Goal: Task Accomplishment & Management: Use online tool/utility

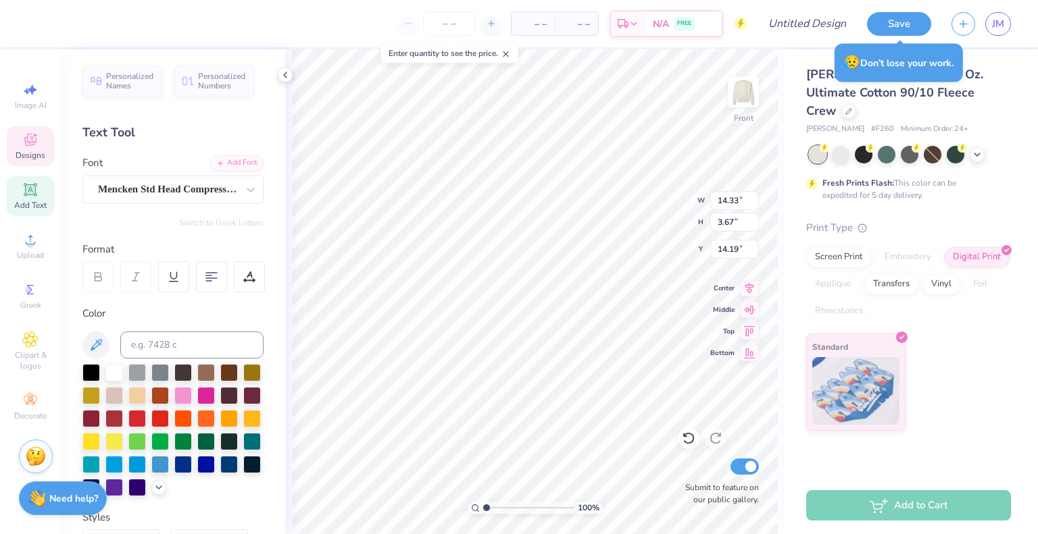
scroll to position [11, 3]
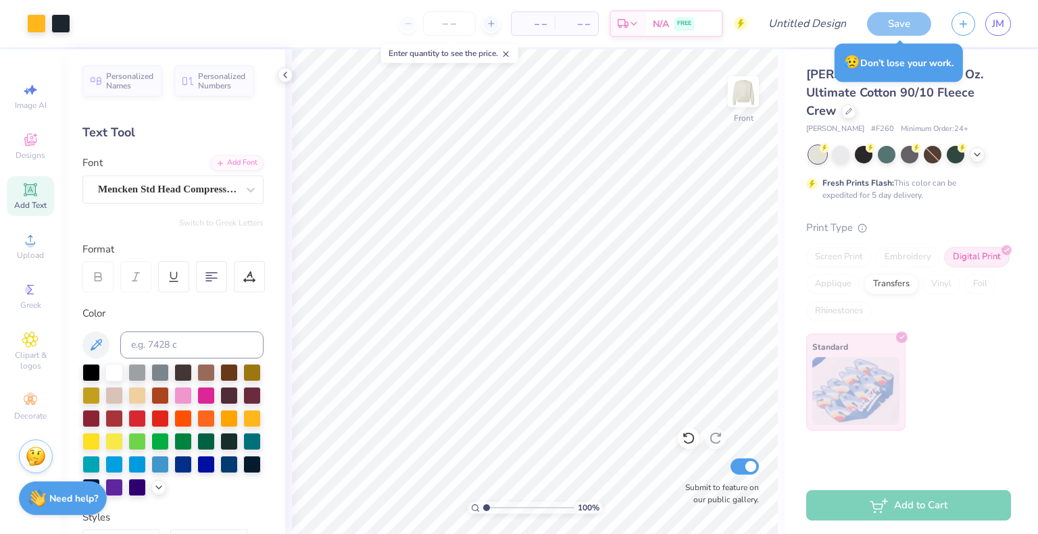
click at [784, 120] on div "Hanes Adult 9.7 Oz. Ultimate Cotton 90/10 Fleece Crew Hanes # F260 Minimum Orde…" at bounding box center [910, 240] width 253 height 382
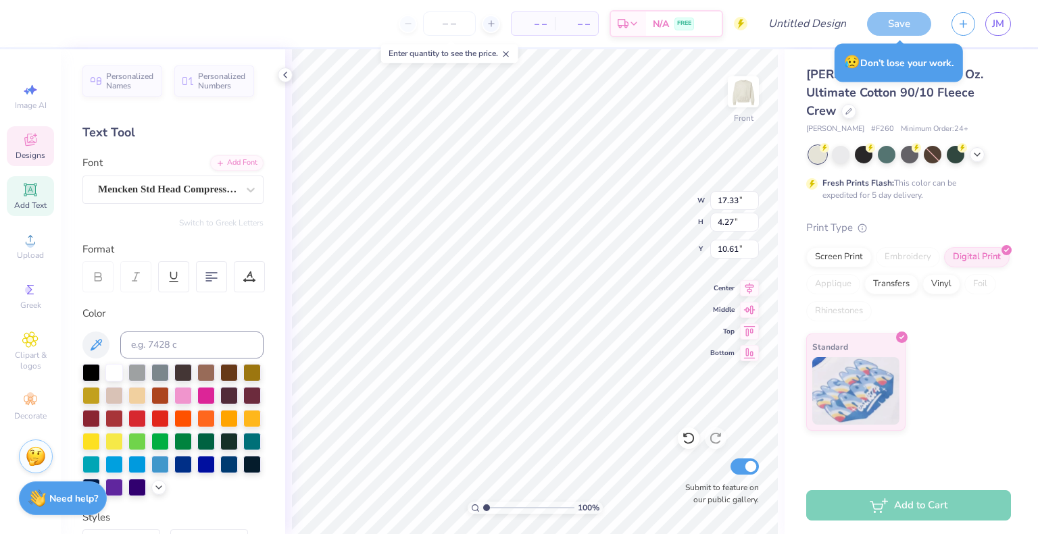
type input "10.23"
type input "2.52"
type input "14.19"
type input "14.67"
type input "3.62"
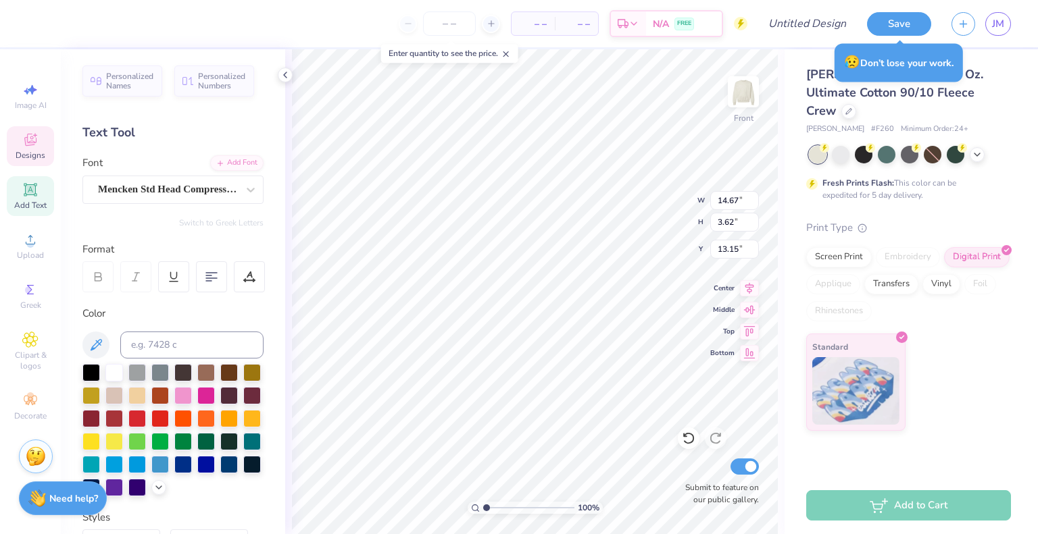
type input "13.52"
type input "15.00"
type input "10.00"
type input "4.96"
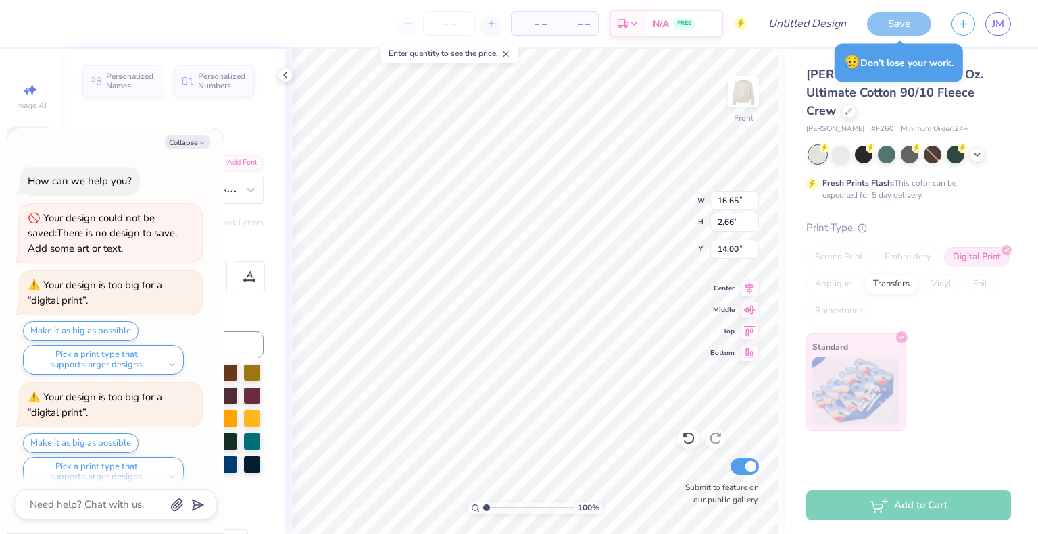
type textarea "x"
type input "9.85"
type input "2.35"
type input "17.50"
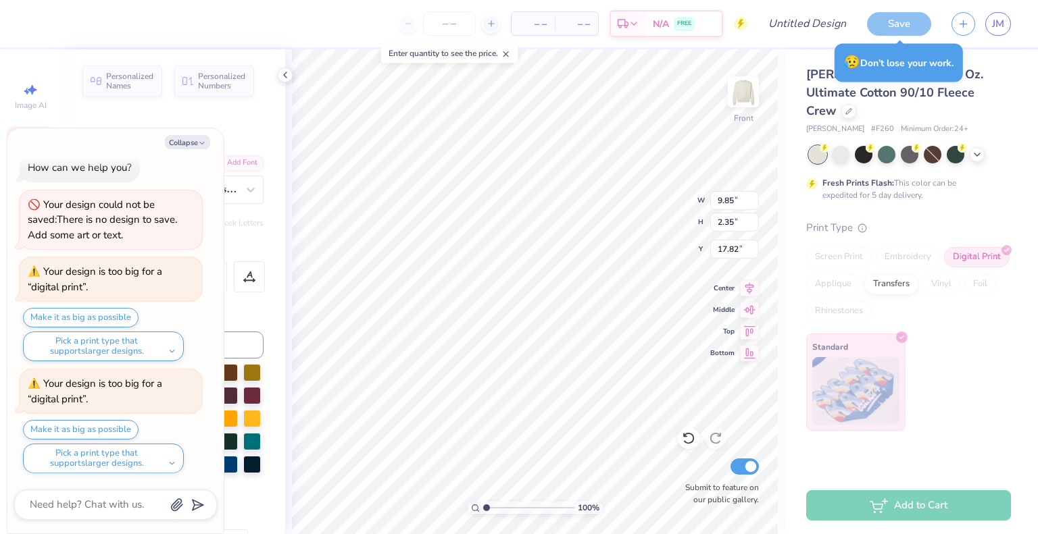
type textarea "x"
type input "17.82"
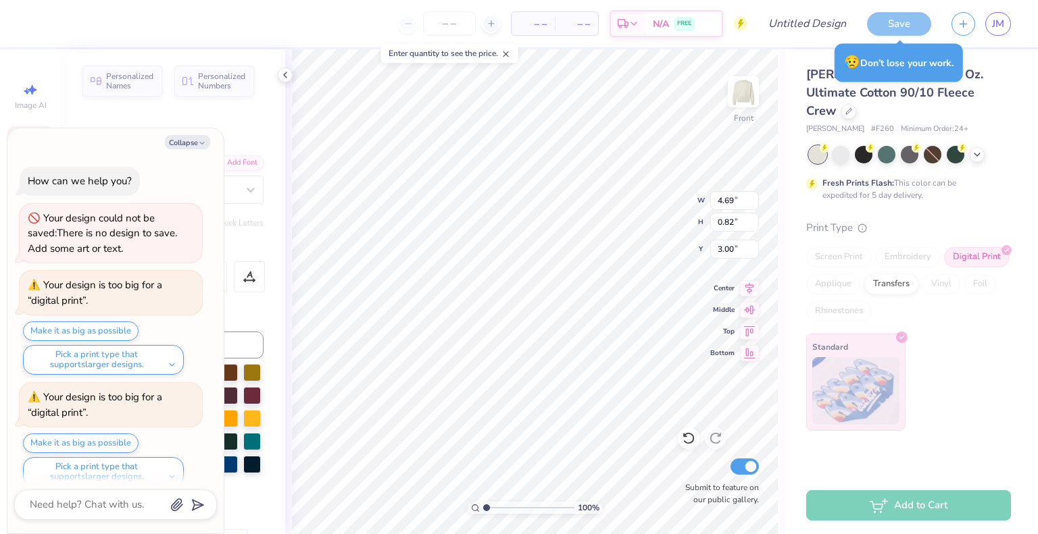
type input "8.21"
type input "1.44"
type input "2.39"
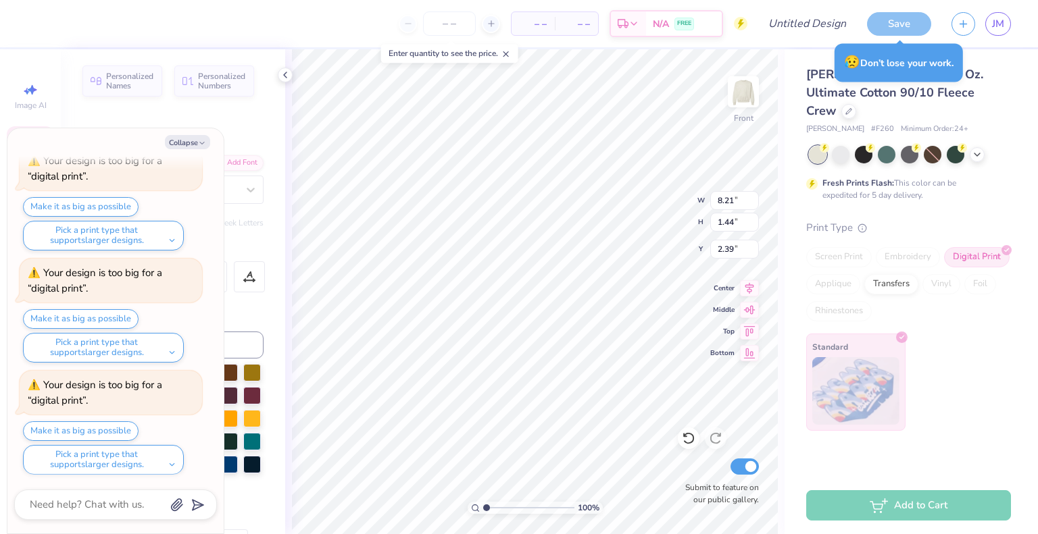
type textarea "x"
type textarea "Alpha Delta P"
type textarea "x"
type textarea "Alpha Delta Pi"
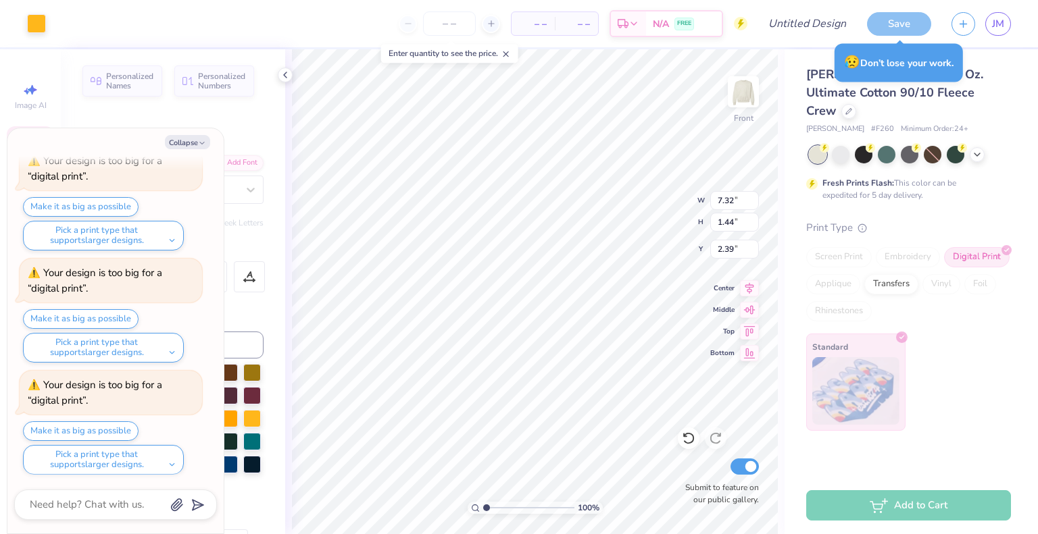
type textarea "x"
type input "8.21"
type textarea "x"
type input "7.32"
type input "3.55"
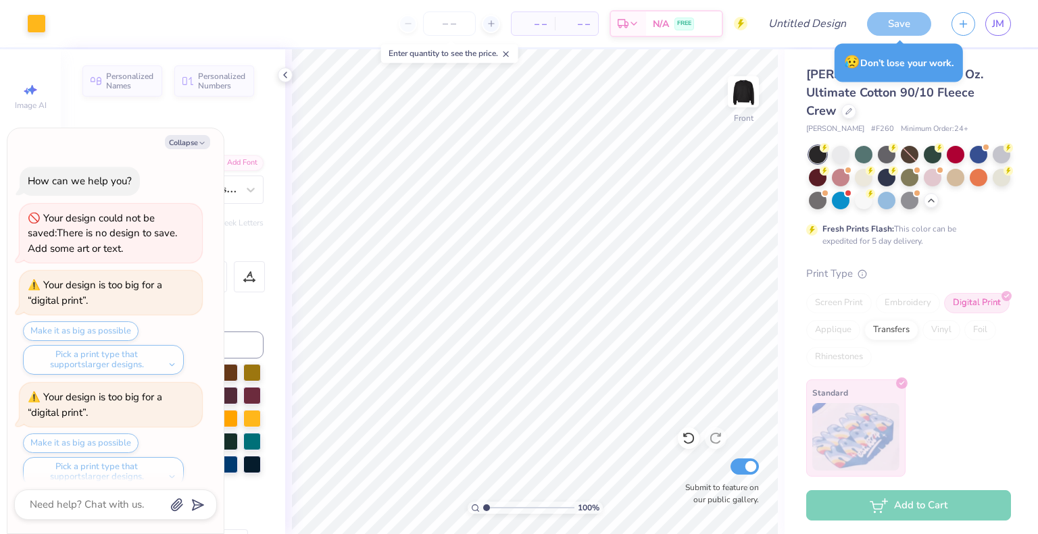
scroll to position [124, 0]
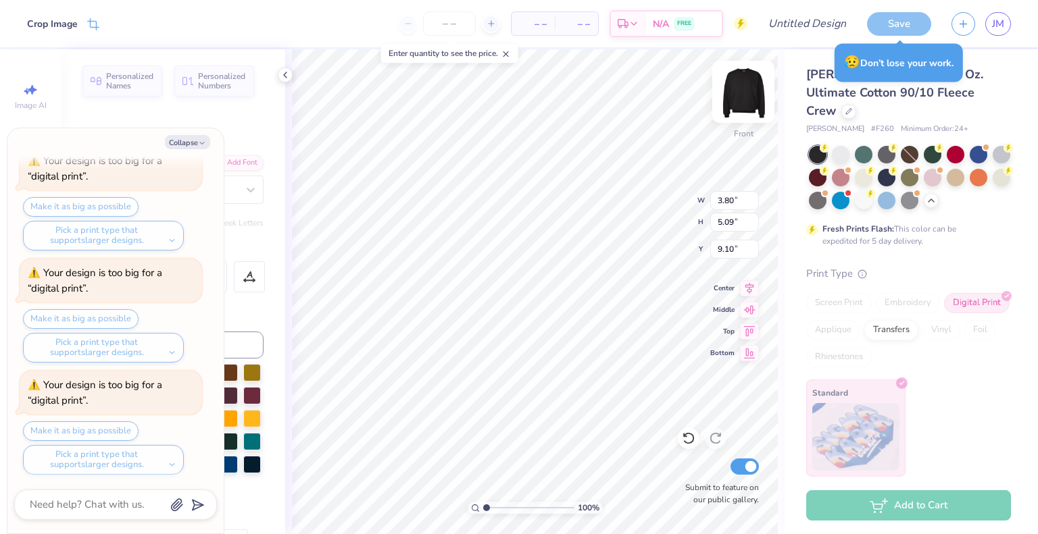
click at [736, 86] on img at bounding box center [743, 92] width 54 height 54
type textarea "x"
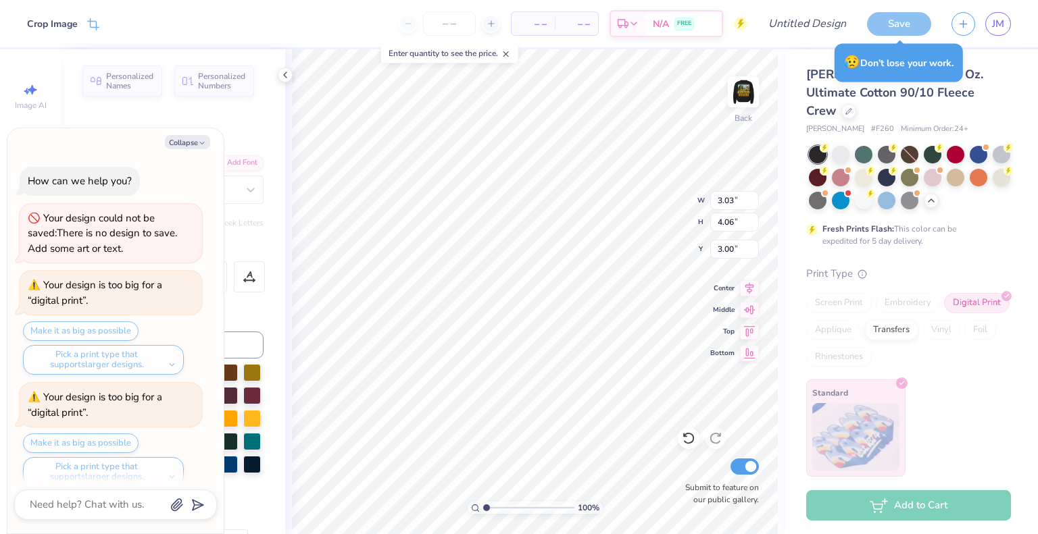
scroll to position [124, 0]
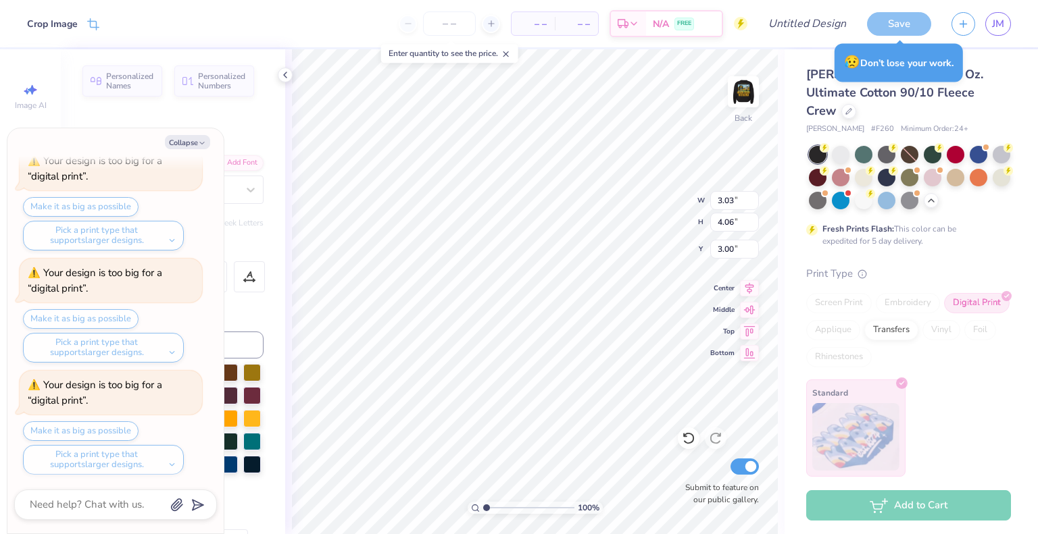
type textarea "x"
type input "3.62"
type input "4.86"
click at [155, 455] on div "Pick a print type that supports larger designs." at bounding box center [103, 460] width 161 height 30
click at [170, 461] on div "Pick a print type that supports larger designs." at bounding box center [103, 460] width 161 height 30
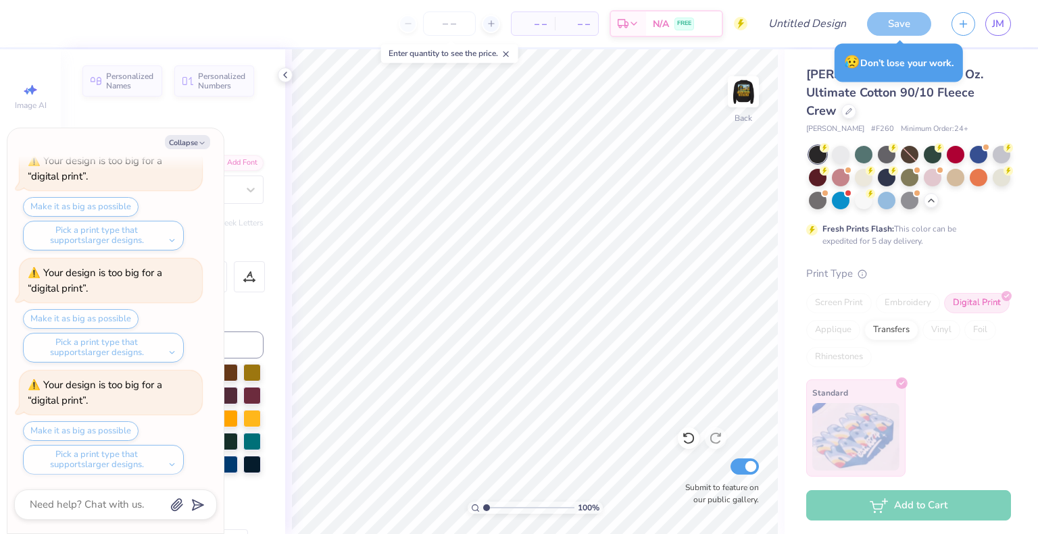
click at [173, 464] on div "Pick a print type that supports larger designs." at bounding box center [103, 460] width 161 height 30
click at [236, 132] on div "Text Tool" at bounding box center [172, 133] width 181 height 18
click at [189, 148] on button "Collapse" at bounding box center [187, 142] width 45 height 14
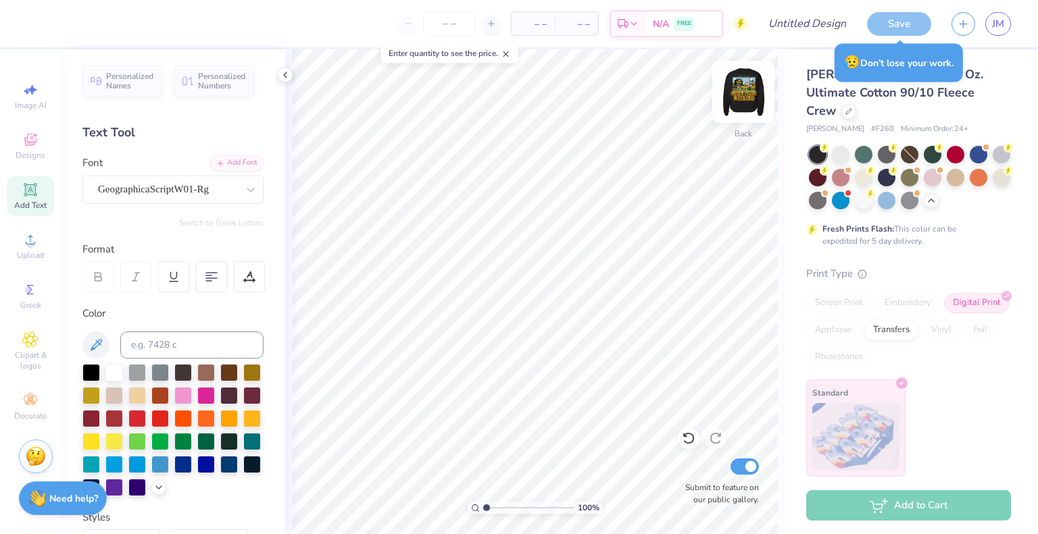
click at [730, 88] on img at bounding box center [743, 92] width 54 height 54
drag, startPoint x: 62, startPoint y: 497, endPoint x: 47, endPoint y: 501, distance: 15.2
click at [47, 501] on div "Need help? Chat with us." at bounding box center [63, 497] width 88 height 34
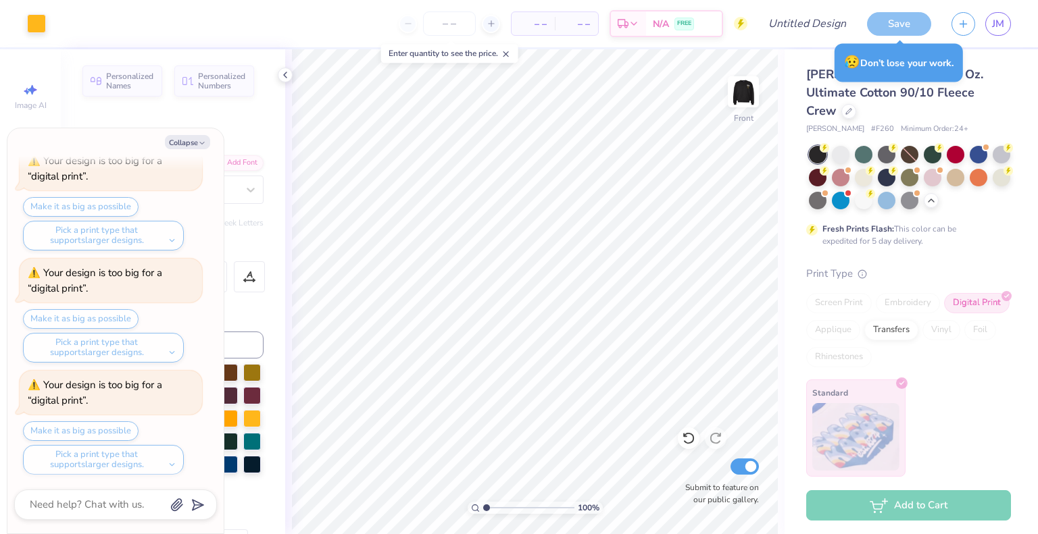
click at [126, 272] on div "Your design is too big for a “digital print”." at bounding box center [95, 280] width 134 height 29
click at [101, 459] on div "Pick a print type that supports larger designs." at bounding box center [103, 460] width 161 height 30
click at [178, 466] on div "Pick a print type that supports larger designs." at bounding box center [103, 460] width 161 height 30
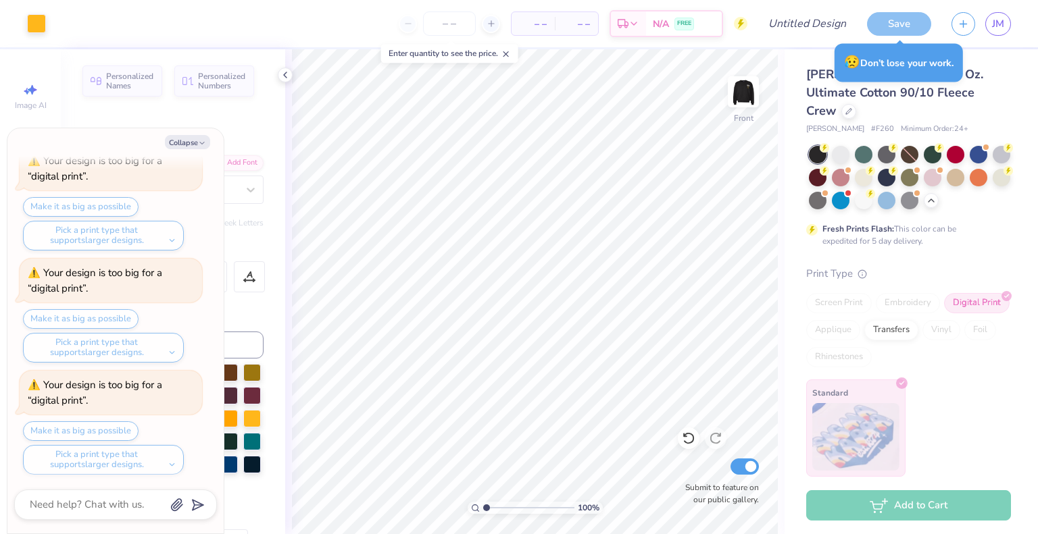
click at [895, 33] on div "Save" at bounding box center [899, 24] width 64 height 24
click at [880, 403] on img at bounding box center [855, 437] width 87 height 68
click at [893, 318] on div "Transfers" at bounding box center [891, 328] width 54 height 20
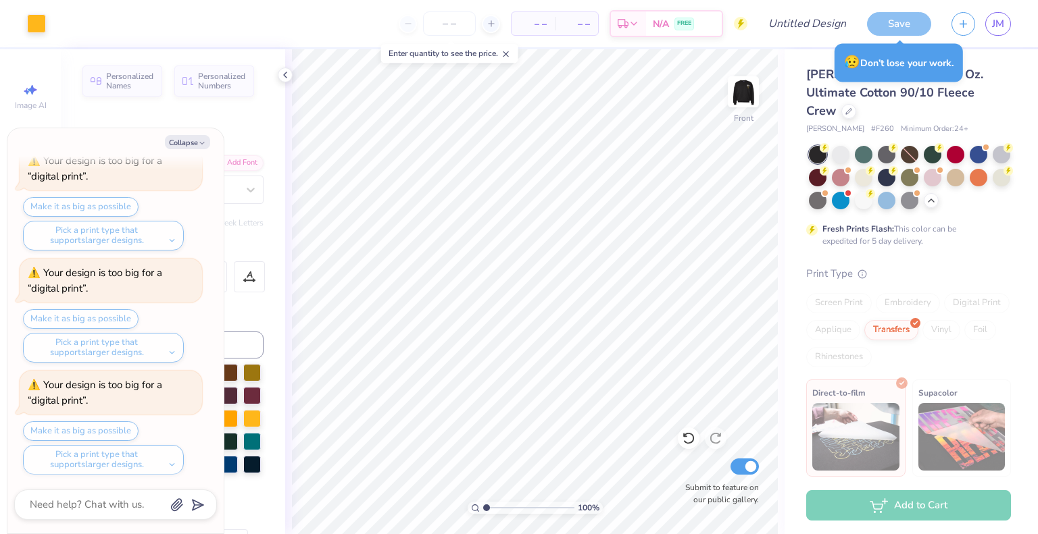
type textarea "x"
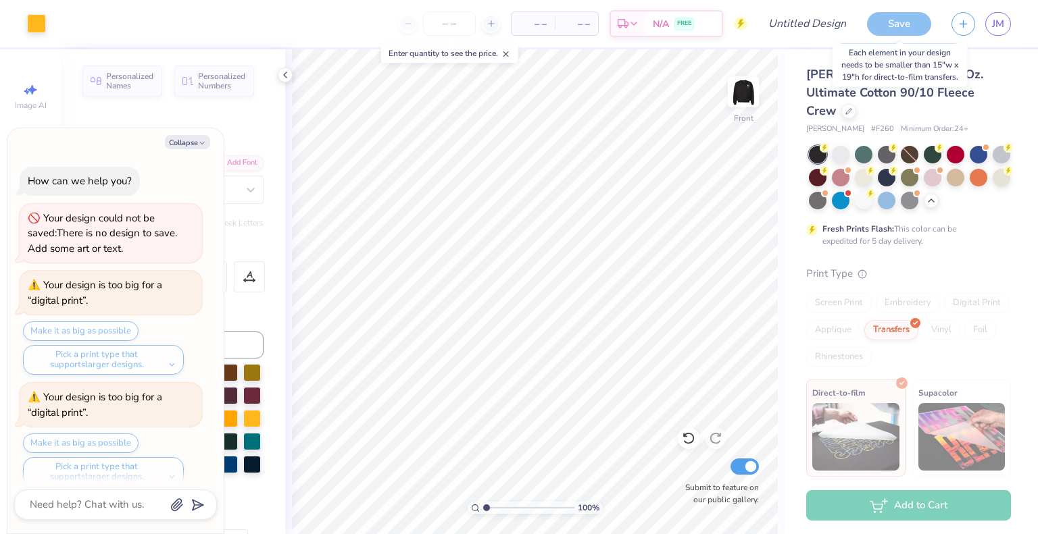
scroll to position [124, 0]
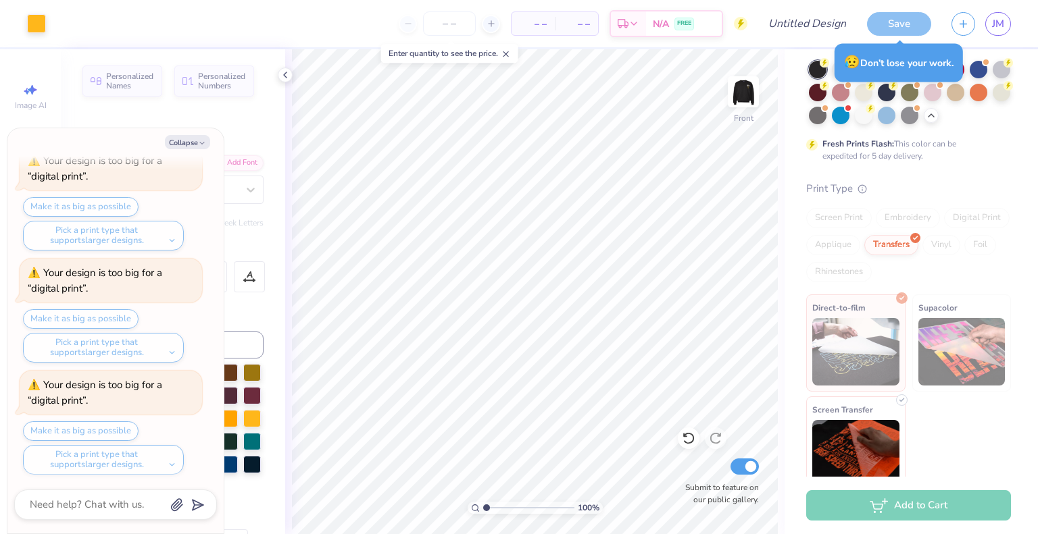
click at [870, 403] on span "Screen Transfer" at bounding box center [842, 410] width 61 height 14
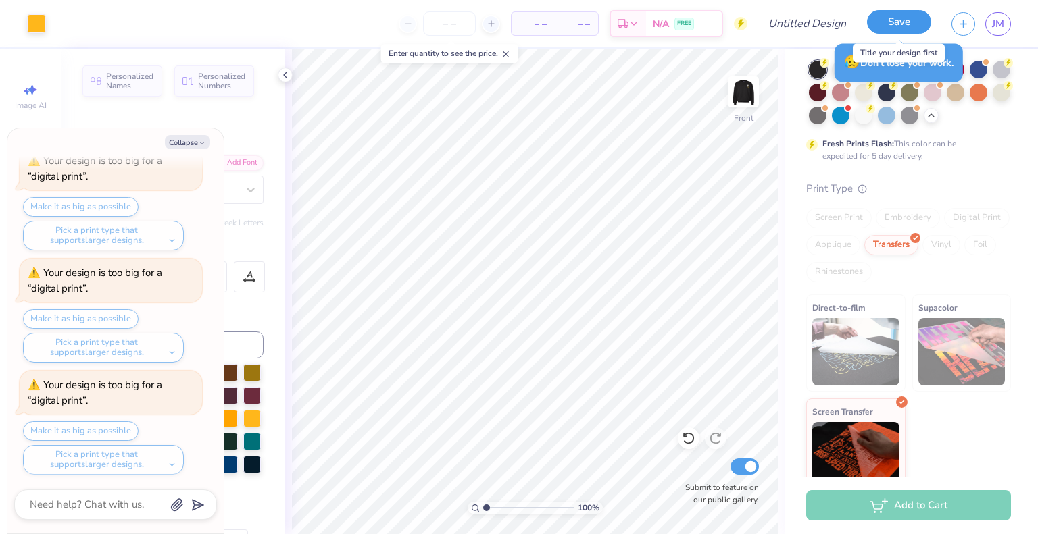
click at [905, 22] on button "Save" at bounding box center [899, 22] width 64 height 24
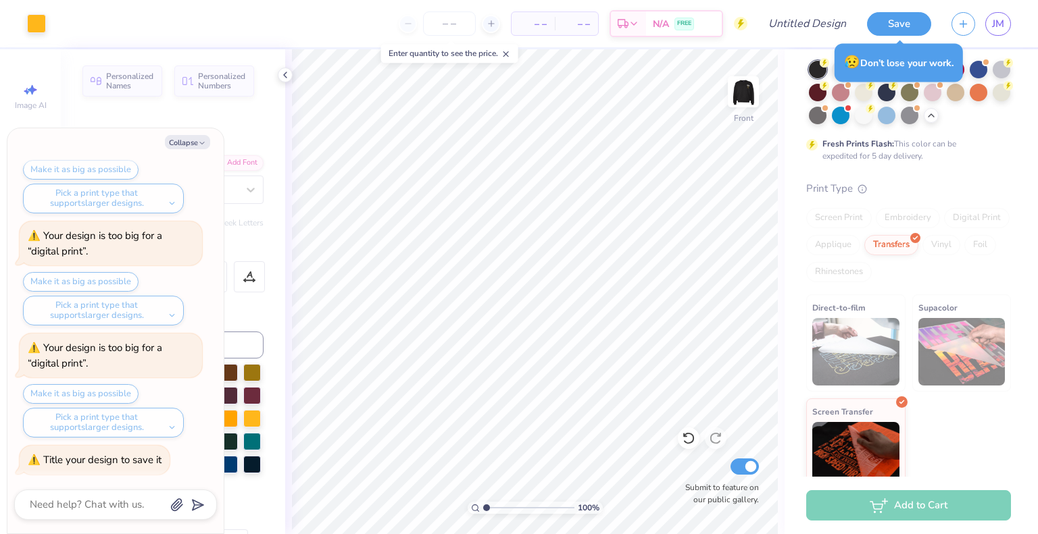
type textarea "x"
click at [778, 23] on div "Art colors – – Per Item – – Total Est. Delivery N/A FREE Design Title Save JM" at bounding box center [519, 23] width 1038 height 47
click at [796, 23] on input "Design Title" at bounding box center [823, 23] width 66 height 27
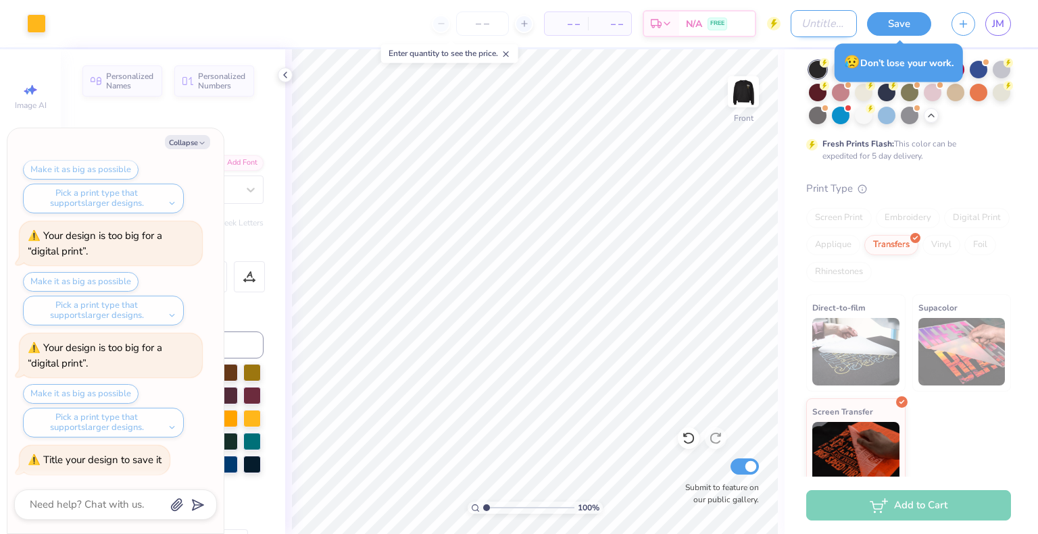
type input "A"
type textarea "x"
type input "AD"
type textarea "x"
type input "ADP"
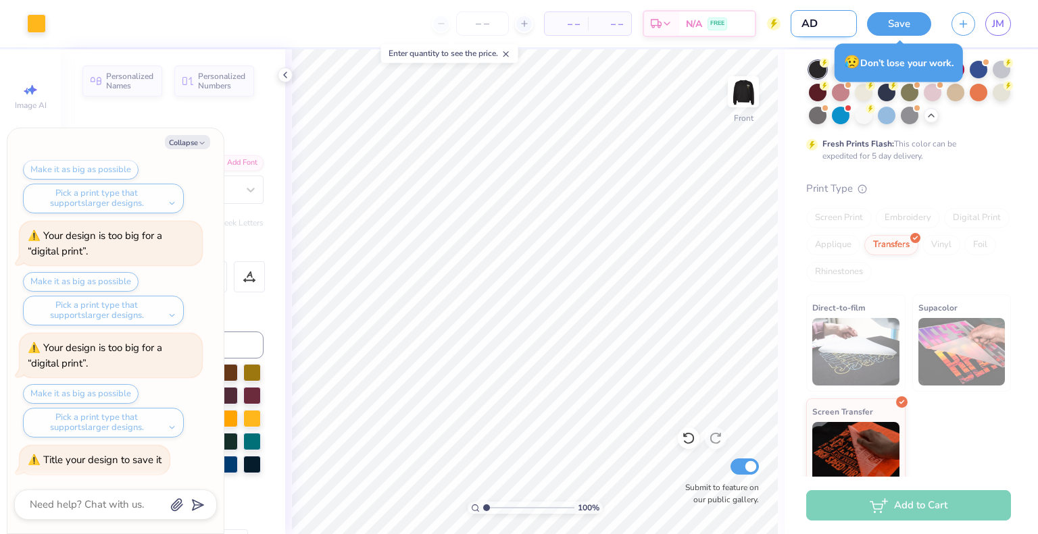
type textarea "x"
type input "ADPI"
type textarea "x"
type input "ADPI"
type textarea "x"
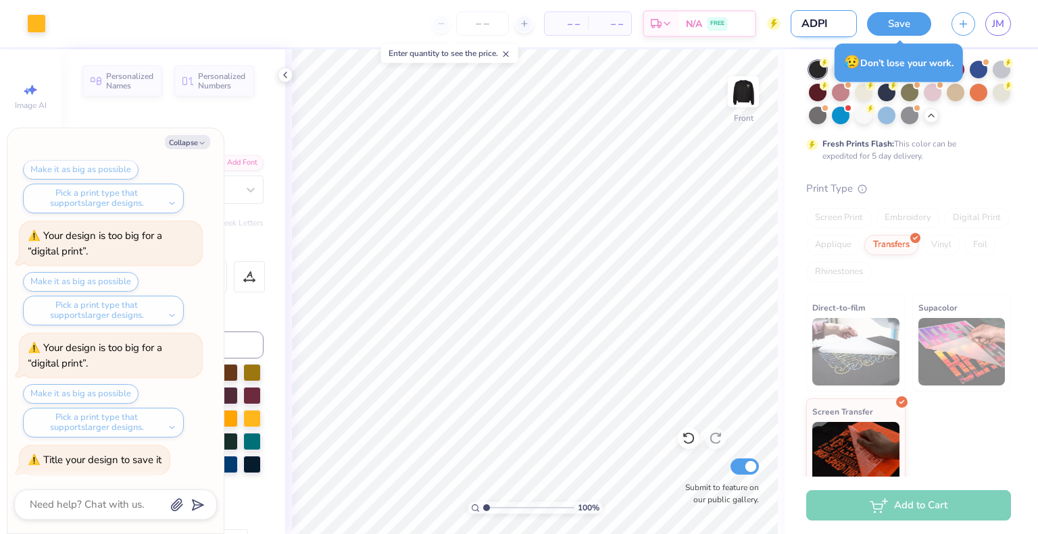
type input "ADPI D"
type textarea "x"
type input "ADPI Da"
type textarea "x"
type input "ADPI Das"
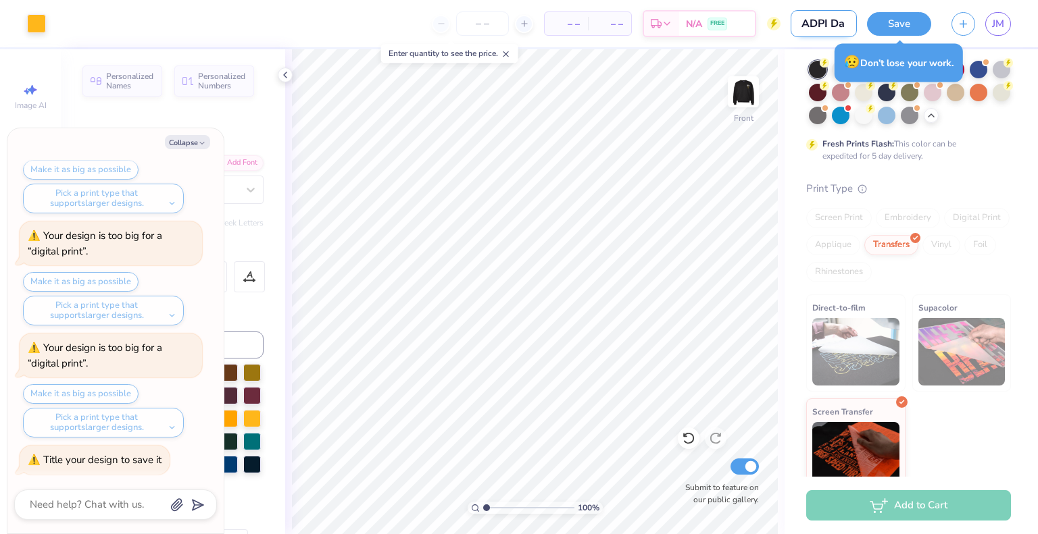
type textarea "x"
type input "ADPI Da"
type textarea "x"
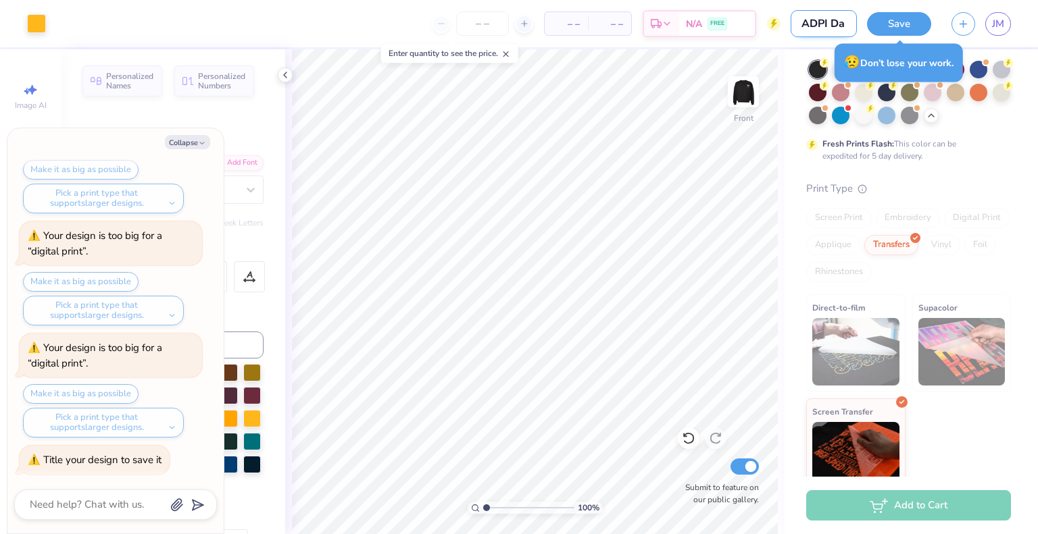
type input "ADPI Dad"
type textarea "x"
type input "ADPI Dads"
type textarea "x"
type input "ADPI Dads"
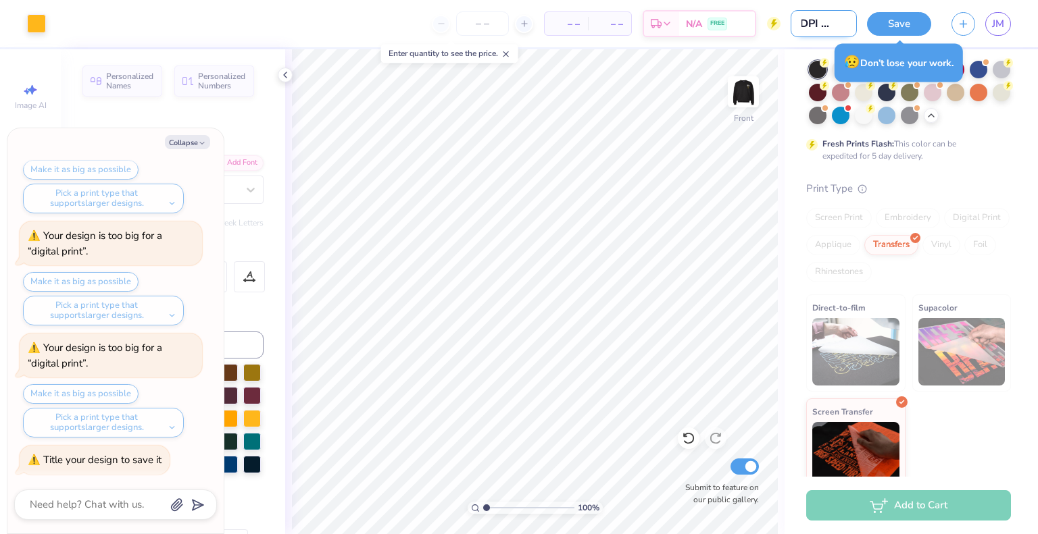
type textarea "x"
type input "ADPI Dads W"
type textarea "x"
type input "ADPI Dads We"
type textarea "x"
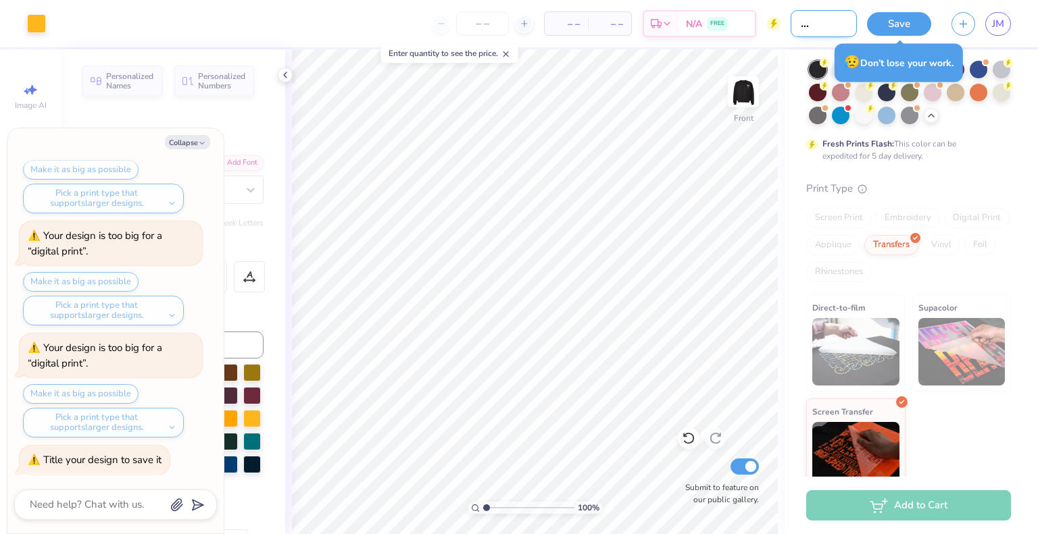
type input "ADPI Dads Wee"
type textarea "x"
type input "ADPI Dads Week"
type textarea "x"
type input "ADPI Dads Weeke"
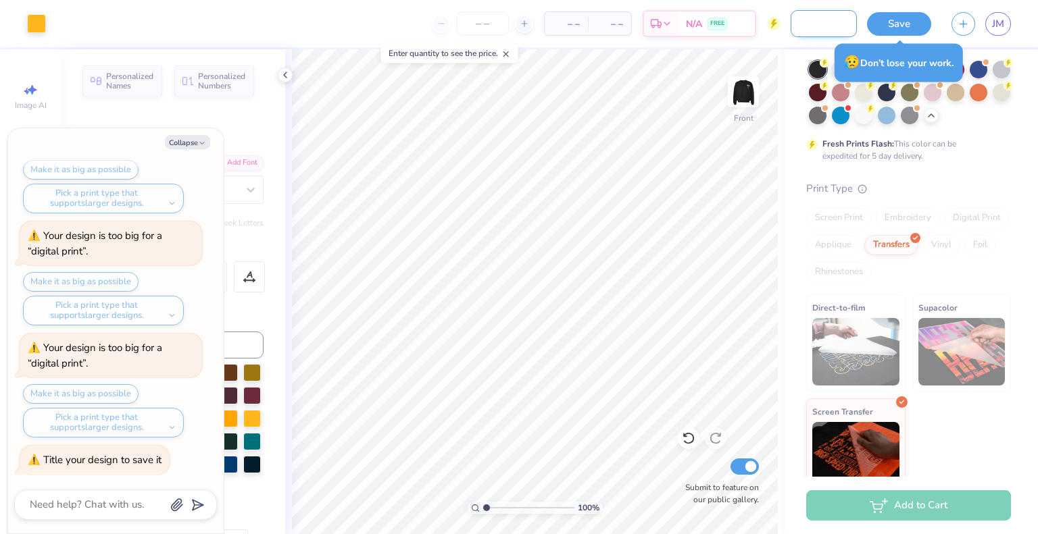
type textarea "x"
type input "ADPI Dads Weeken"
type textarea "x"
type input "ADPI Dads Weekend"
type textarea "x"
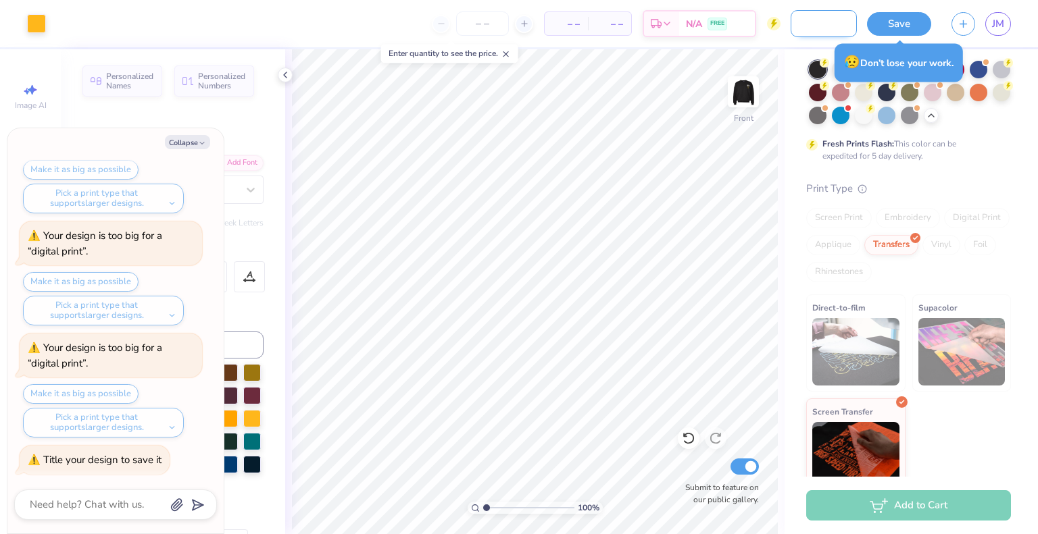
scroll to position [0, 60]
type input "ADPI Dads Weekend"
click at [907, 18] on button "Save" at bounding box center [899, 22] width 64 height 24
click at [889, 24] on div "Save" at bounding box center [899, 24] width 64 height 24
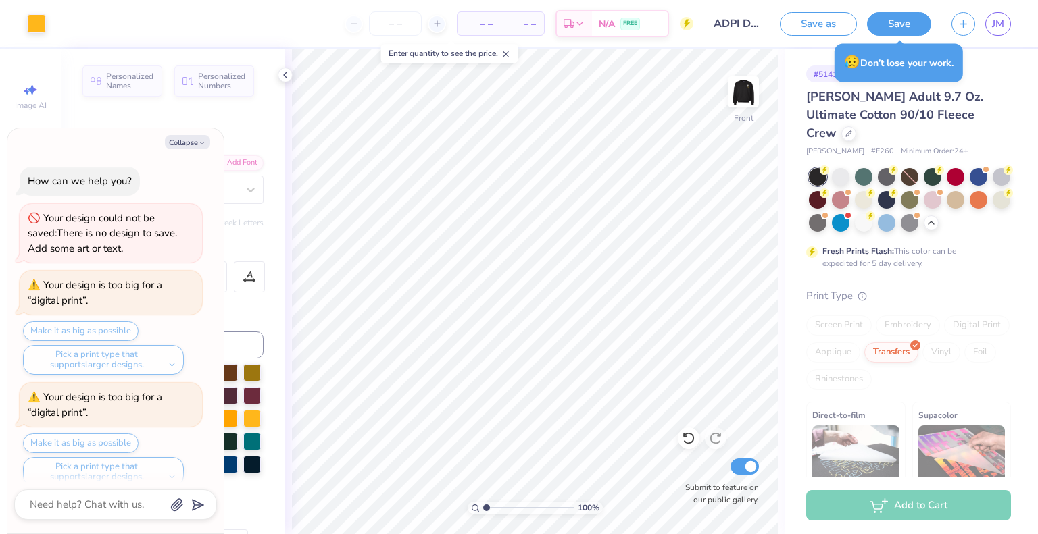
scroll to position [161, 0]
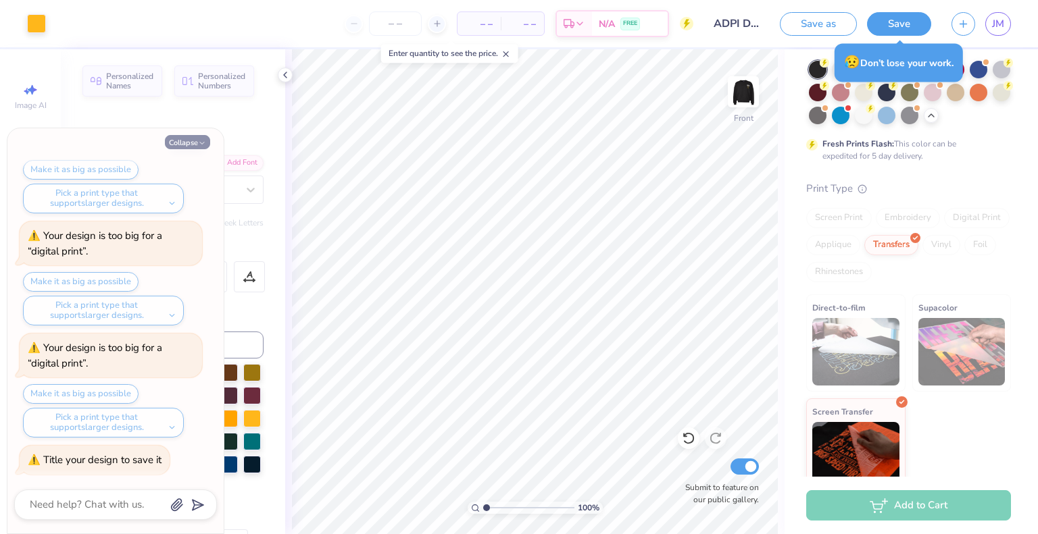
click at [189, 148] on button "Collapse" at bounding box center [187, 142] width 45 height 14
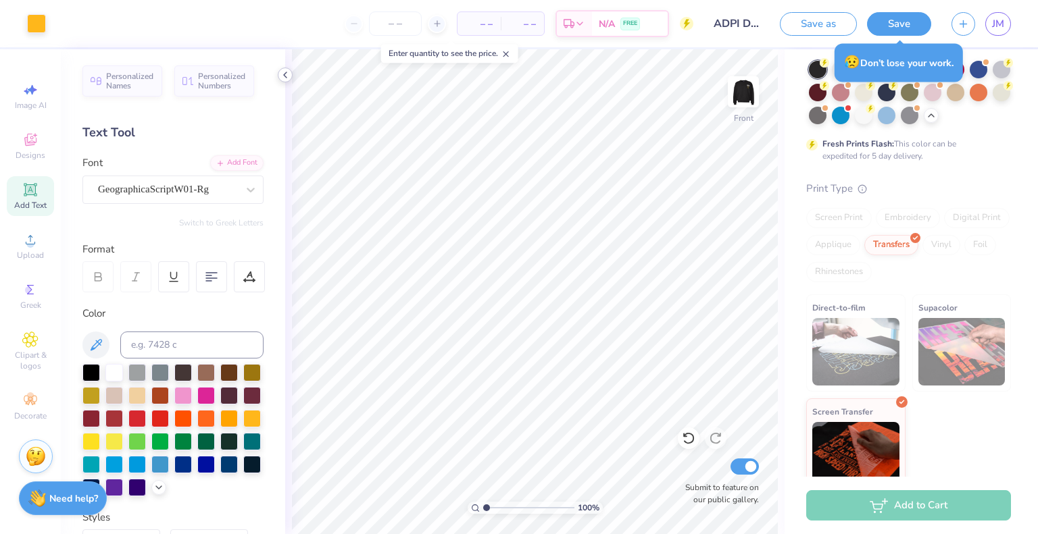
click at [288, 75] on icon at bounding box center [285, 75] width 11 height 11
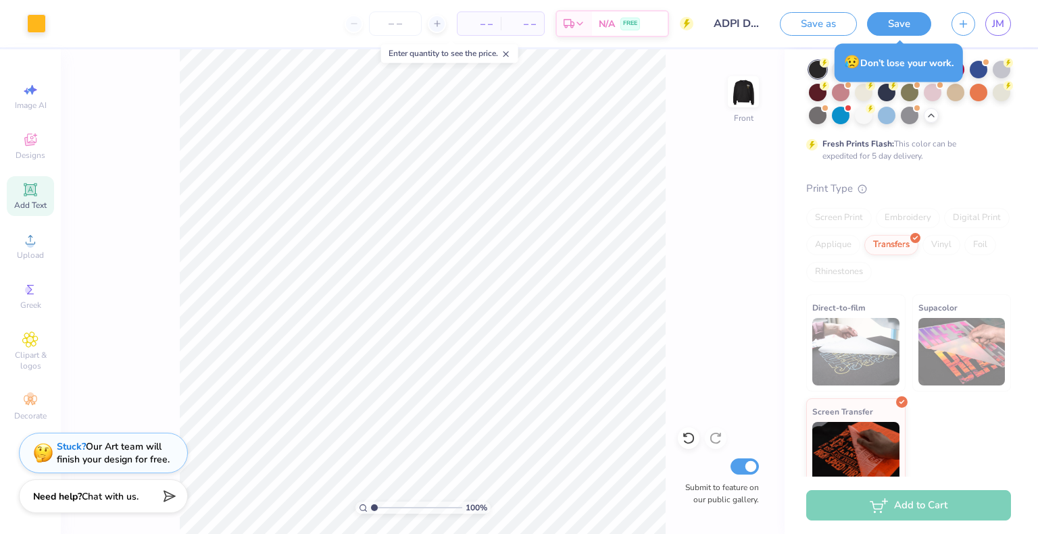
click at [149, 509] on div "Need help? Chat with us." at bounding box center [103, 497] width 169 height 34
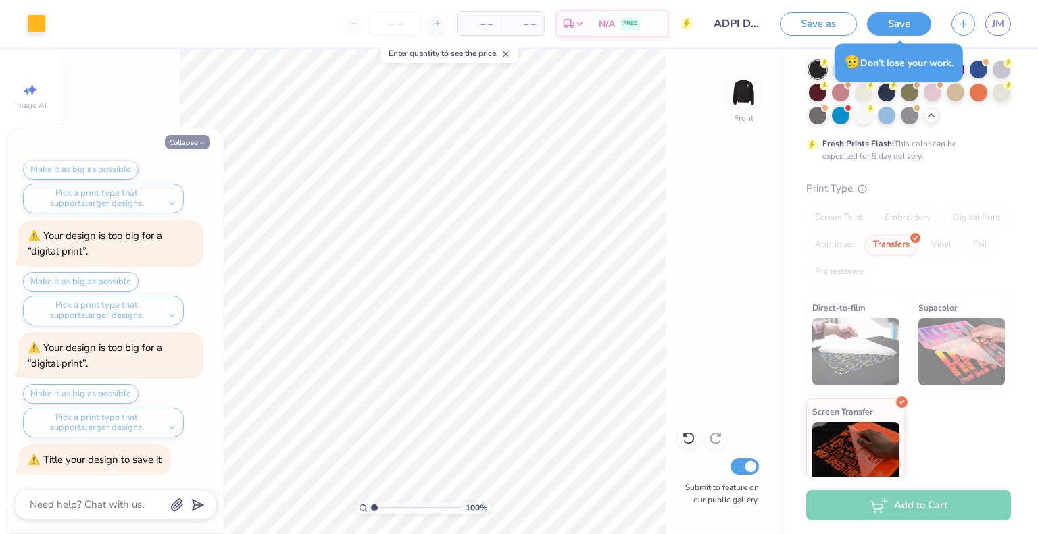
click at [198, 147] on icon "button" at bounding box center [202, 143] width 8 height 8
type textarea "x"
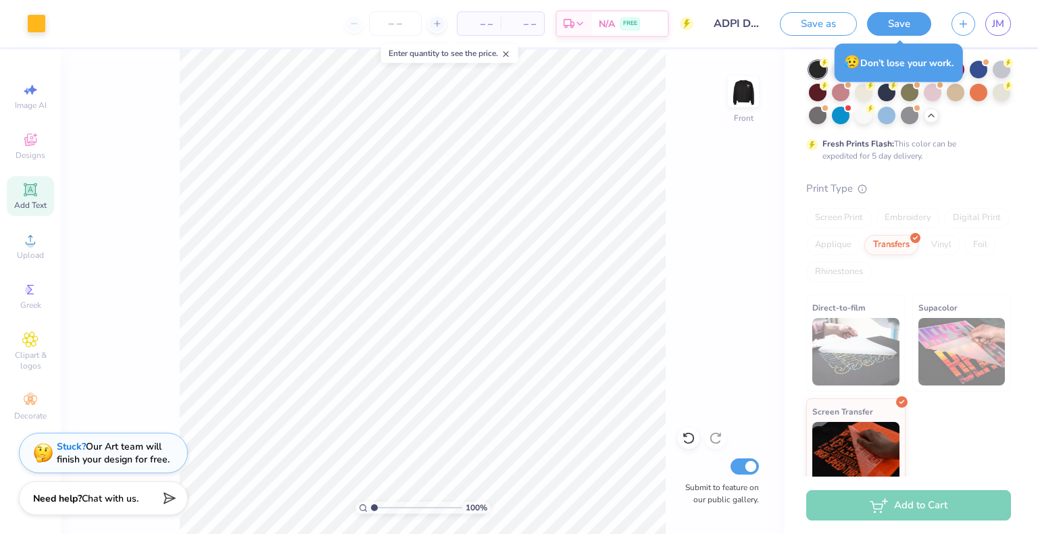
scroll to position [107, 0]
click at [817, 27] on button "Save as" at bounding box center [818, 22] width 77 height 24
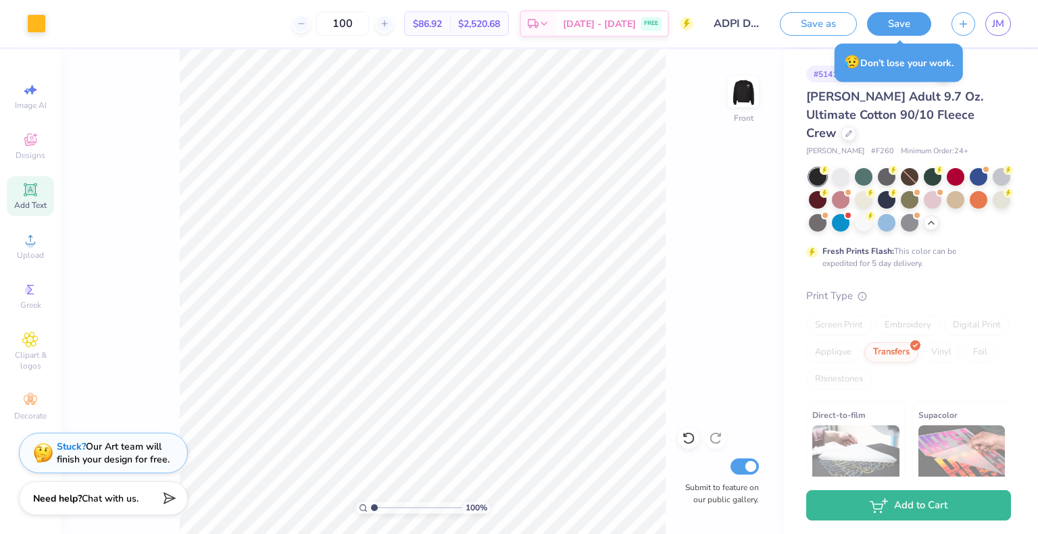
scroll to position [107, 0]
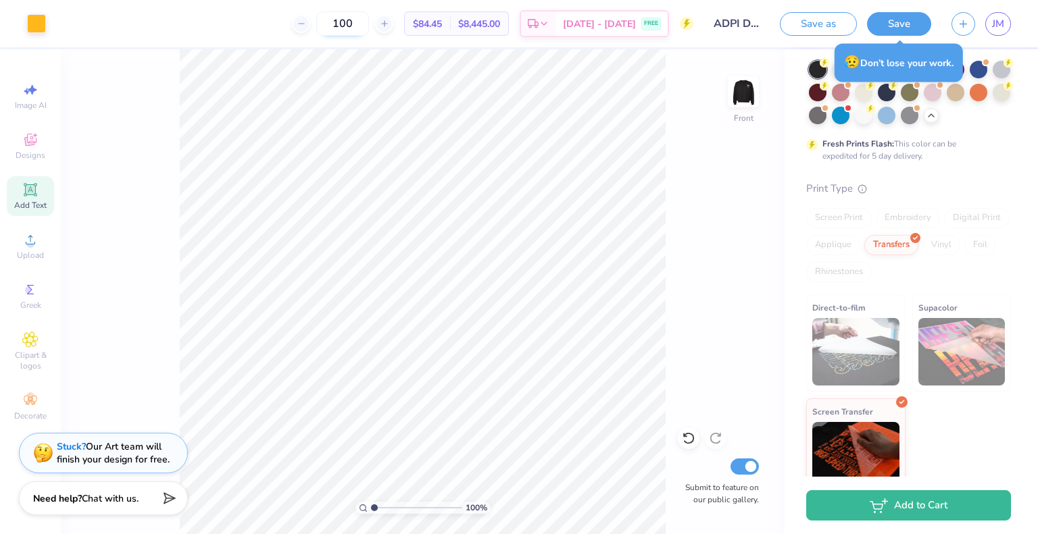
click at [353, 26] on input "100" at bounding box center [342, 23] width 53 height 24
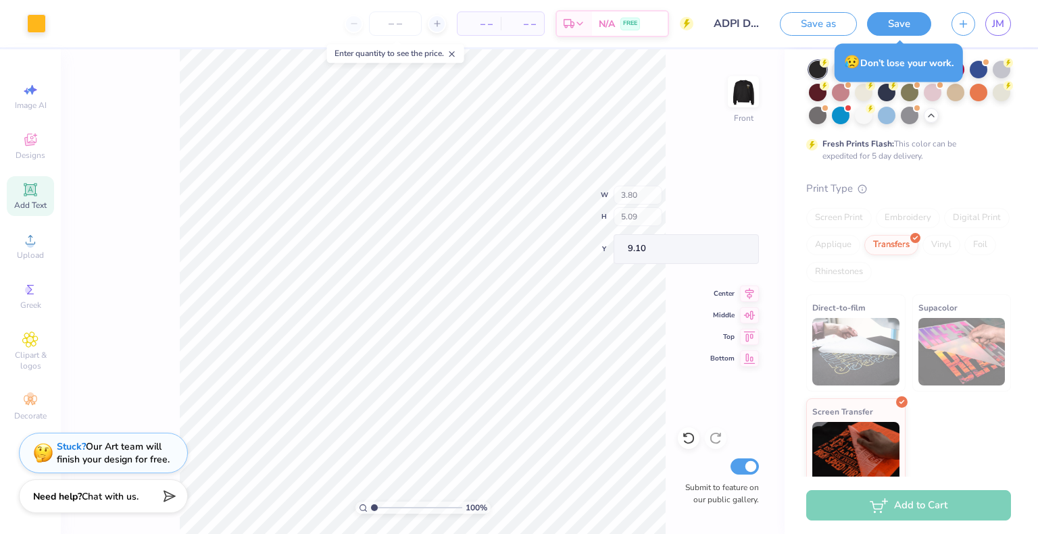
click at [82, 497] on span "Chat with us." at bounding box center [110, 496] width 57 height 13
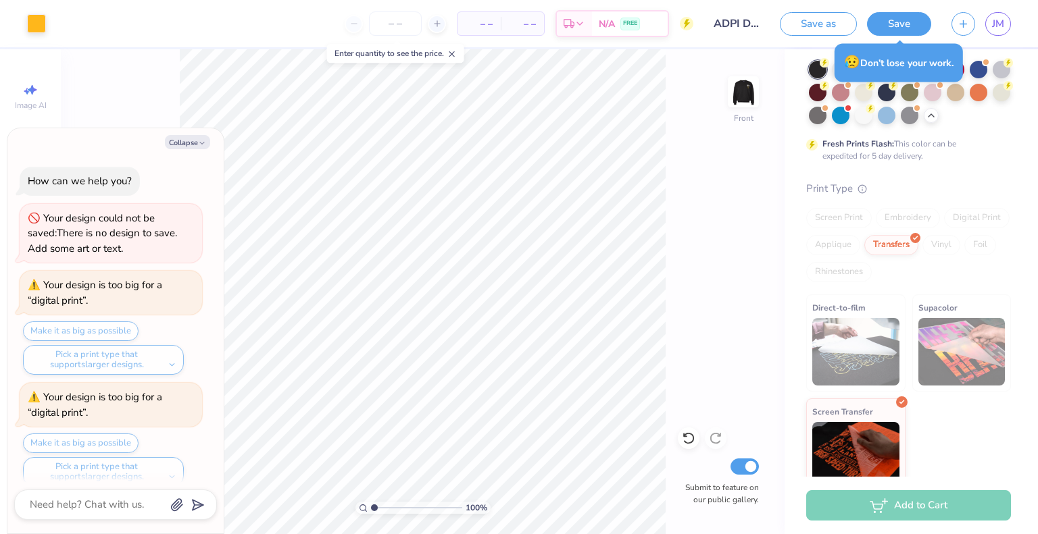
scroll to position [161, 0]
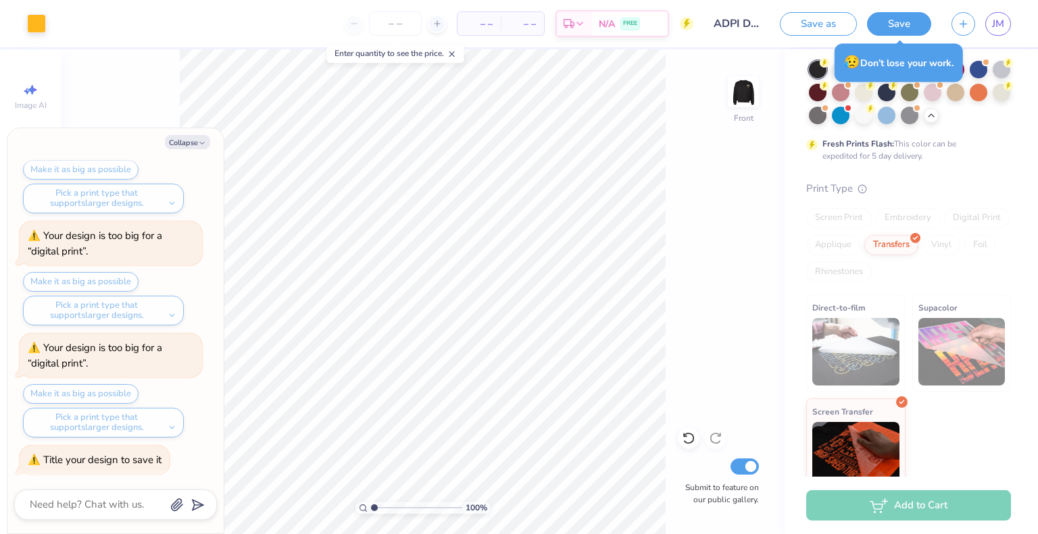
type textarea "x"
type textarea "h"
type textarea "x"
type textarea "ho"
type textarea "x"
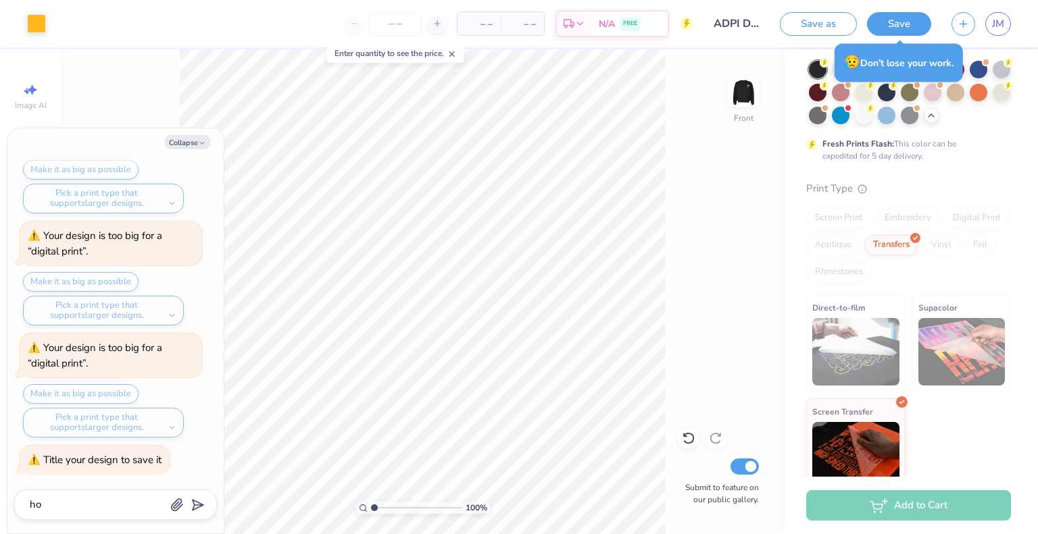
type textarea "how"
type textarea "x"
type textarea "how"
type textarea "x"
type textarea "how c"
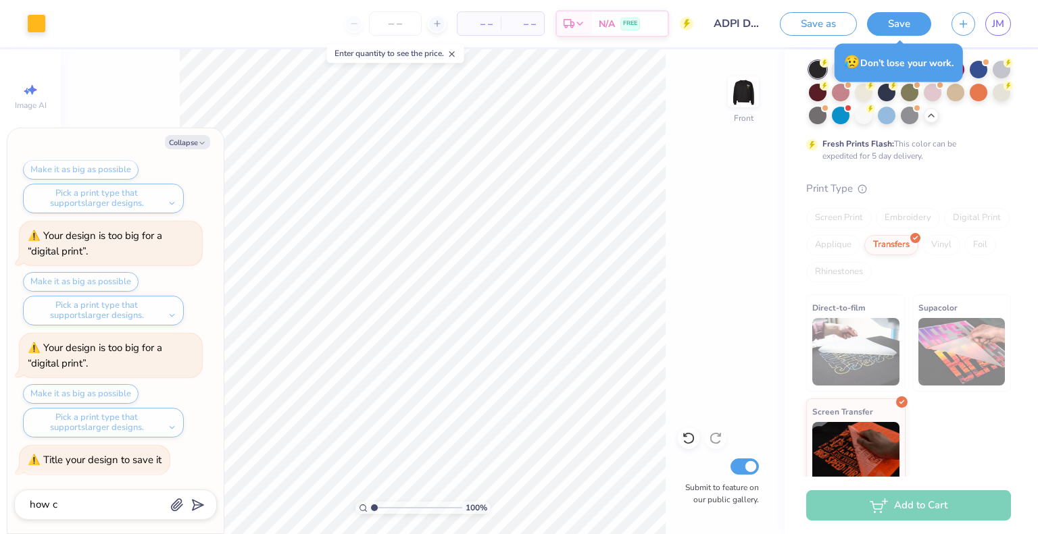
type textarea "x"
type textarea "how ca"
type textarea "x"
type textarea "how can"
type textarea "x"
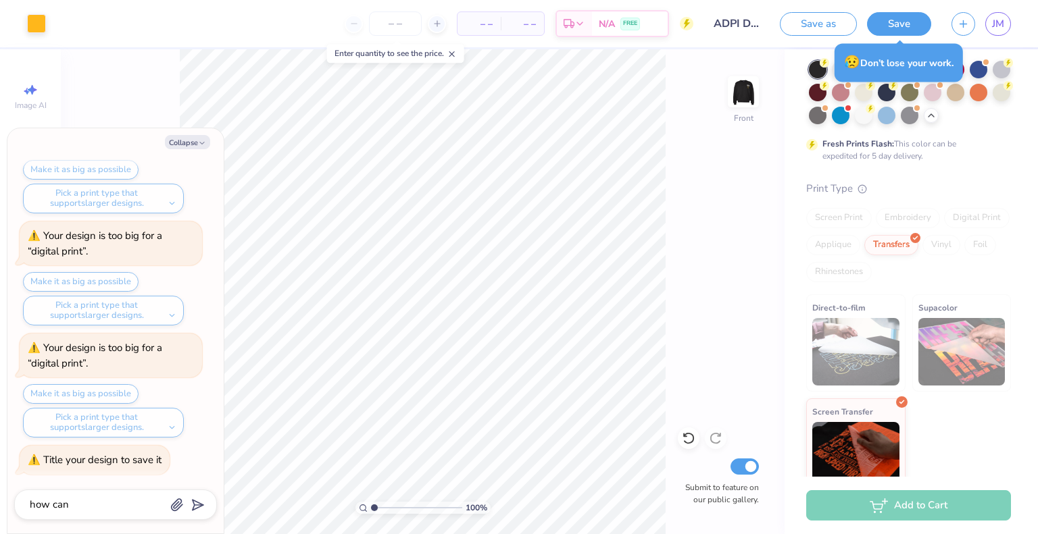
type textarea "how can"
type textarea "x"
type textarea "how can i"
type textarea "x"
type textarea "how can i"
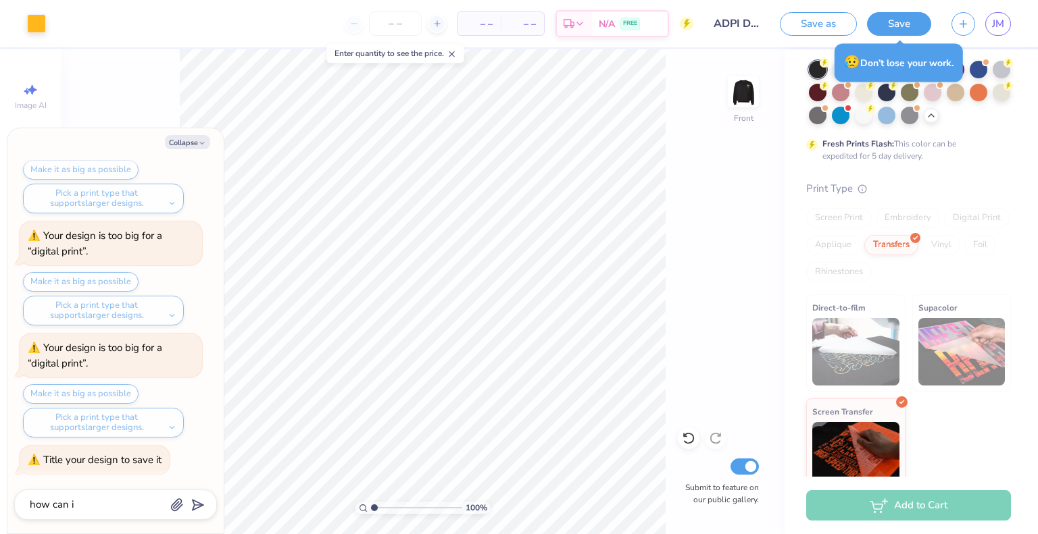
type textarea "x"
type textarea "how can i m"
type textarea "x"
type textarea "how can i mk"
type textarea "x"
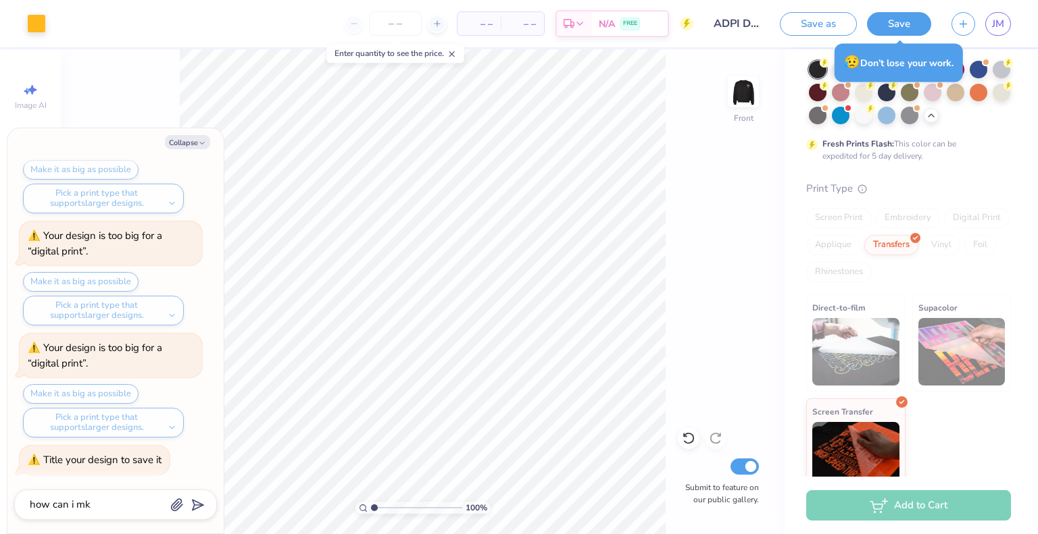
type textarea "how can i m"
type textarea "x"
type textarea "how can i ma"
type textarea "x"
type textarea "how can i mak"
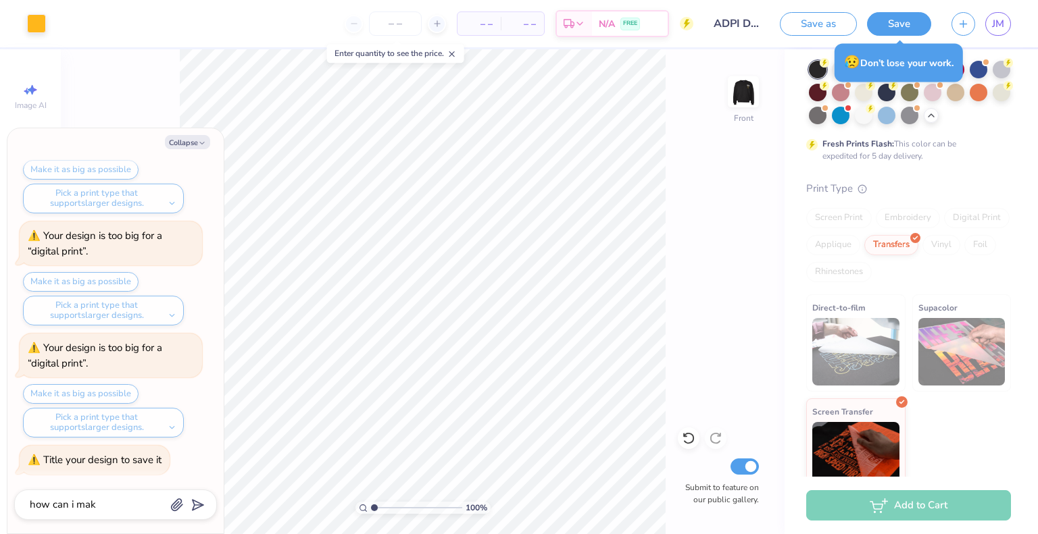
type textarea "x"
type textarea "how can i make"
type textarea "x"
type textarea "how can i make"
type textarea "x"
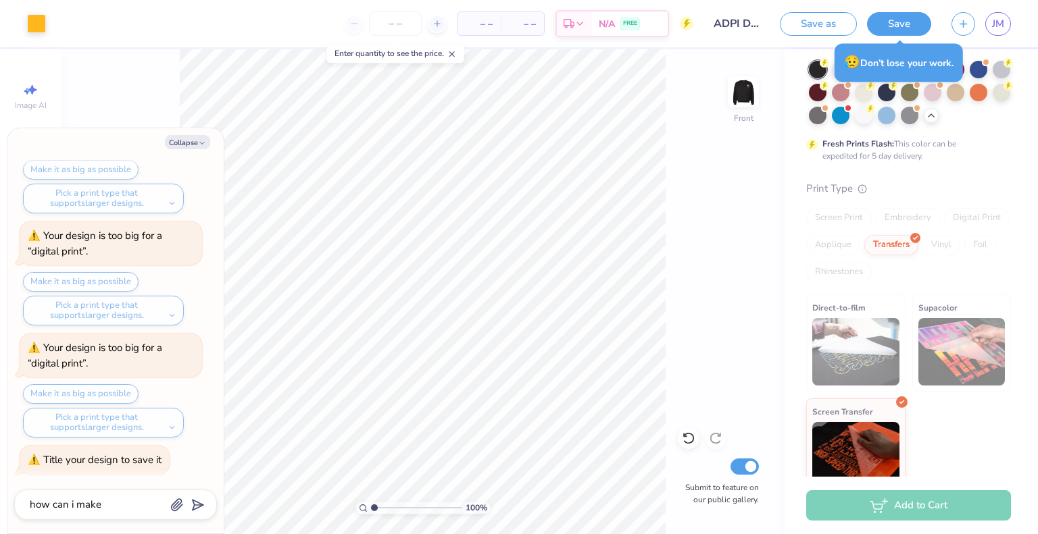
type textarea "how can i make t"
type textarea "x"
type textarea "how can i make th"
type textarea "x"
type textarea "how can i make thi"
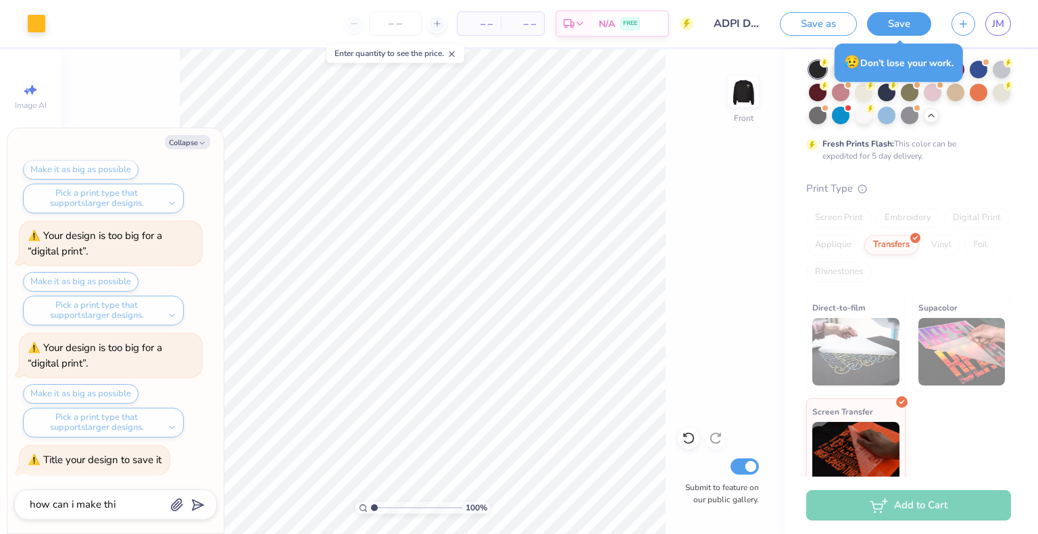
type textarea "x"
type textarea "how can i make this"
type textarea "x"
type textarea "how can i make this"
type textarea "x"
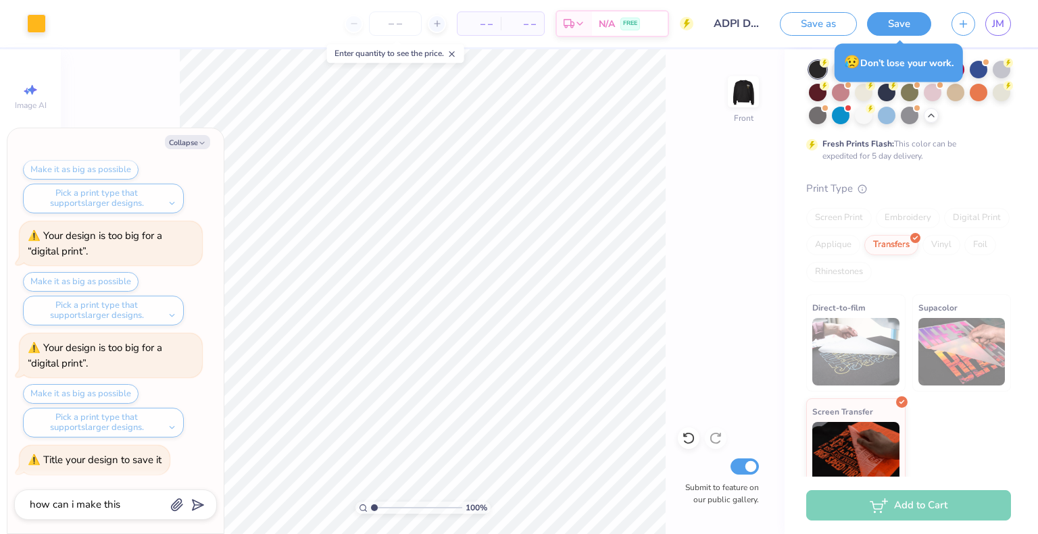
type textarea "how can i make this c"
type textarea "x"
type textarea "how can i make this ch"
type textarea "x"
type textarea "how can i make this che"
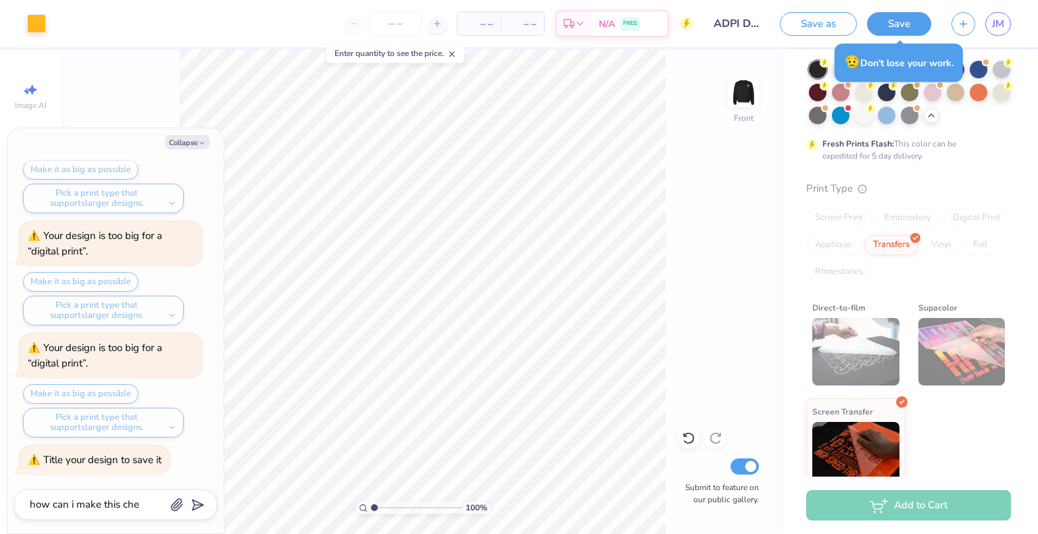
type textarea "x"
type textarea "how can i make this chea"
type textarea "x"
type textarea "how can i make this cheap"
type textarea "x"
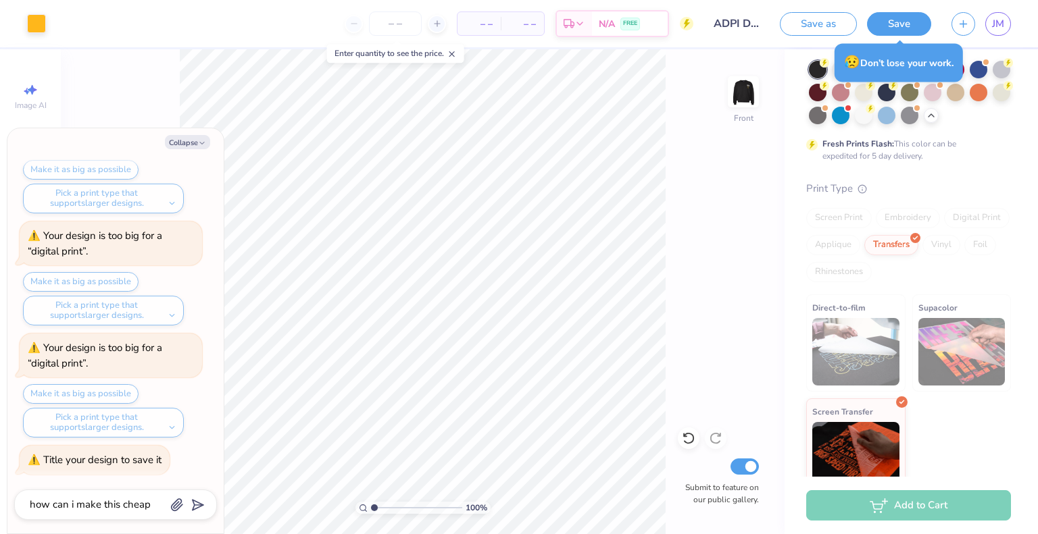
type textarea "how can i make this cheape"
type textarea "x"
type textarea "how can i make this cheaper"
type textarea "x"
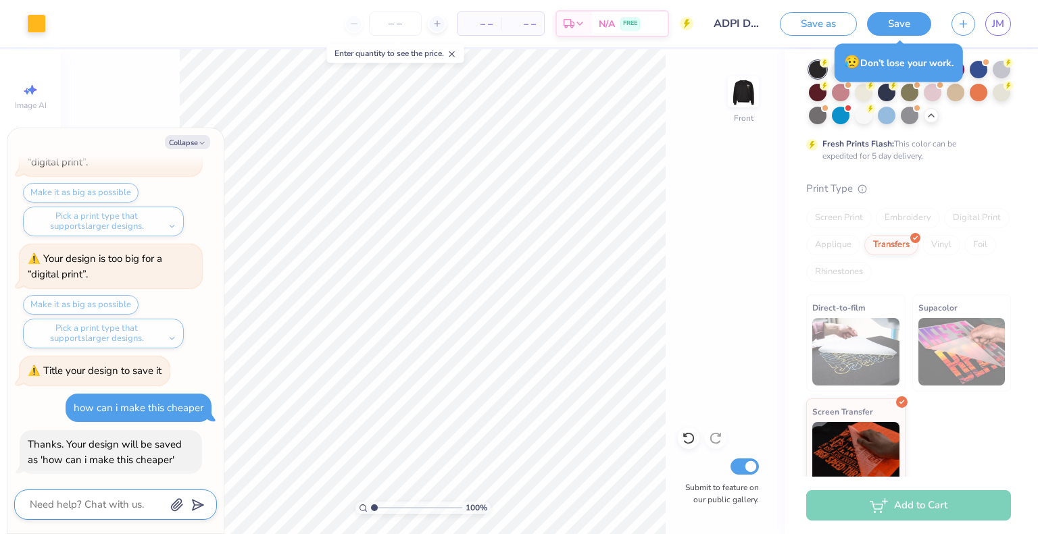
click at [127, 510] on textarea at bounding box center [96, 505] width 137 height 18
type textarea "x"
type textarea "n"
type textarea "x"
type textarea "no"
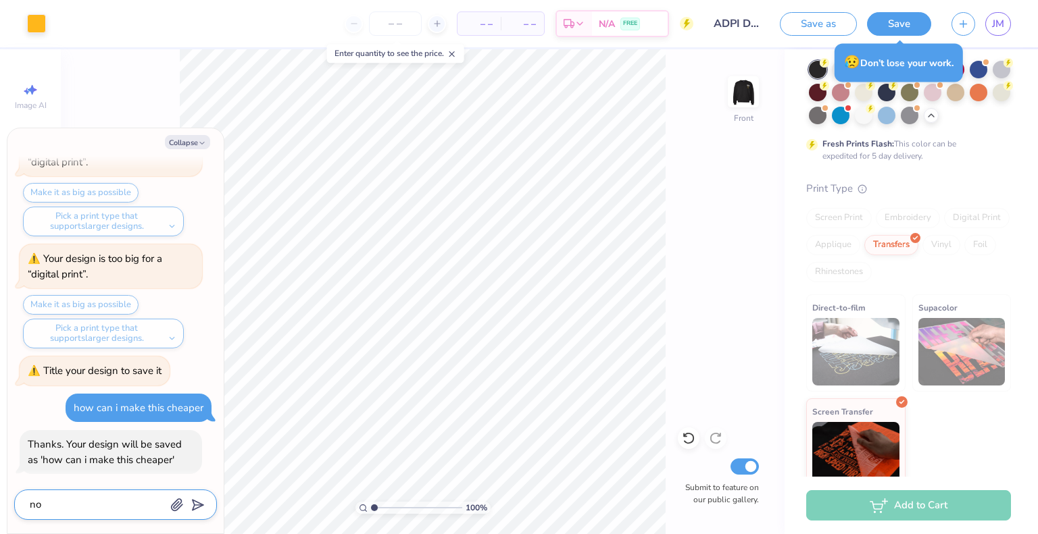
type textarea "x"
type textarea "no"
type textarea "x"
type textarea "no t"
type textarea "x"
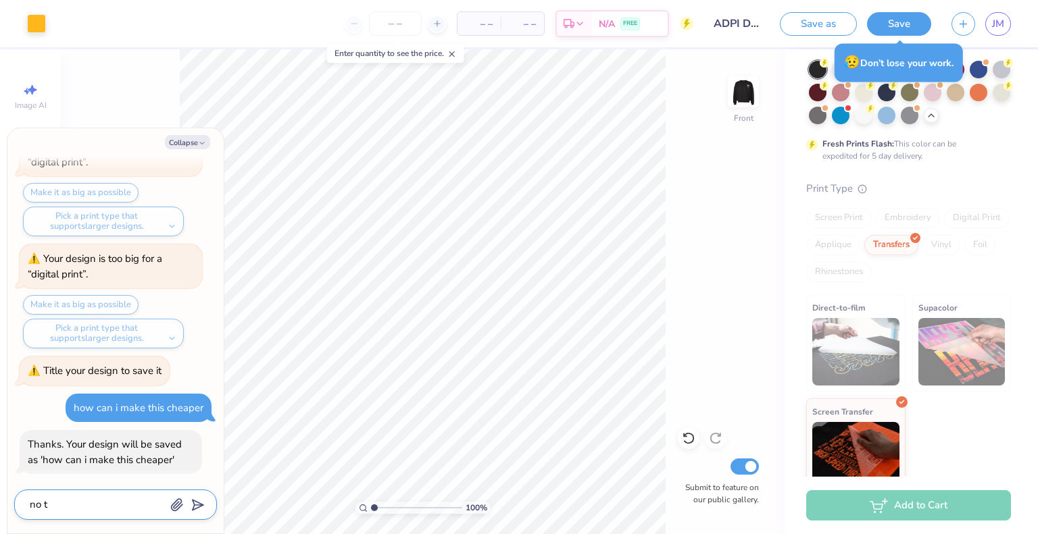
type textarea "no tg"
type textarea "x"
type textarea "no t"
type textarea "x"
type textarea "no th"
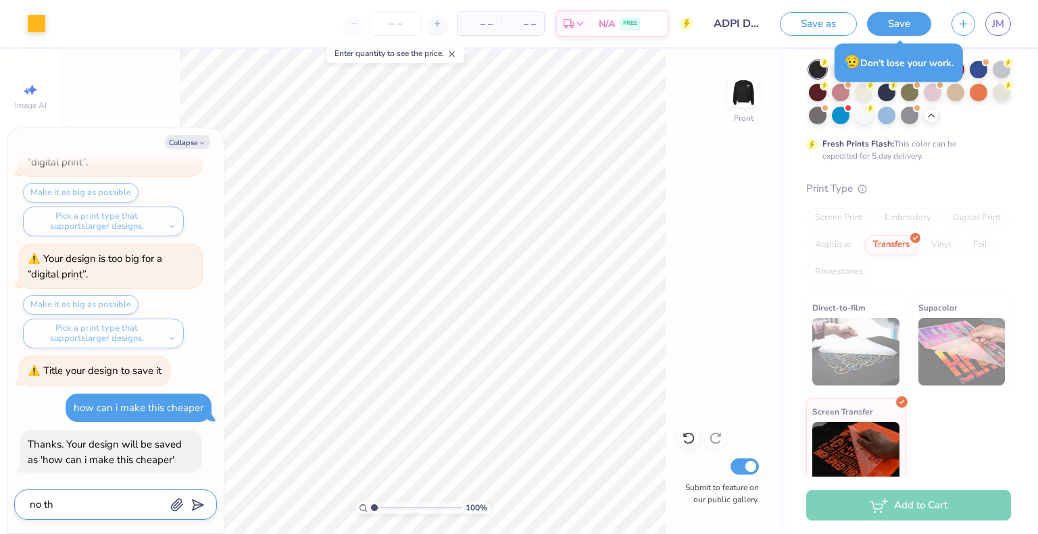
type textarea "x"
type textarea "no tha"
type textarea "x"
type textarea "no that"
type textarea "x"
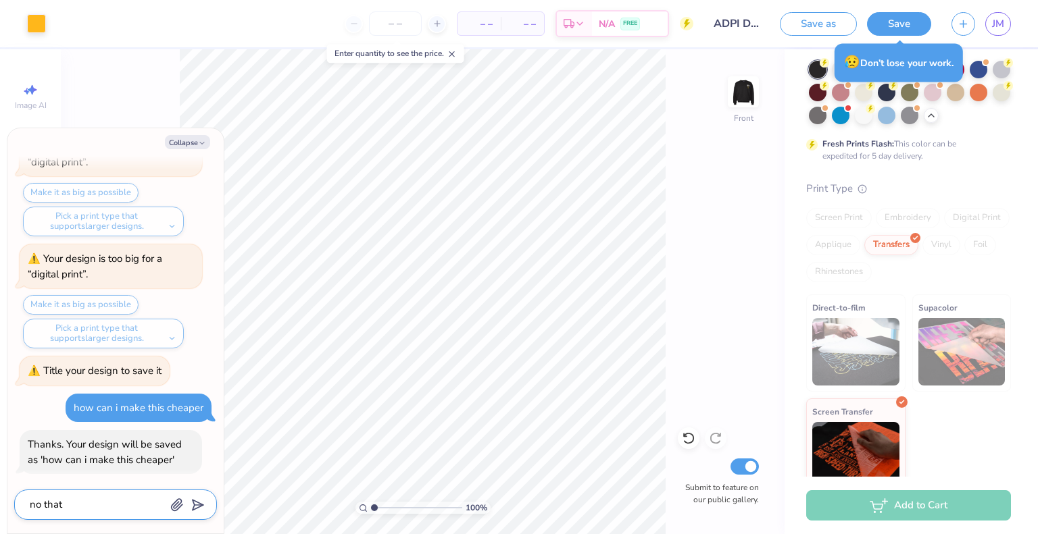
type textarea "no thats"
type textarea "x"
type textarea "no thats a"
type textarea "x"
type textarea "no thats a"
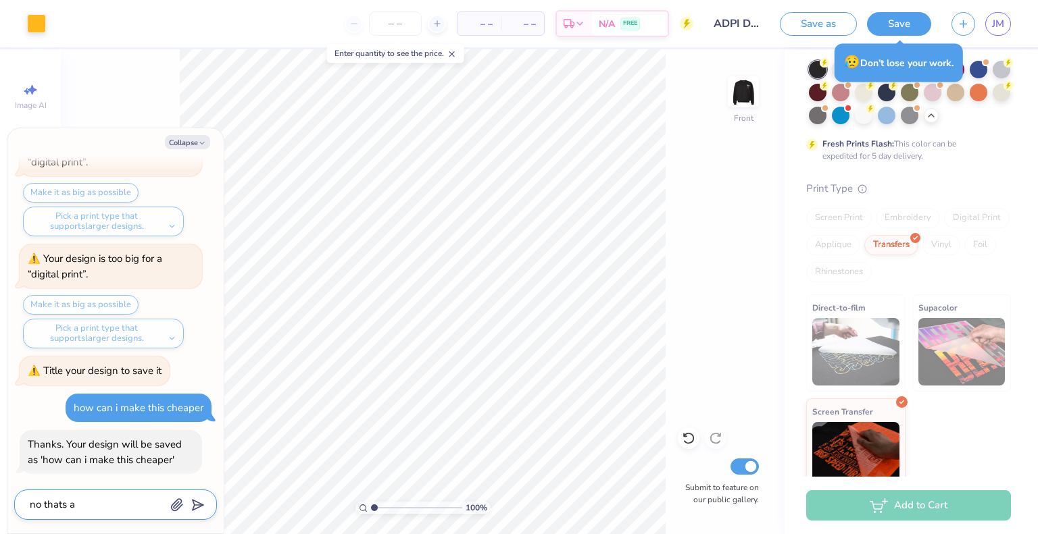
type textarea "x"
type textarea "no thats a q"
type textarea "x"
type textarea "no thats a qu"
type textarea "x"
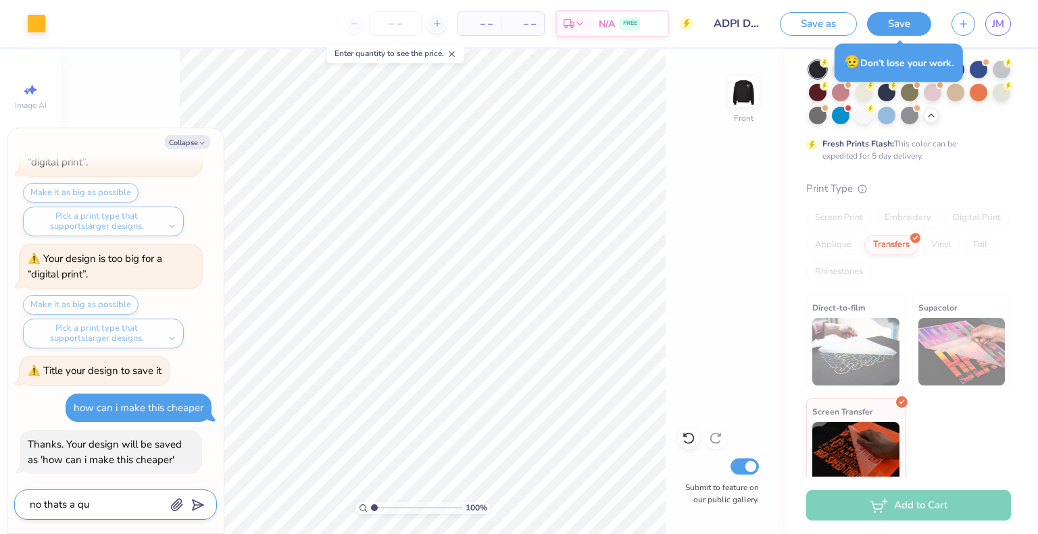
type textarea "no thats a que"
type textarea "x"
type textarea "no thats a ques"
type textarea "x"
type textarea "no thats a quest"
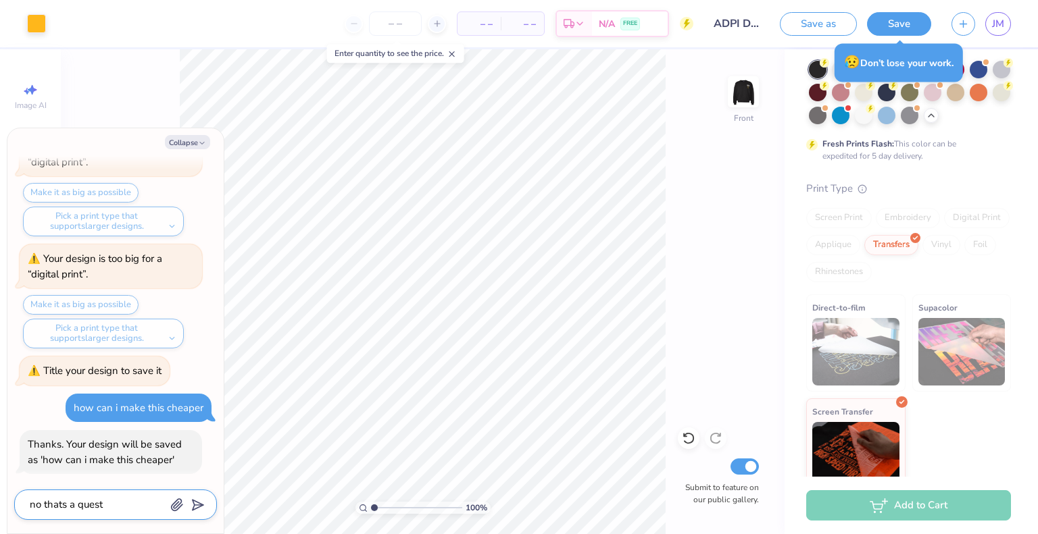
type textarea "x"
type textarea "no thats a questu"
type textarea "x"
type textarea "no thats a questuo"
type textarea "x"
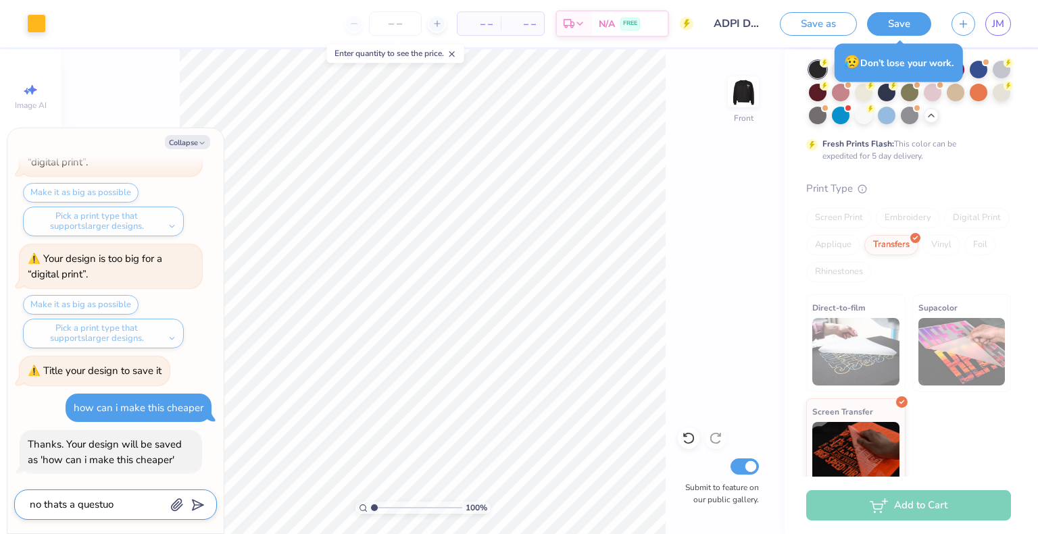
type textarea "no thats a questu"
type textarea "x"
type textarea "no thats a quest"
type textarea "x"
type textarea "no thats a questi"
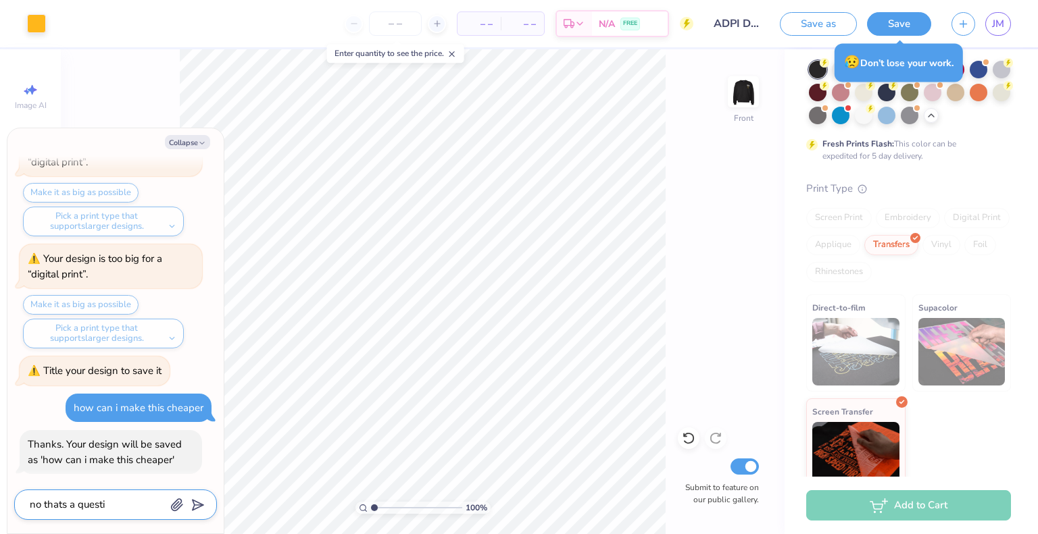
type textarea "x"
type textarea "no thats a questio"
type textarea "x"
type textarea "no thats a question"
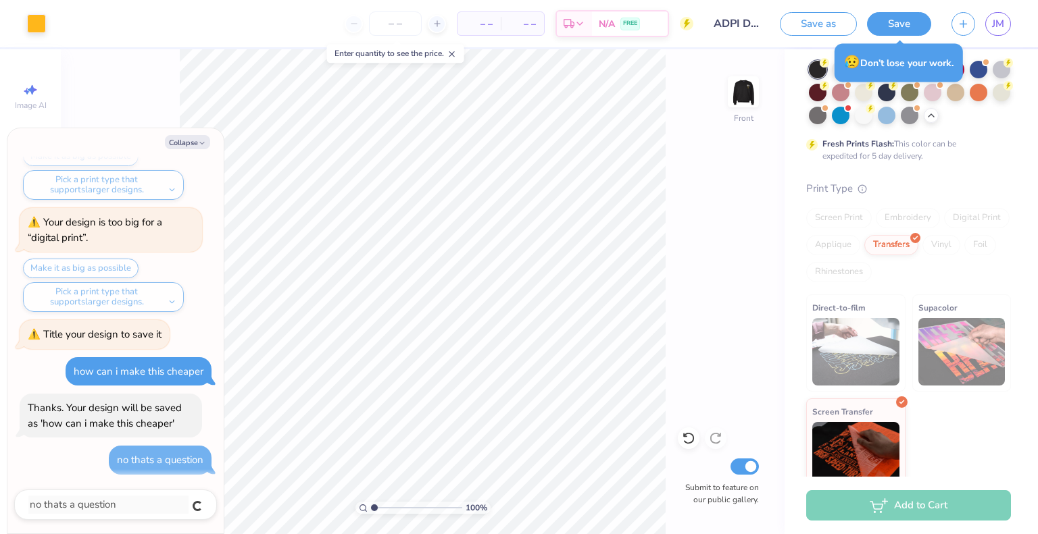
type textarea "x"
click at [189, 145] on button "Collapse" at bounding box center [187, 142] width 45 height 14
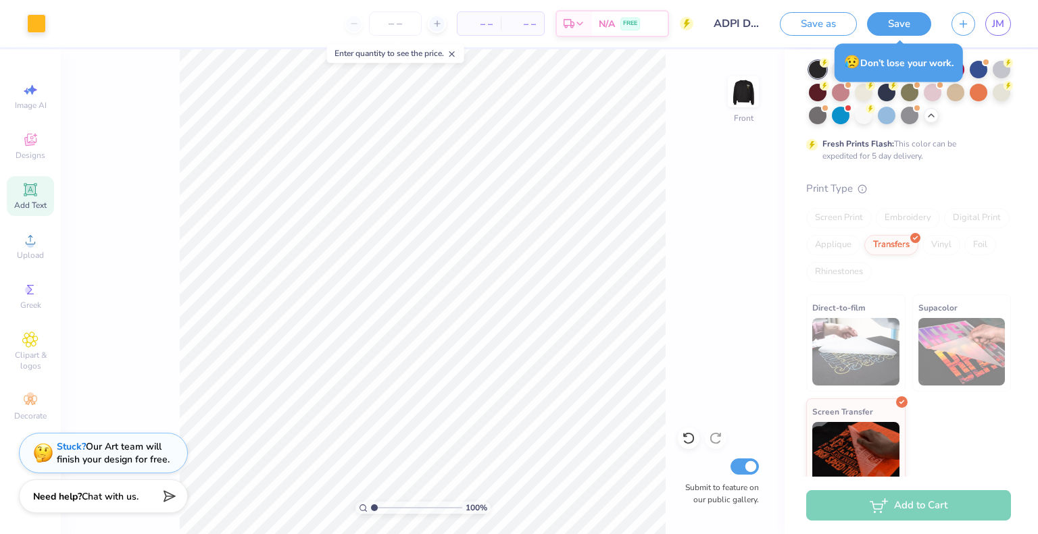
click at [168, 496] on line at bounding box center [170, 496] width 9 height 9
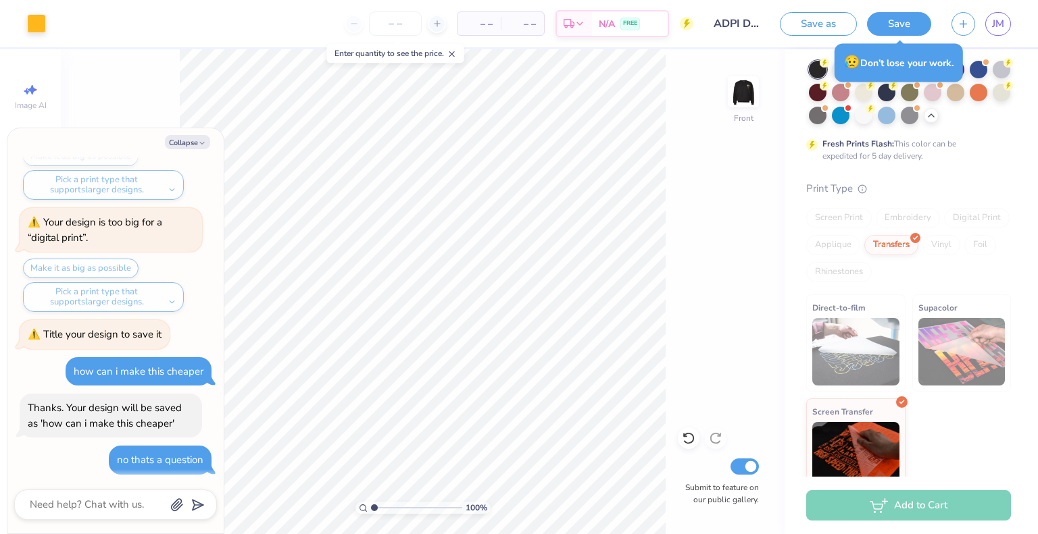
click at [126, 519] on div at bounding box center [115, 505] width 203 height 30
click at [126, 513] on textarea at bounding box center [96, 505] width 137 height 18
type textarea "x"
type textarea "h"
type textarea "x"
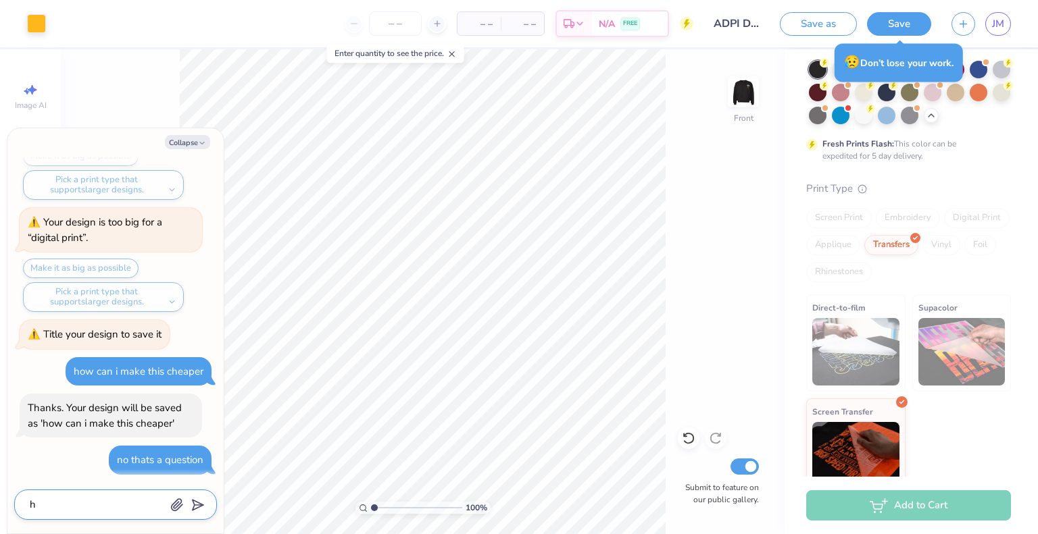
type textarea "ho"
type textarea "x"
type textarea "how"
type textarea "x"
type textarea "how"
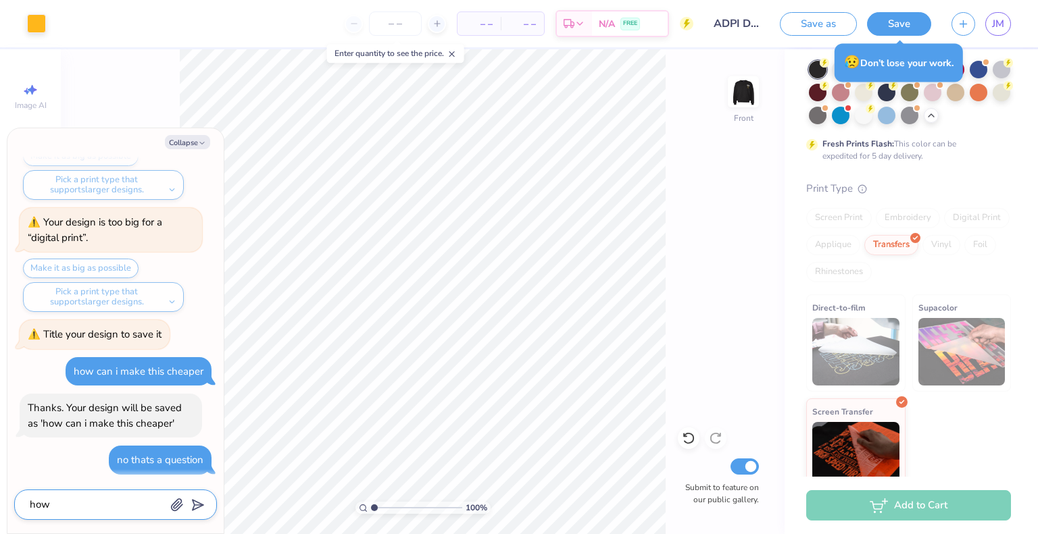
type textarea "x"
type textarea "how c"
type textarea "x"
type textarea "how ca"
type textarea "x"
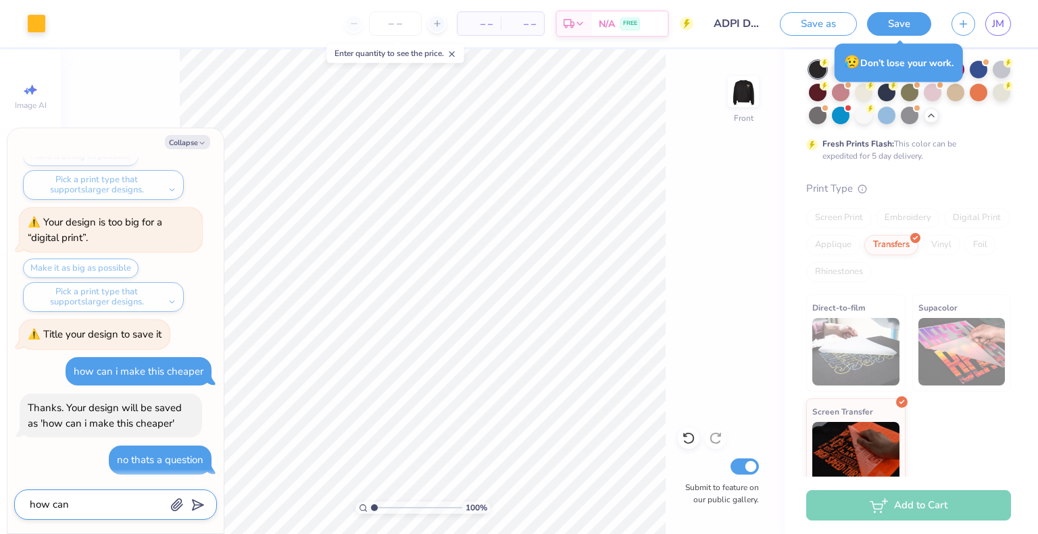
type textarea "how can"
type textarea "x"
type textarea "how can i"
type textarea "x"
type textarea "how can i"
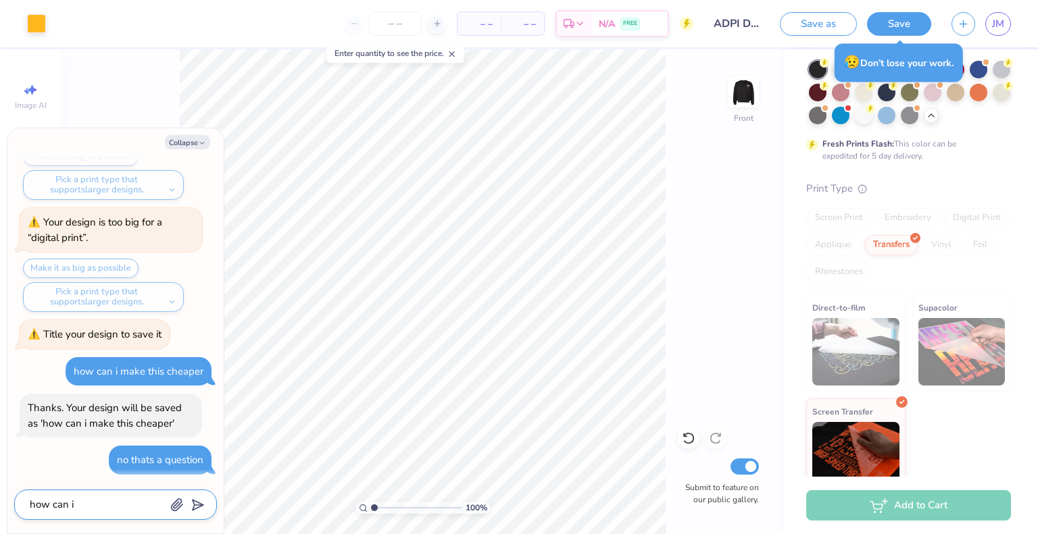
type textarea "x"
type textarea "how can i m"
type textarea "x"
type textarea "how can i ma"
type textarea "x"
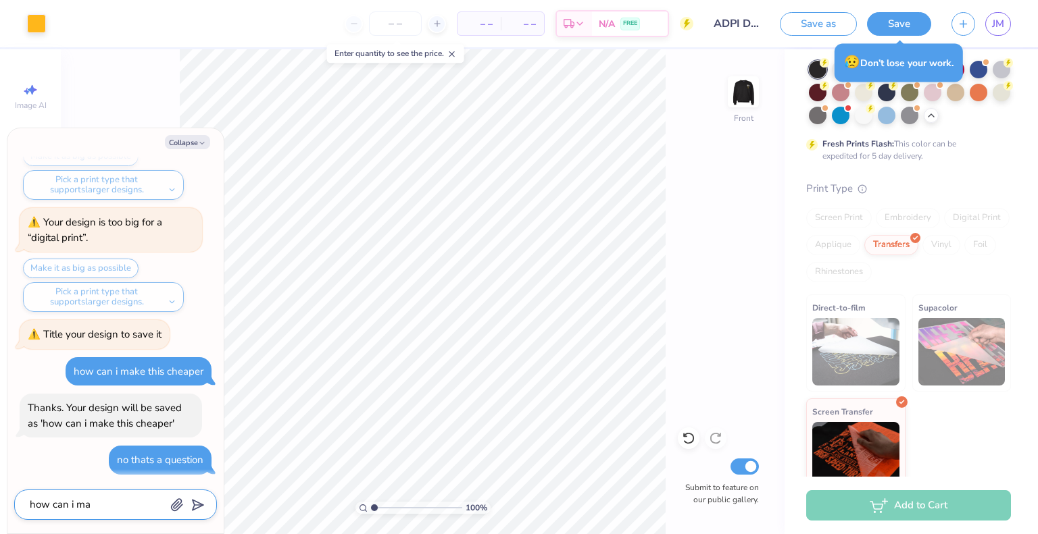
type textarea "how can i mak"
type textarea "x"
type textarea "how can i make"
type textarea "x"
type textarea "how can i make"
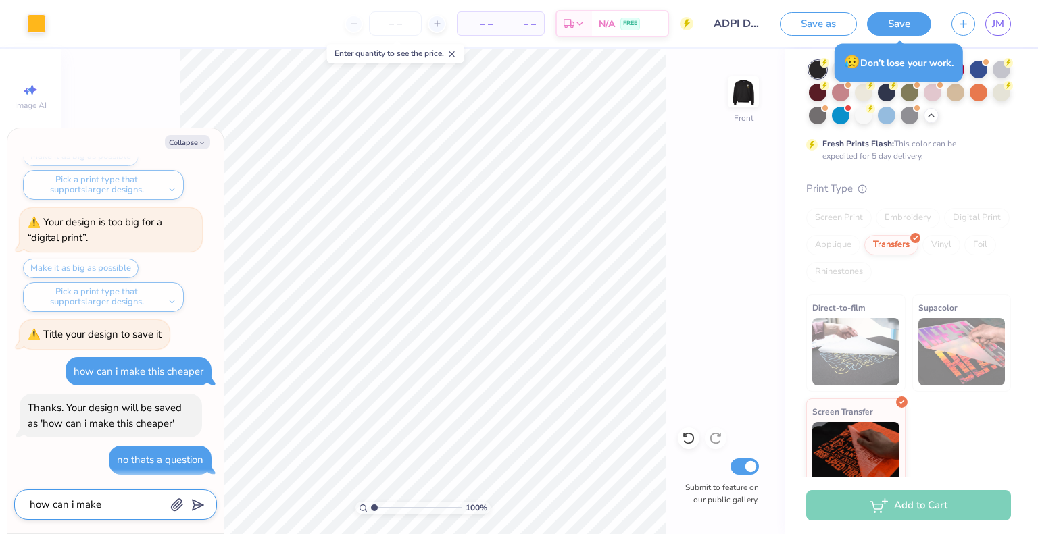
type textarea "x"
type textarea "how can i make t"
type textarea "x"
type textarea "how can i make th"
type textarea "x"
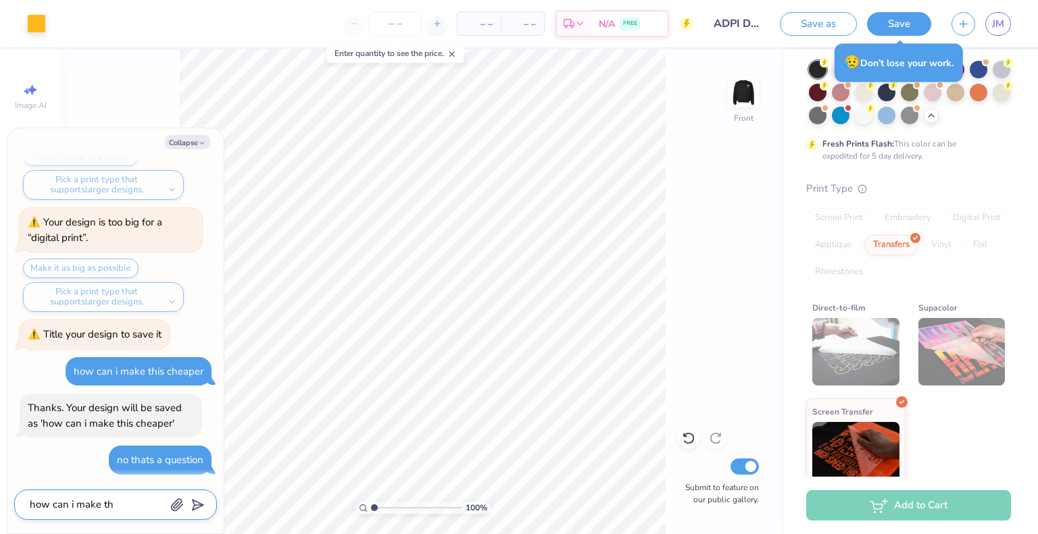
type textarea "how can i make thi"
type textarea "x"
type textarea "how can i make this"
type textarea "x"
type textarea "how can i make this"
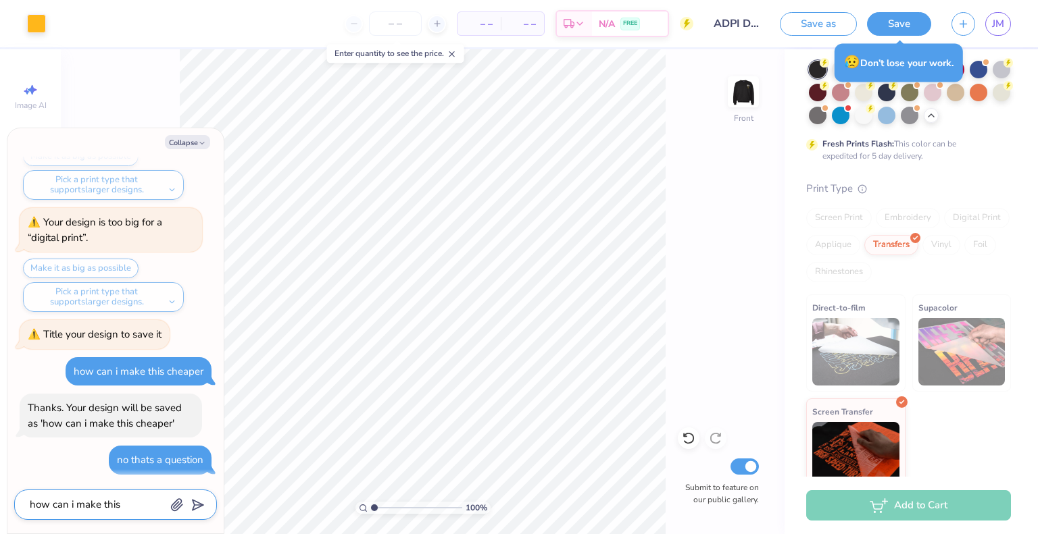
type textarea "x"
type textarea "how can i make this c"
type textarea "x"
type textarea "how can i make this che"
type textarea "x"
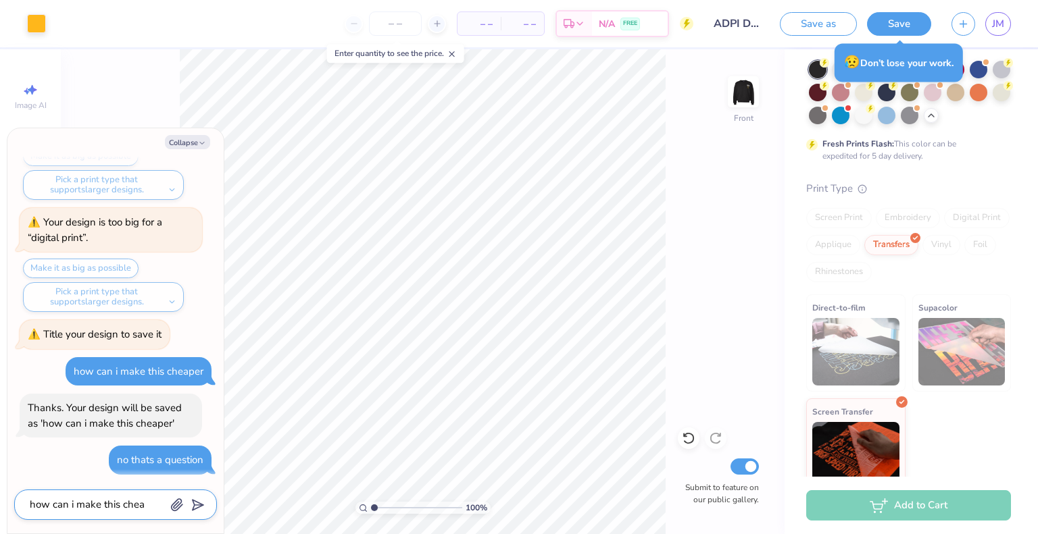
type textarea "how can i make this cheap"
type textarea "x"
type textarea "how can i make this cheape"
type textarea "x"
type textarea "how can i make this cheaper"
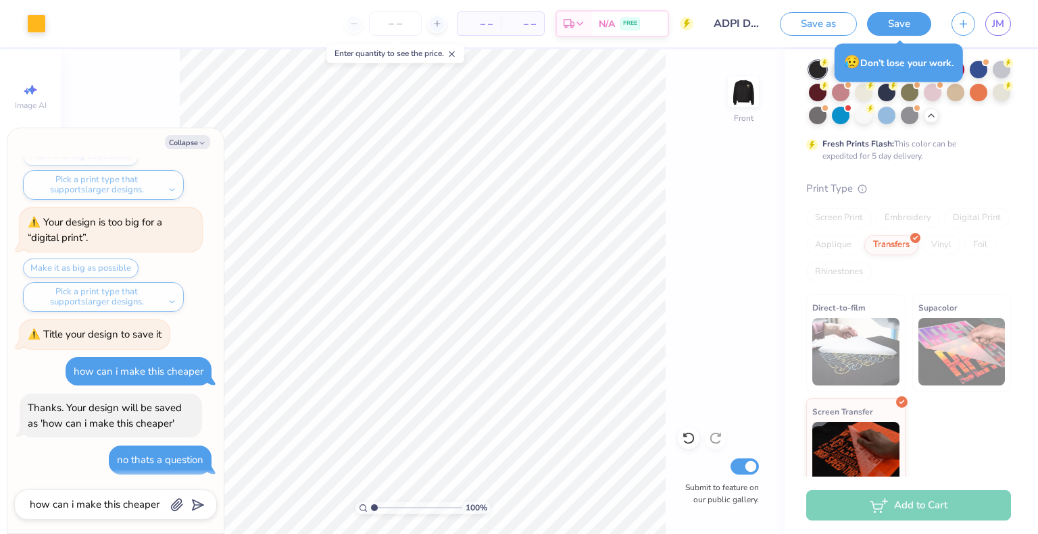
scroll to position [324, 0]
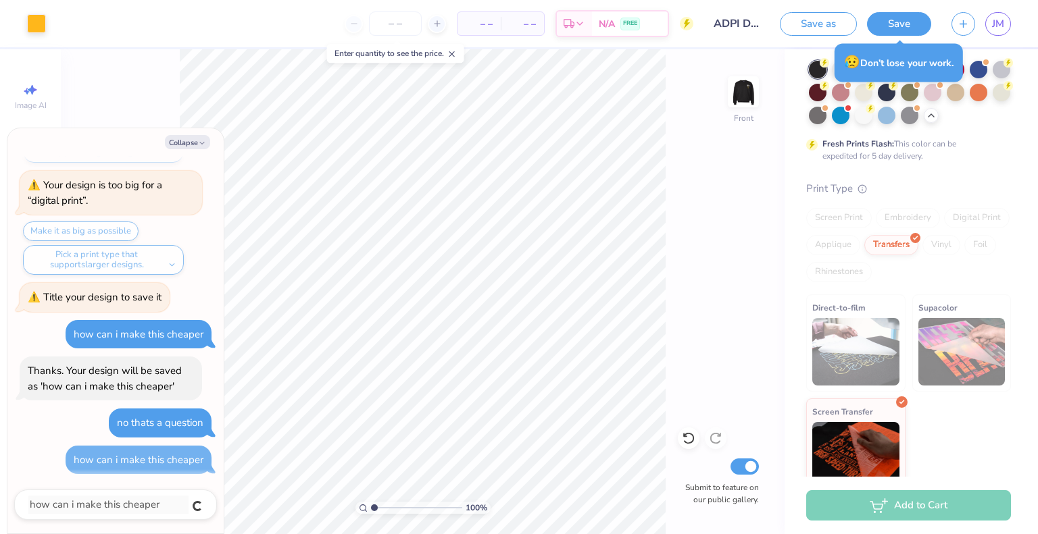
type textarea "x"
click at [184, 145] on button "Collapse" at bounding box center [187, 142] width 45 height 14
type textarea "x"
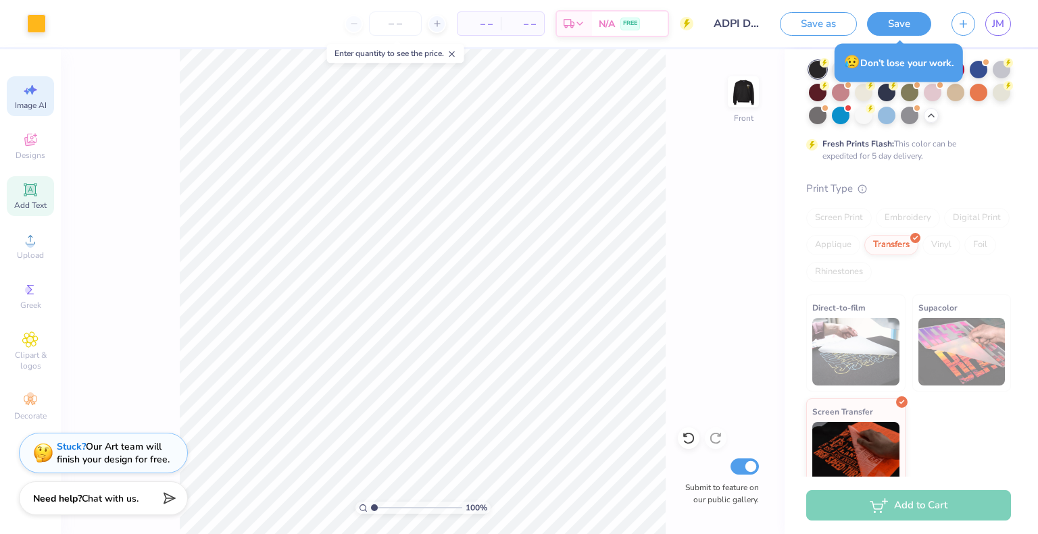
click at [29, 105] on span "Image AI" at bounding box center [31, 105] width 32 height 11
select select "4"
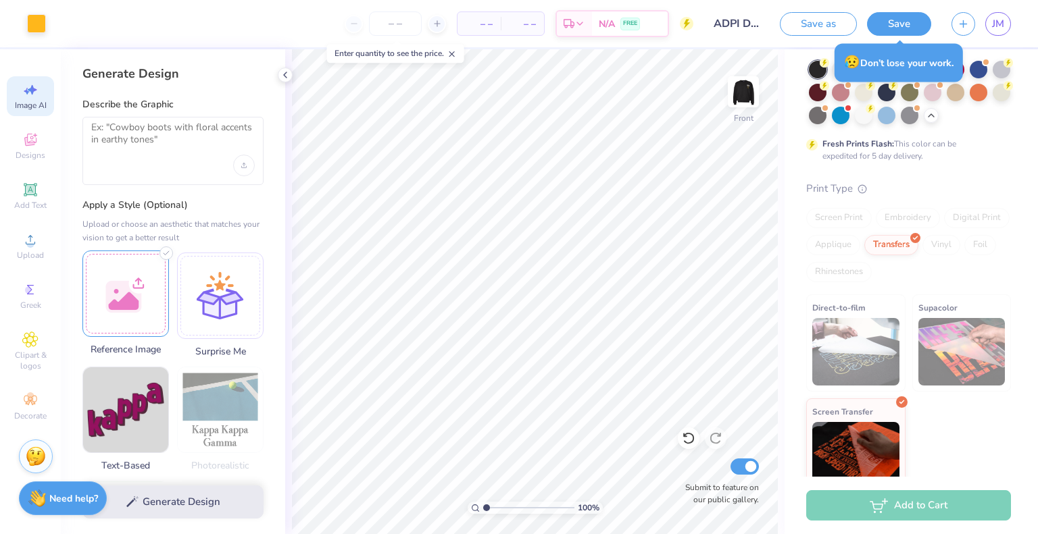
click at [143, 292] on div at bounding box center [125, 294] width 86 height 86
click at [32, 153] on span "Designs" at bounding box center [31, 155] width 30 height 11
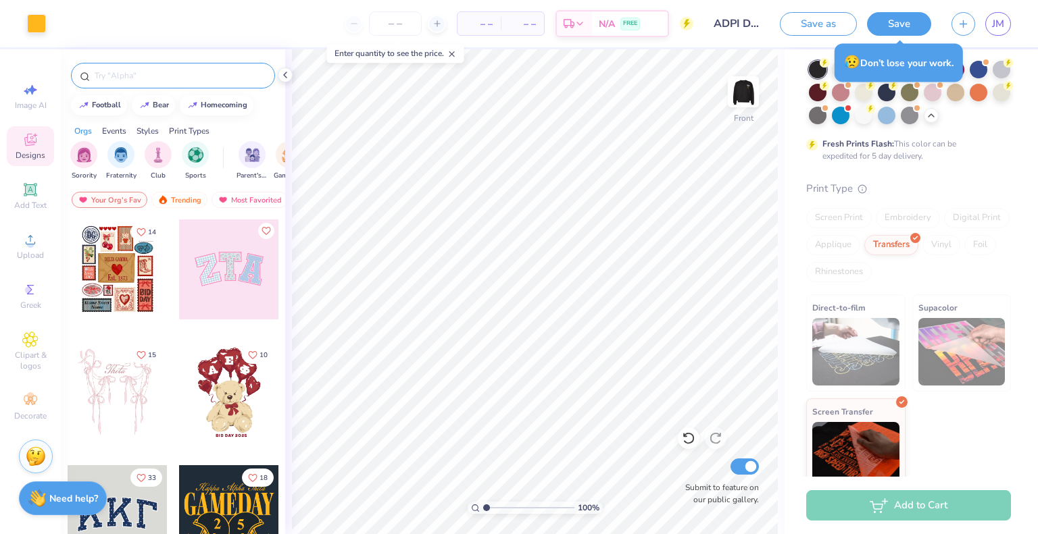
click at [136, 76] on input "text" at bounding box center [179, 76] width 173 height 14
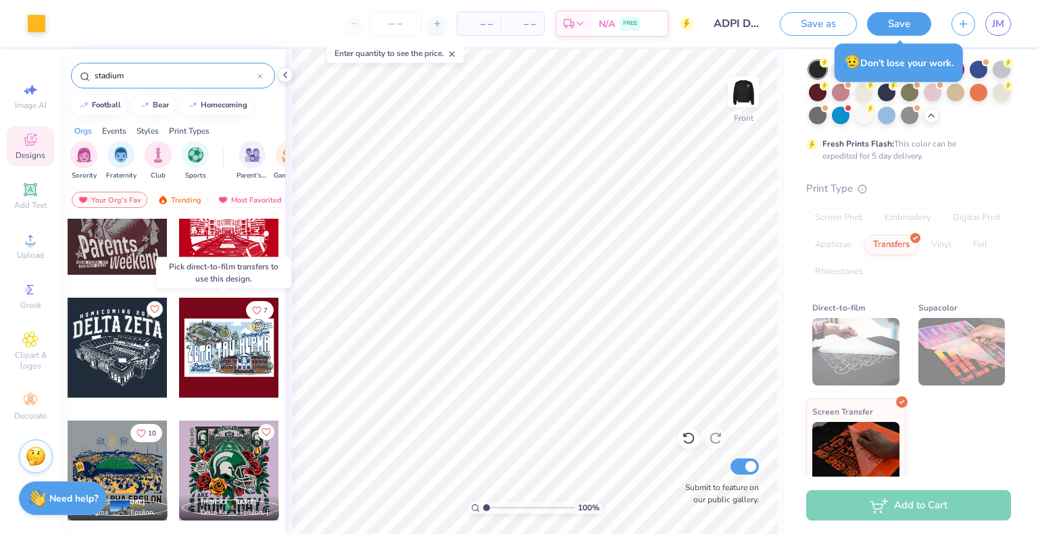
scroll to position [107, 0]
type input "stadium"
click at [118, 361] on div at bounding box center [118, 348] width 100 height 100
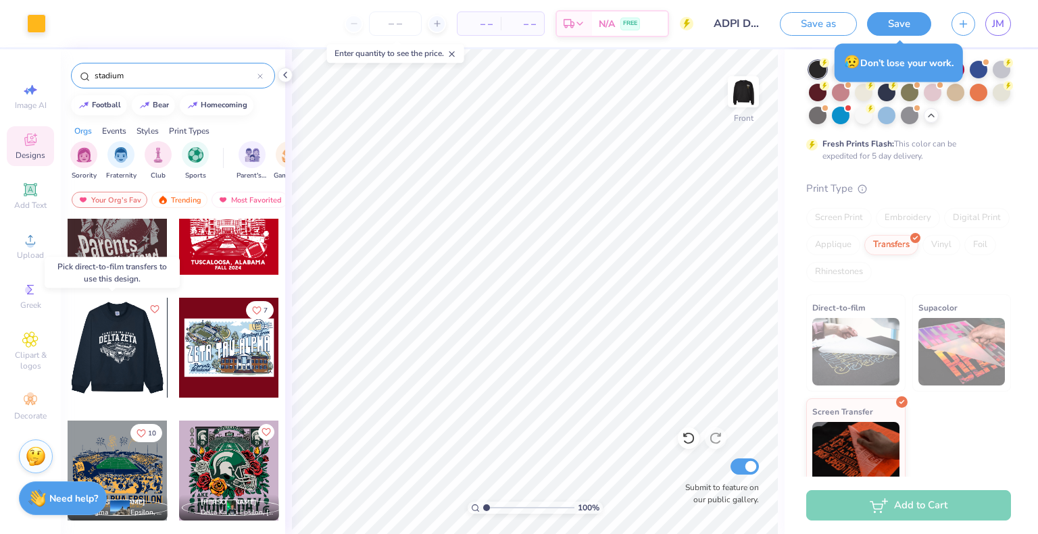
click at [136, 349] on div at bounding box center [117, 348] width 100 height 100
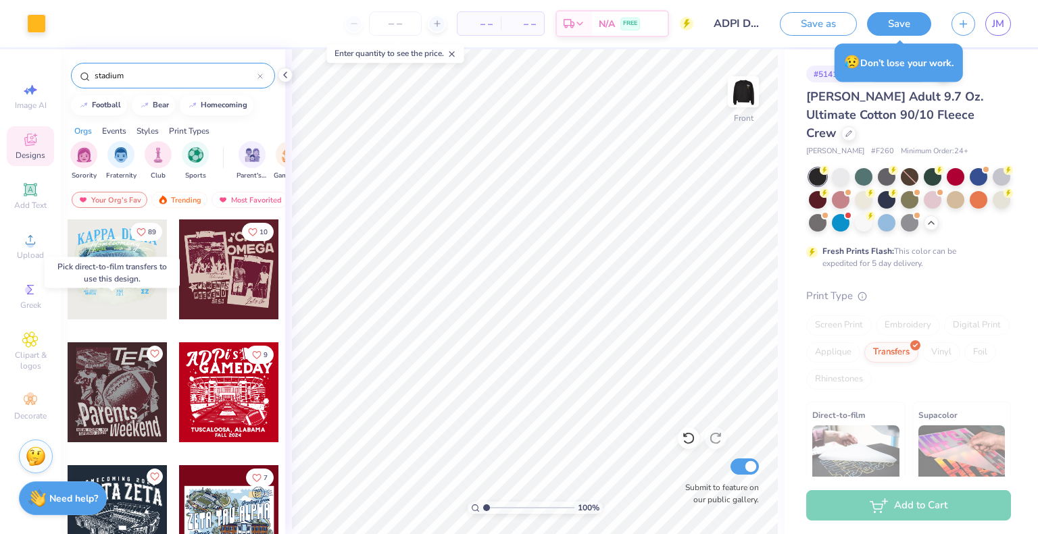
scroll to position [107, 0]
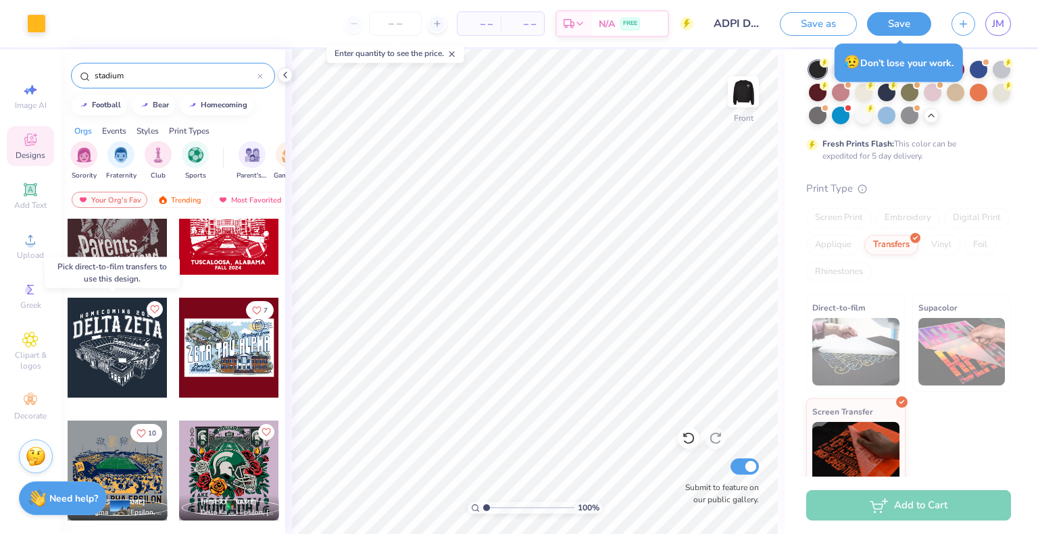
click at [122, 372] on div at bounding box center [118, 348] width 100 height 100
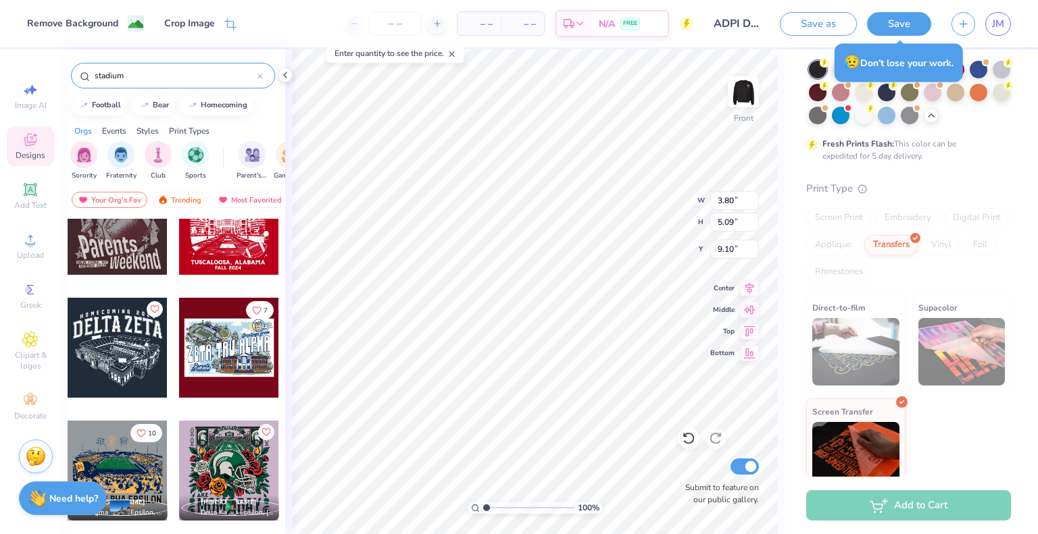
type input "15.00"
type input "10.00"
type input "4.96"
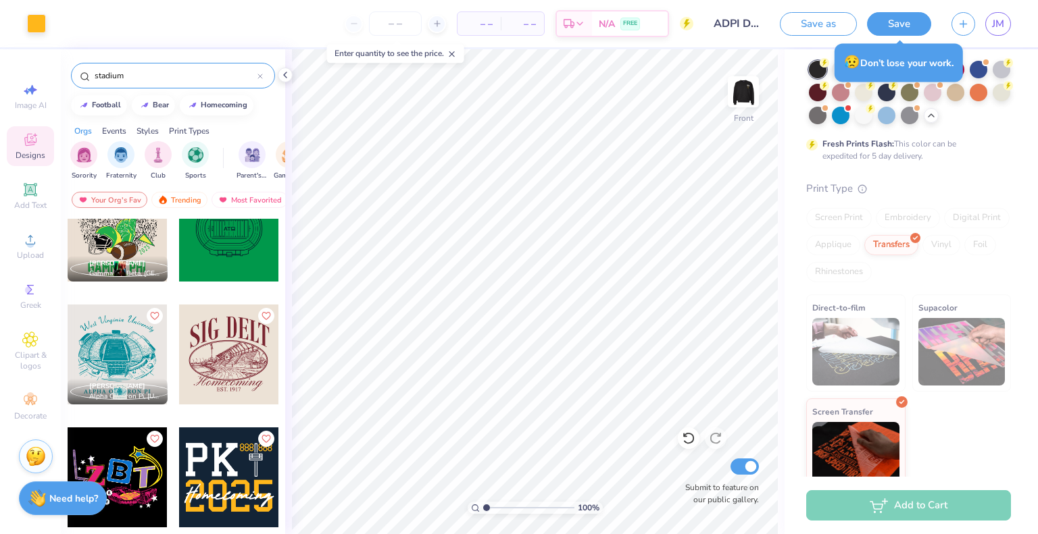
scroll to position [531, 0]
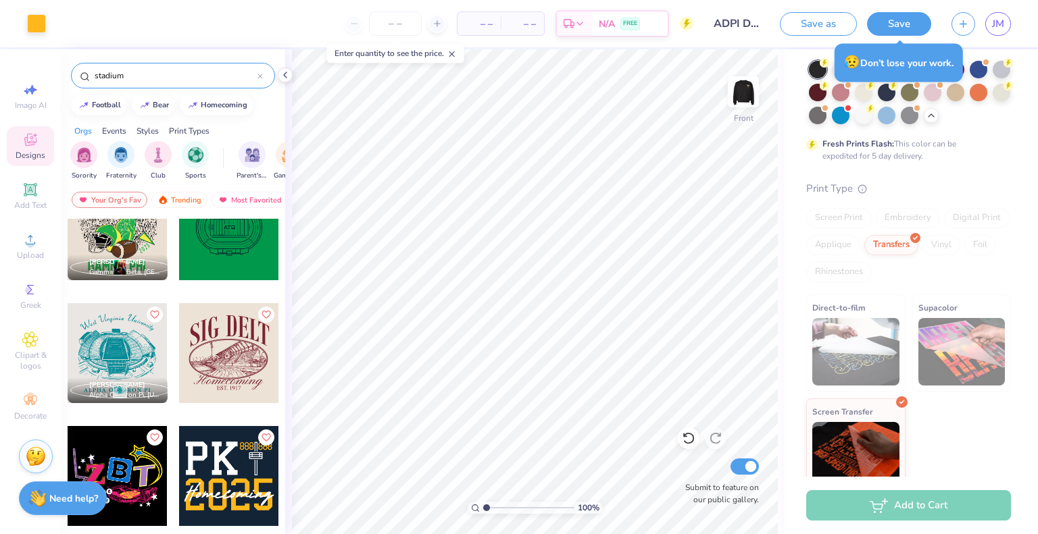
click at [103, 361] on div at bounding box center [118, 353] width 100 height 100
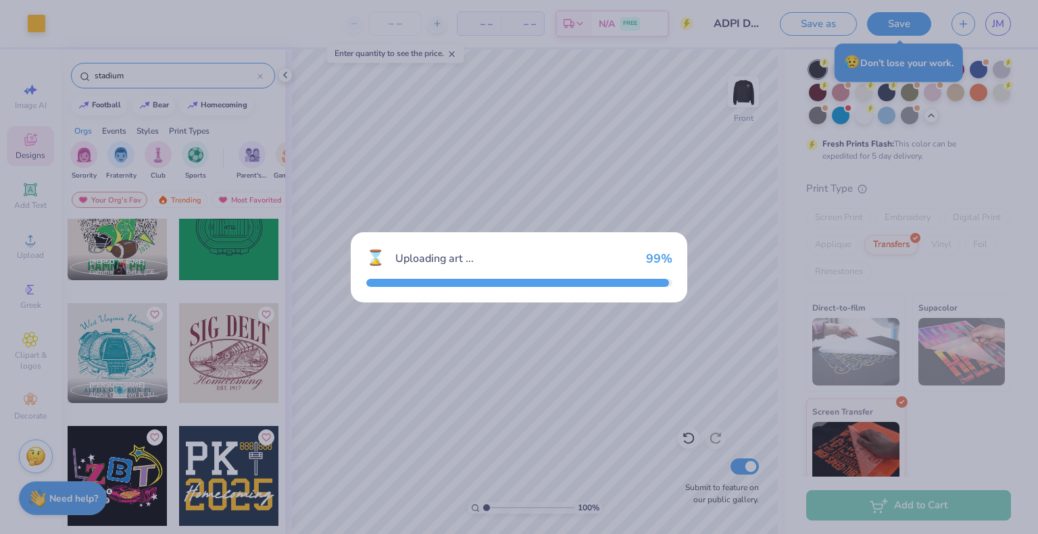
type textarea "x"
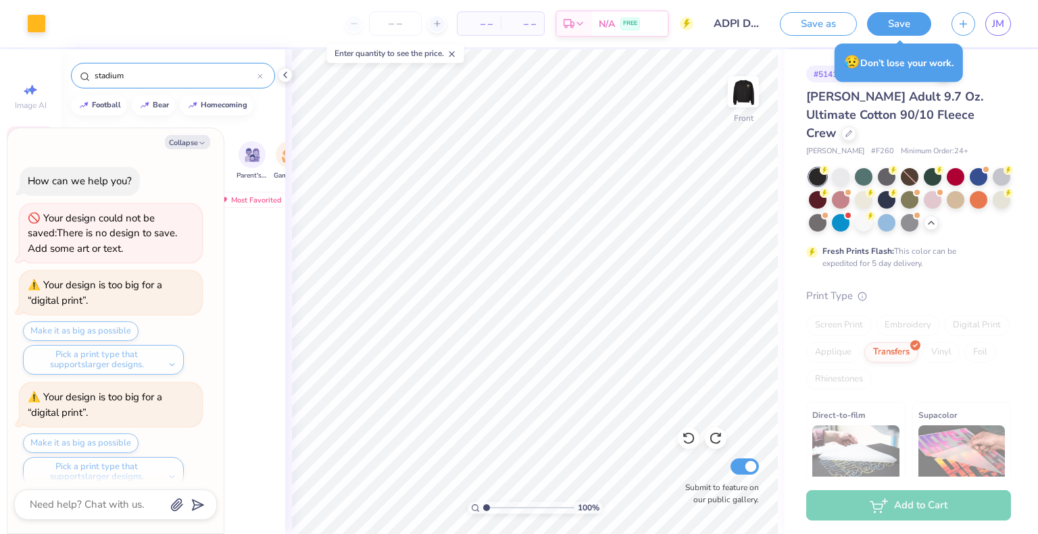
scroll to position [596, 0]
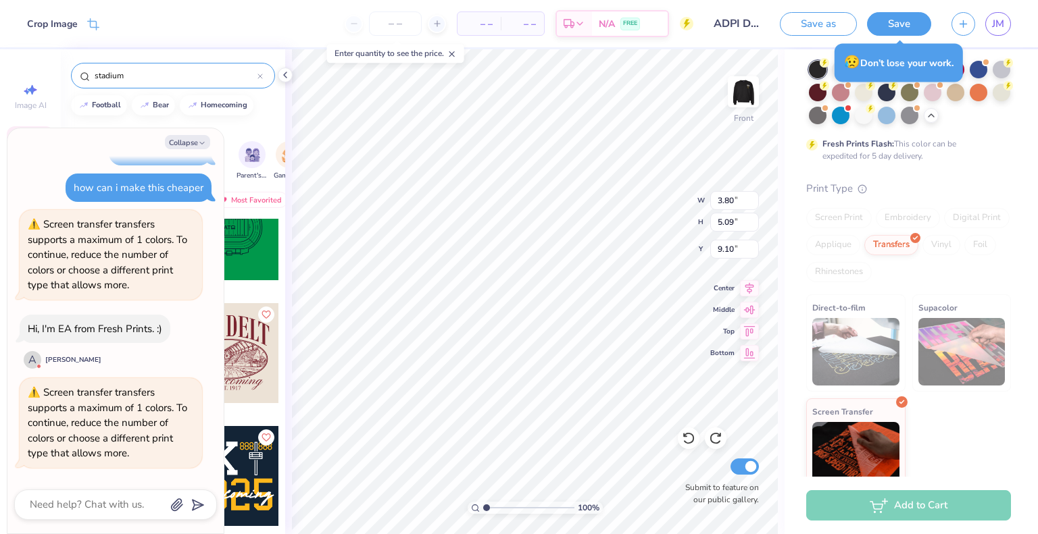
type textarea "x"
type input "15.00"
type input "10.00"
type input "4.96"
type textarea "x"
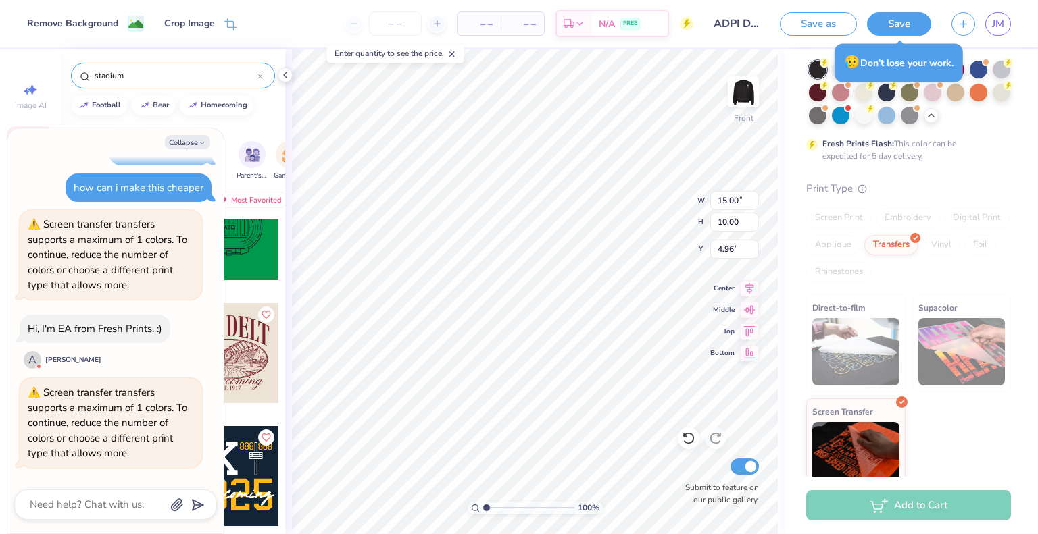
type input "10.93"
type input "7.29"
type input "7.67"
type textarea "x"
type input "7.47"
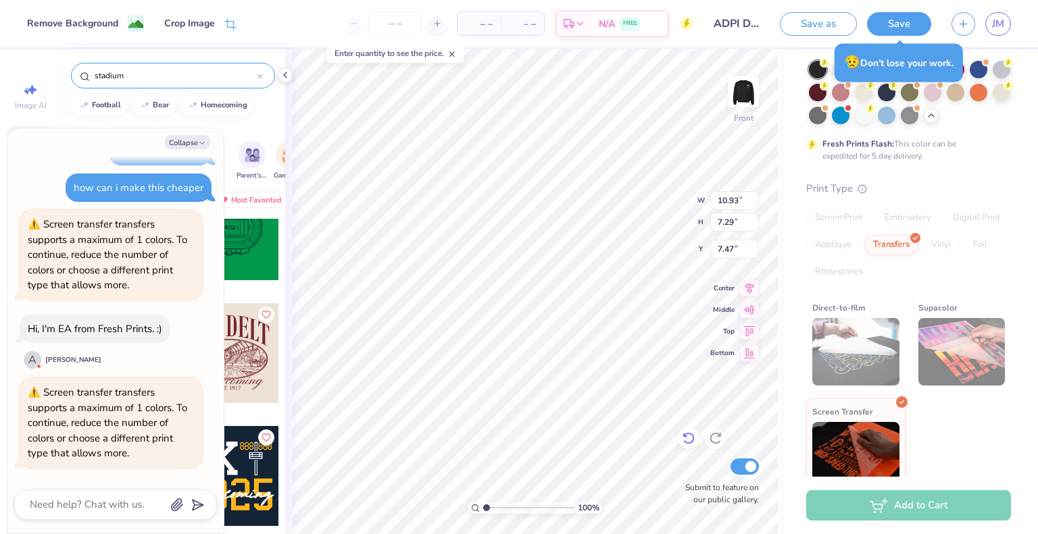
click at [689, 436] on icon at bounding box center [689, 439] width 14 height 14
type textarea "x"
type input "7.67"
click at [689, 436] on icon at bounding box center [689, 439] width 14 height 14
type textarea "x"
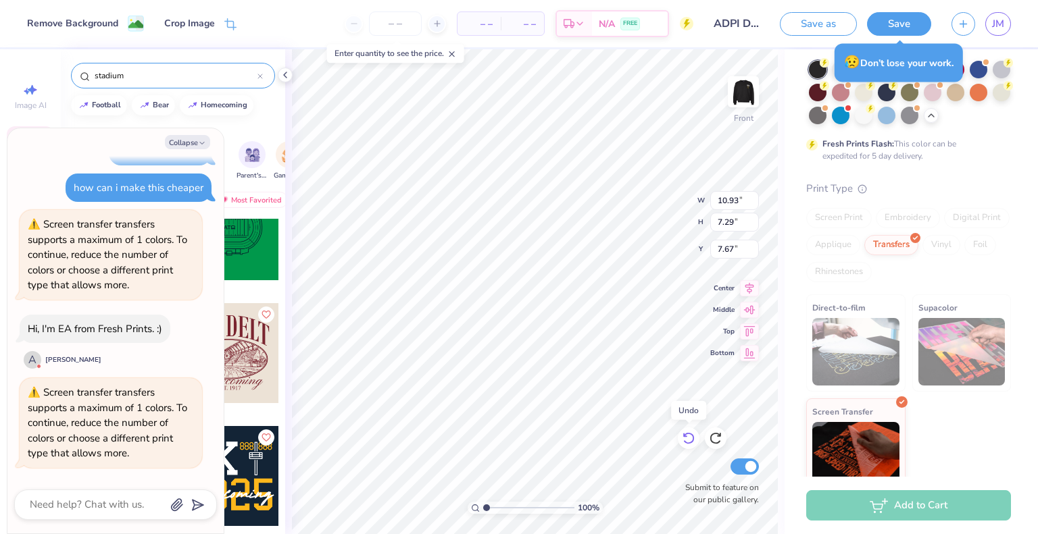
type input "15.00"
type input "10.00"
type input "4.96"
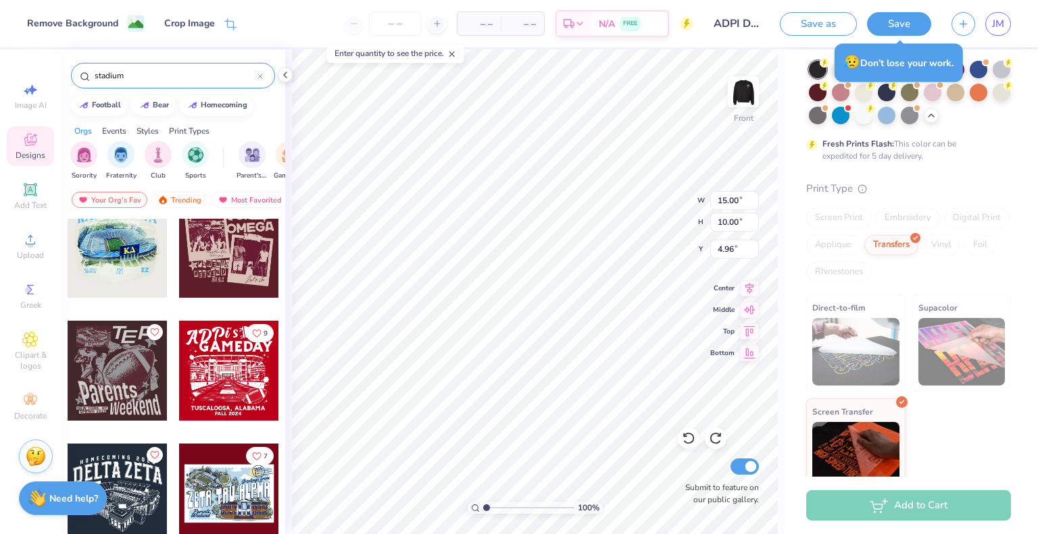
scroll to position [23, 0]
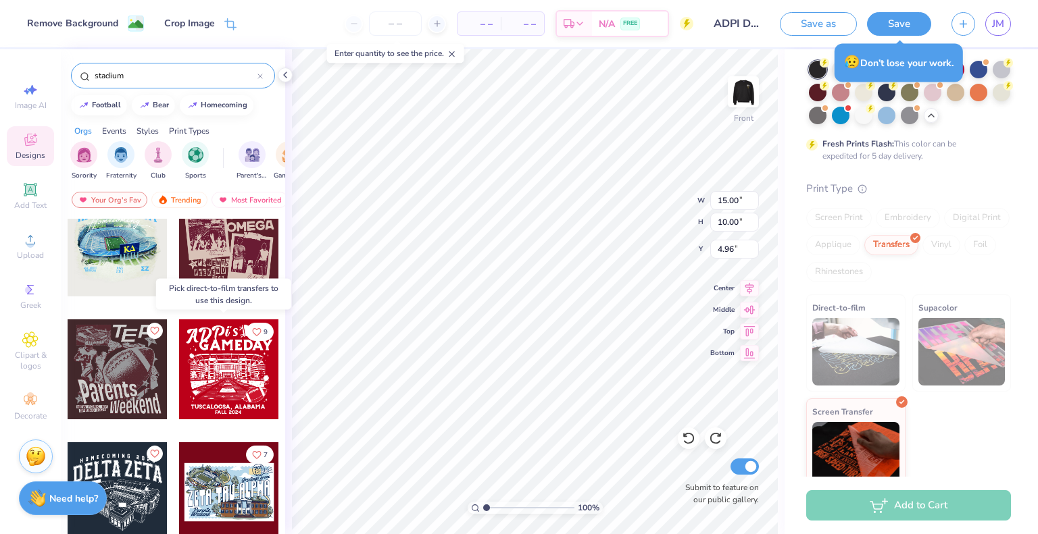
click at [228, 382] on div at bounding box center [229, 370] width 100 height 100
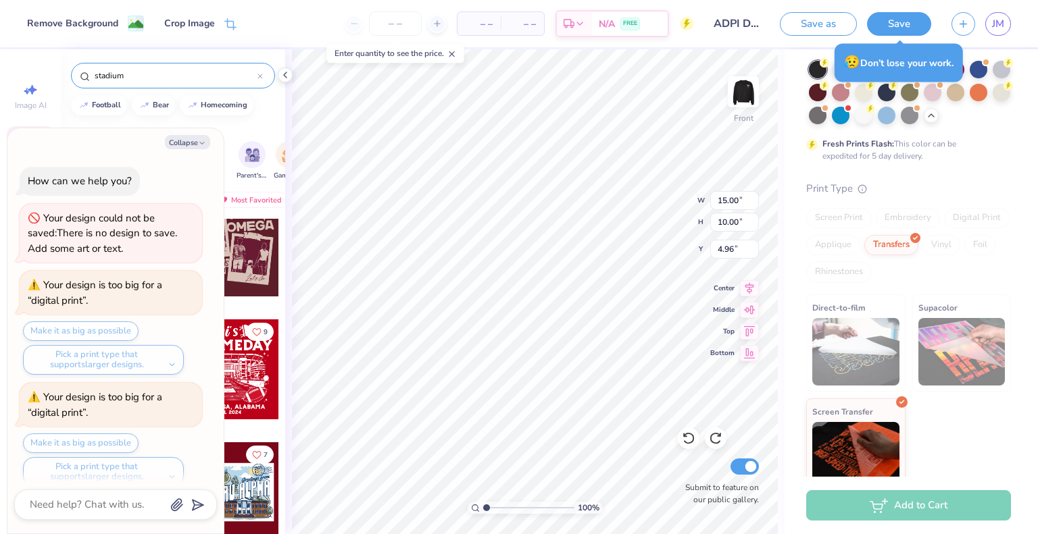
scroll to position [738, 0]
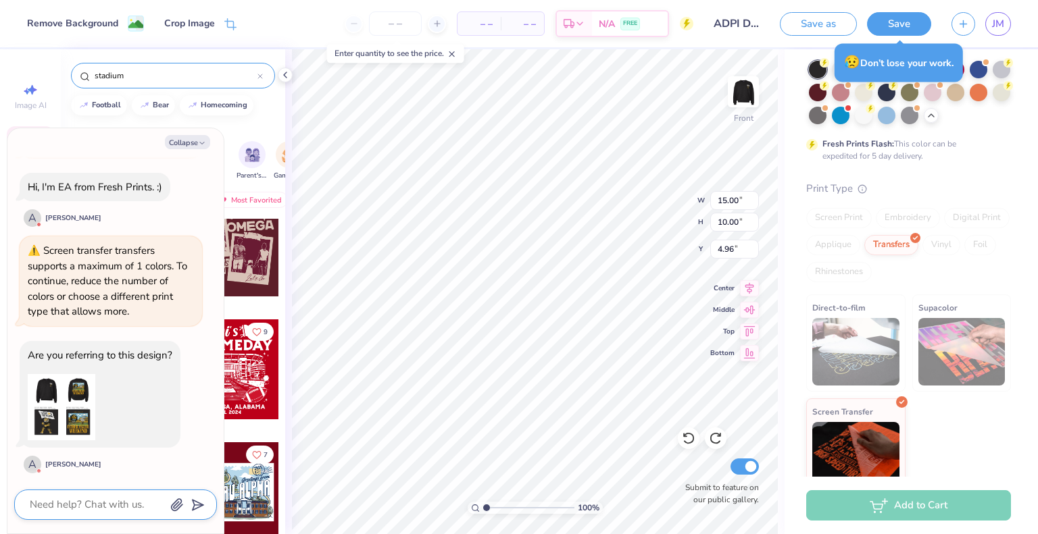
click at [105, 502] on textarea at bounding box center [96, 505] width 137 height 18
type textarea "x"
type textarea "y"
type textarea "x"
type textarea "ye"
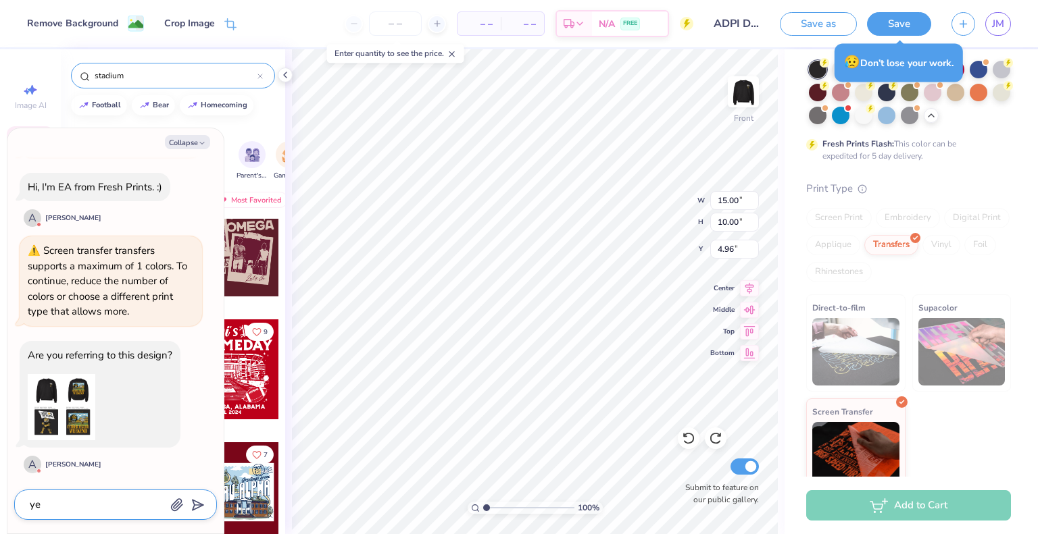
type textarea "x"
type textarea "yes"
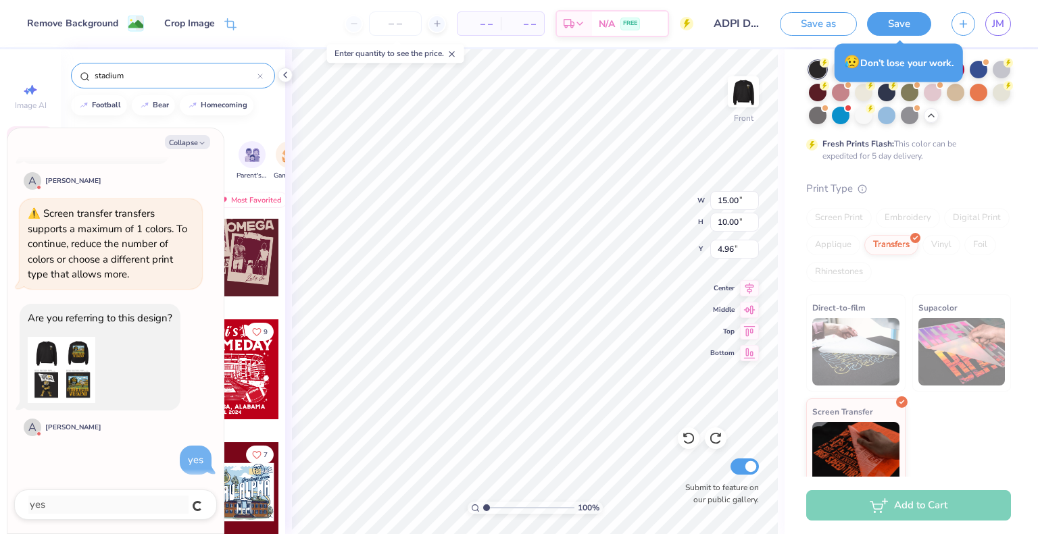
type textarea "x"
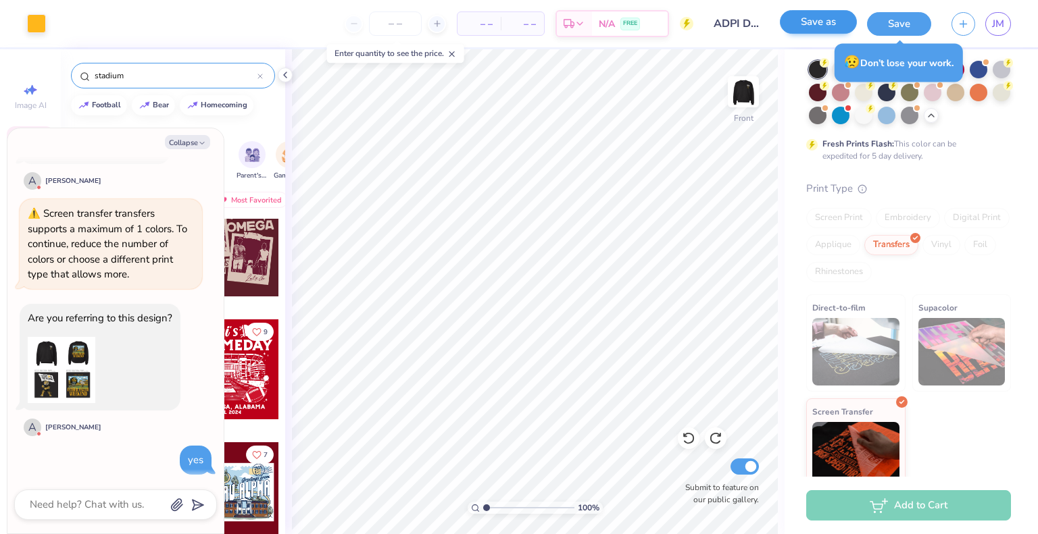
type textarea "x"
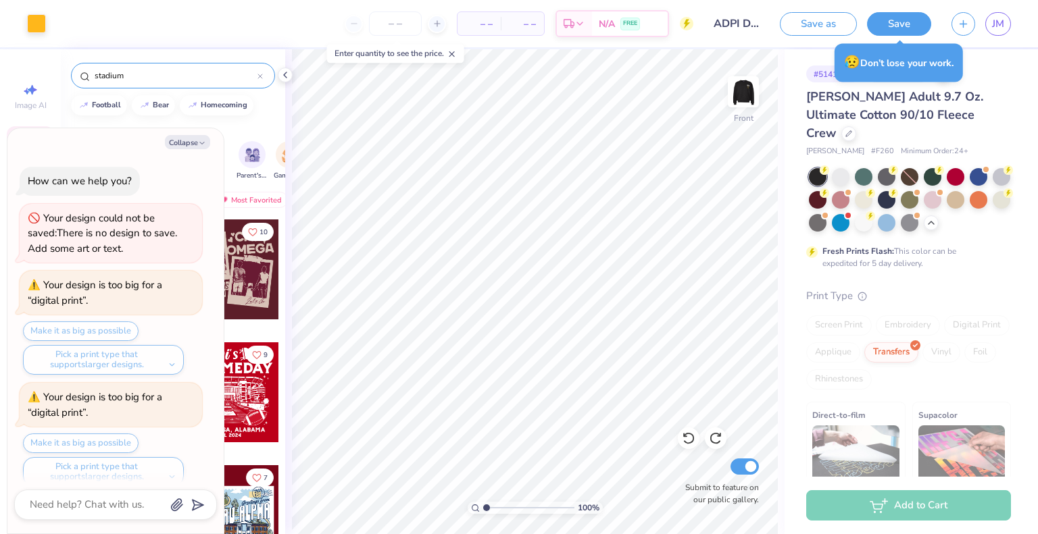
scroll to position [964, 0]
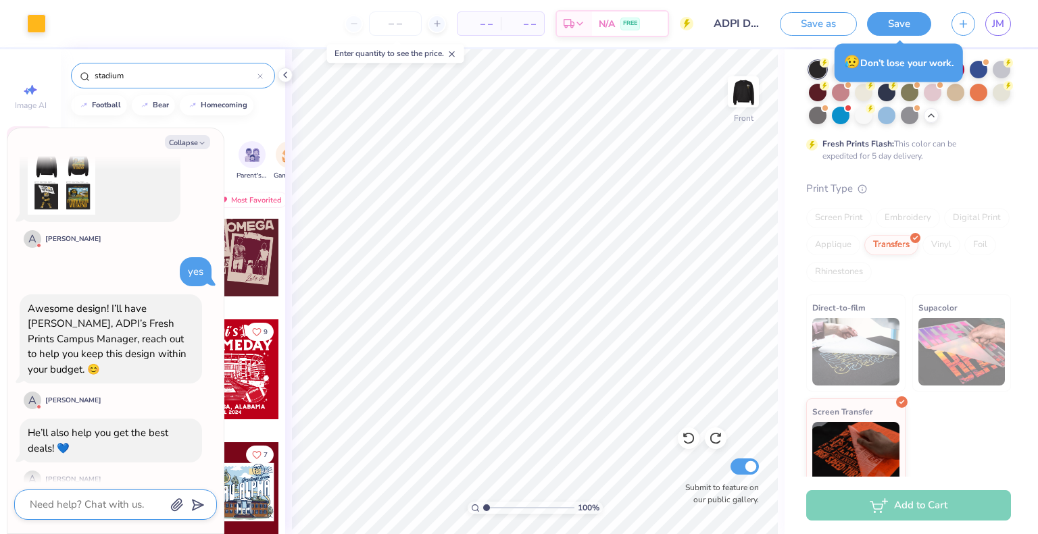
click at [93, 509] on textarea at bounding box center [96, 505] width 137 height 18
type textarea "x"
type textarea "o"
type textarea "x"
type textarea "ok"
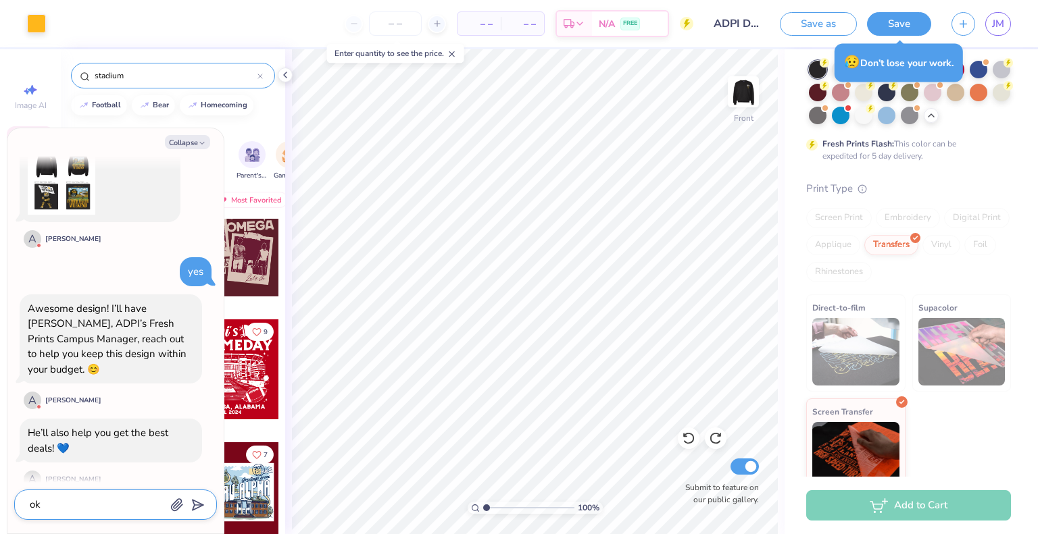
type textarea "x"
type textarea "ok"
type textarea "x"
type textarea "ok t"
type textarea "x"
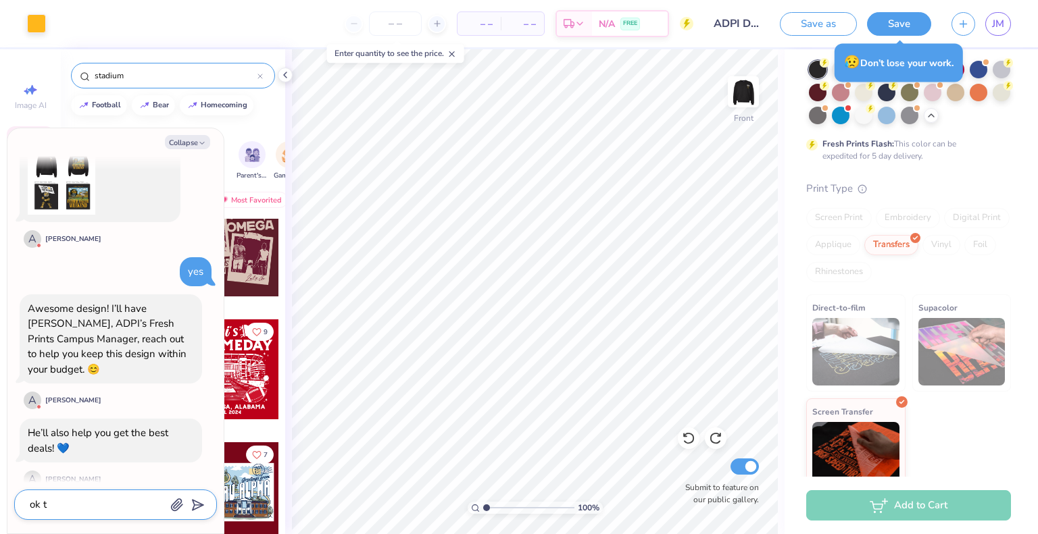
type textarea "ok th"
type textarea "x"
type textarea "ok tha"
type textarea "x"
type textarea "ok than"
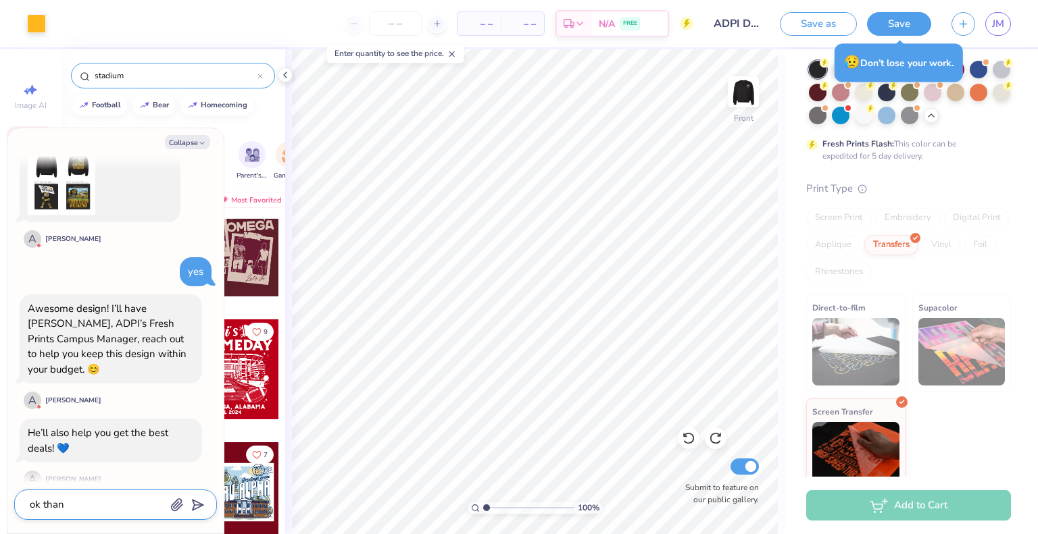
type textarea "x"
type textarea "ok thank"
type textarea "x"
type textarea "ok thanks"
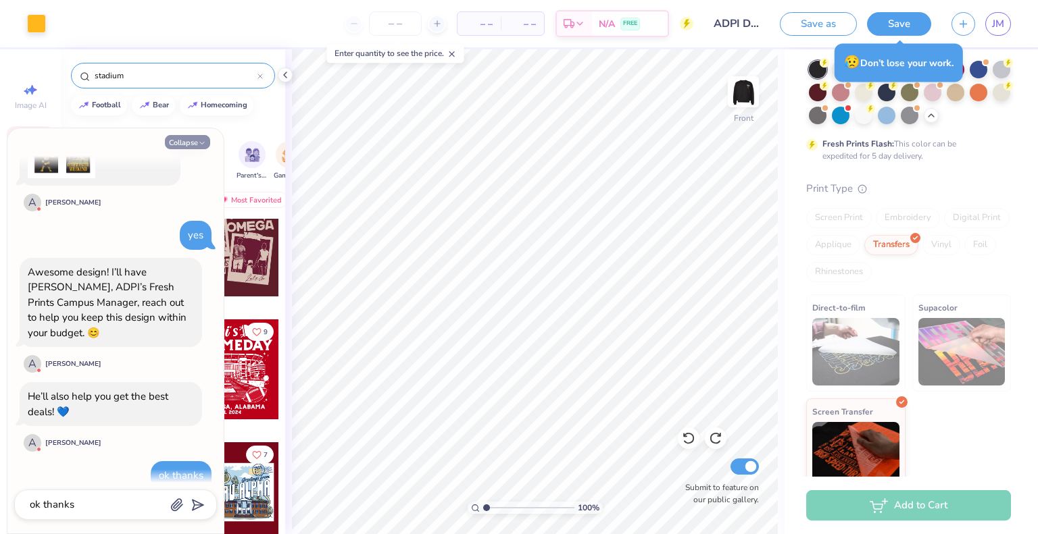
click at [201, 136] on button "Collapse" at bounding box center [187, 142] width 45 height 14
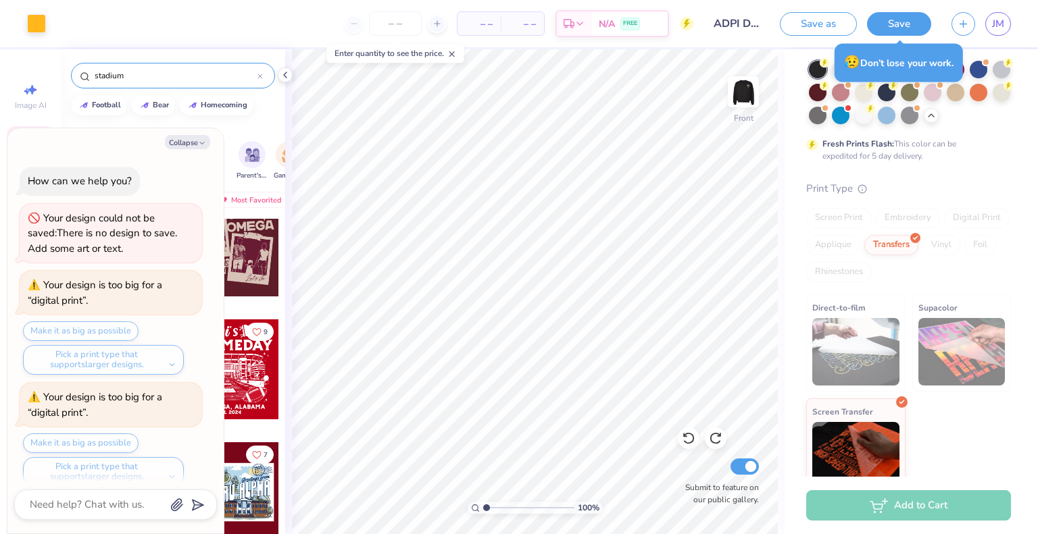
scroll to position [1095, 0]
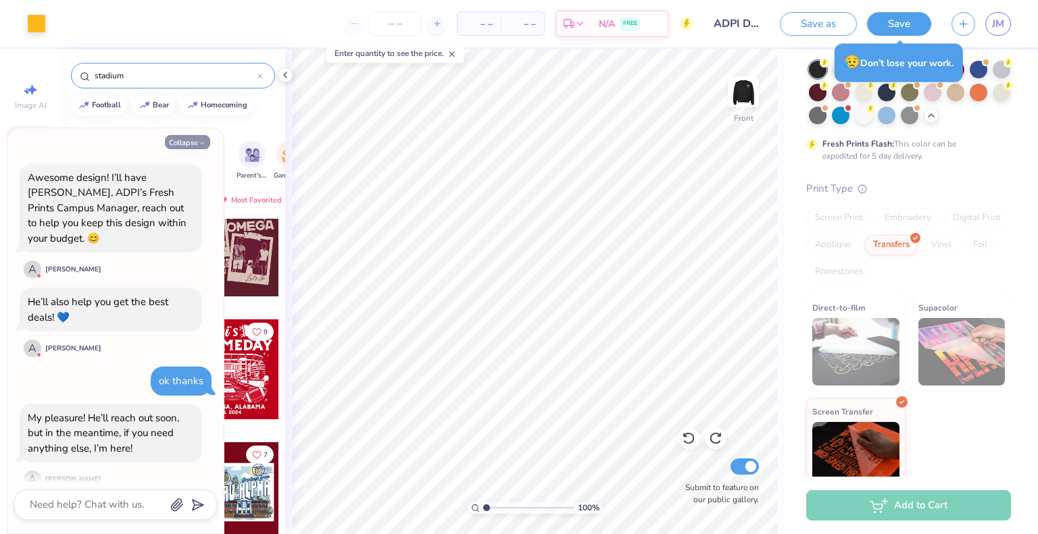
click at [185, 141] on button "Collapse" at bounding box center [187, 142] width 45 height 14
type textarea "x"
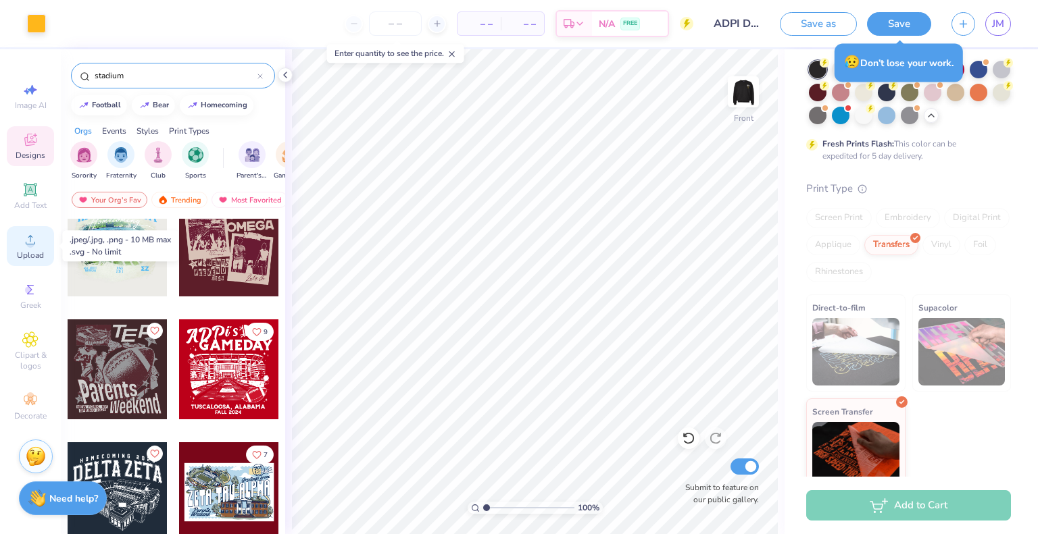
click at [33, 251] on span "Upload" at bounding box center [30, 255] width 27 height 11
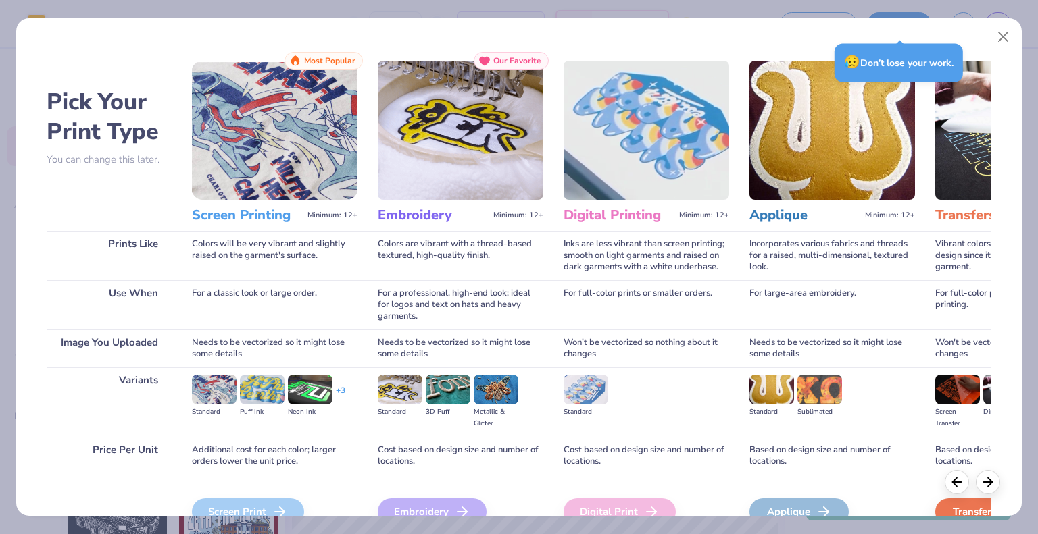
scroll to position [0, 213]
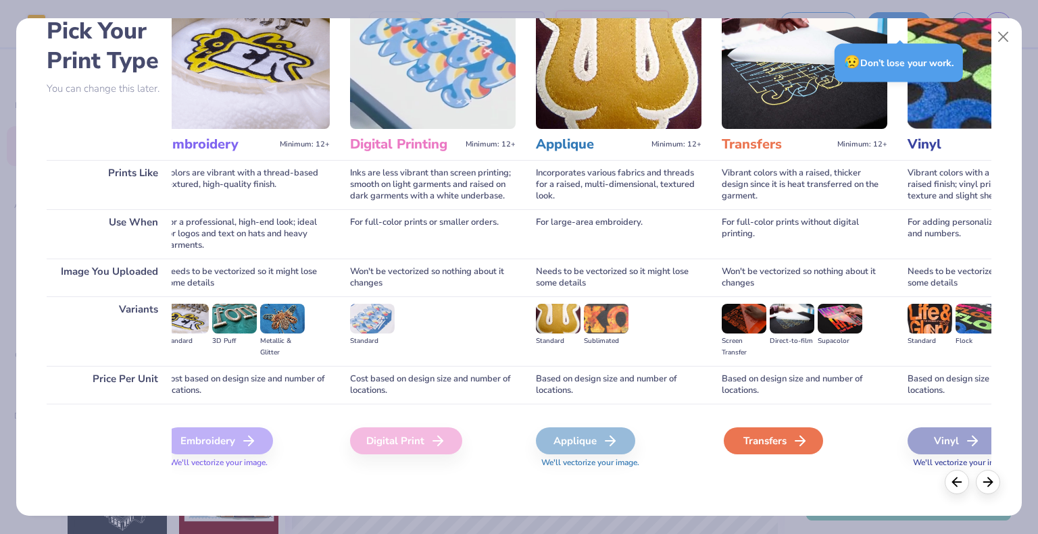
click at [759, 442] on div "Transfers" at bounding box center [772, 441] width 99 height 27
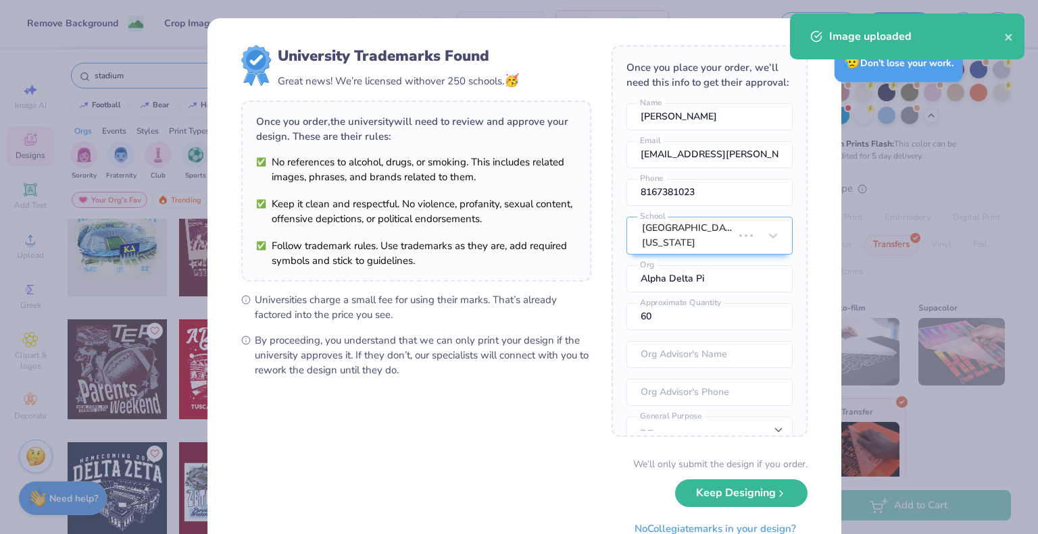
click at [576, 248] on body "Remove Background Crop Image – – Per Item – – Total Est. Delivery N/A FREE Desi…" at bounding box center [519, 267] width 1038 height 534
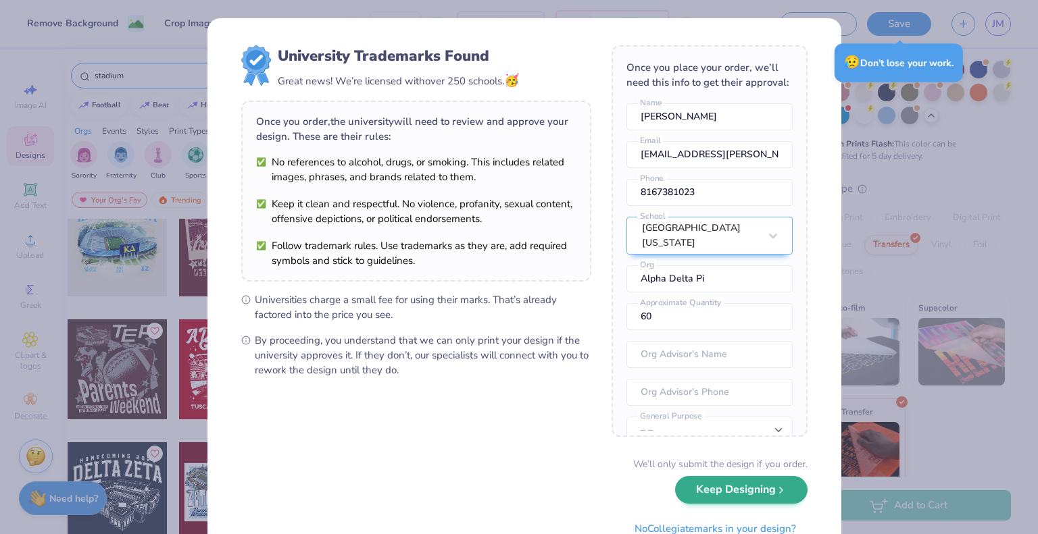
type input "10.76"
type input "10.67"
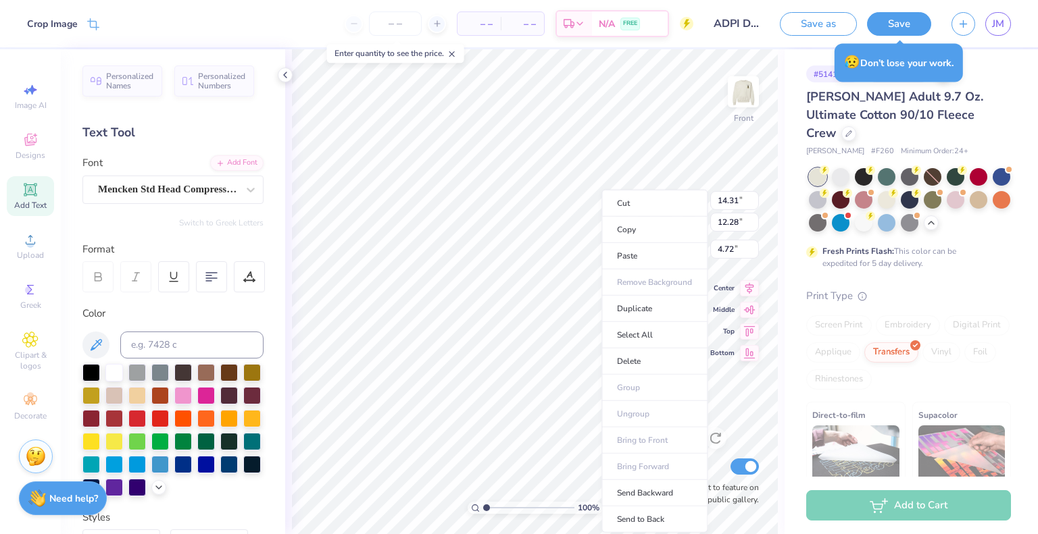
scroll to position [107, 0]
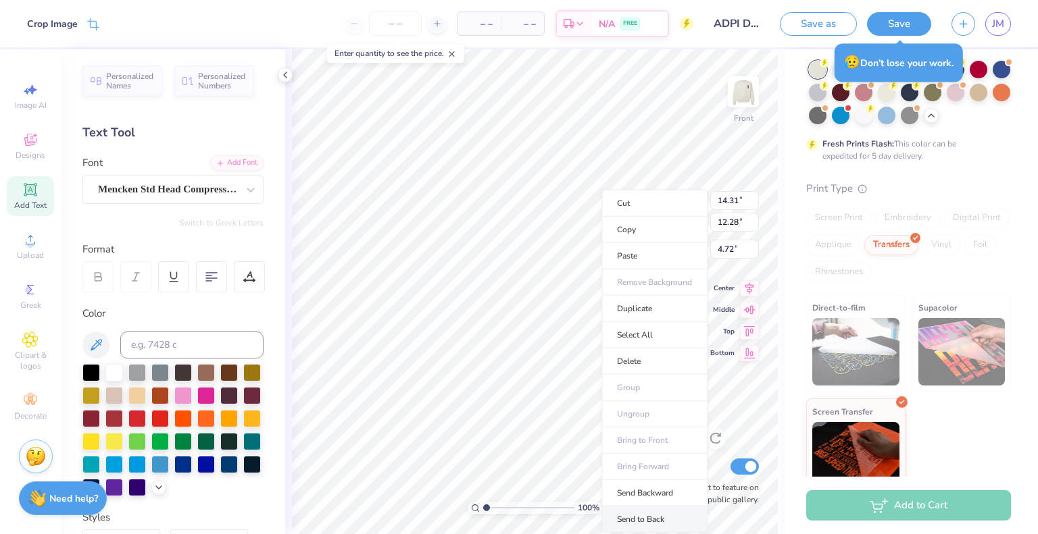
click at [619, 510] on li "Send to Back" at bounding box center [654, 520] width 106 height 26
type input "3.80"
type input "5.09"
type input "9.10"
type input "14.31"
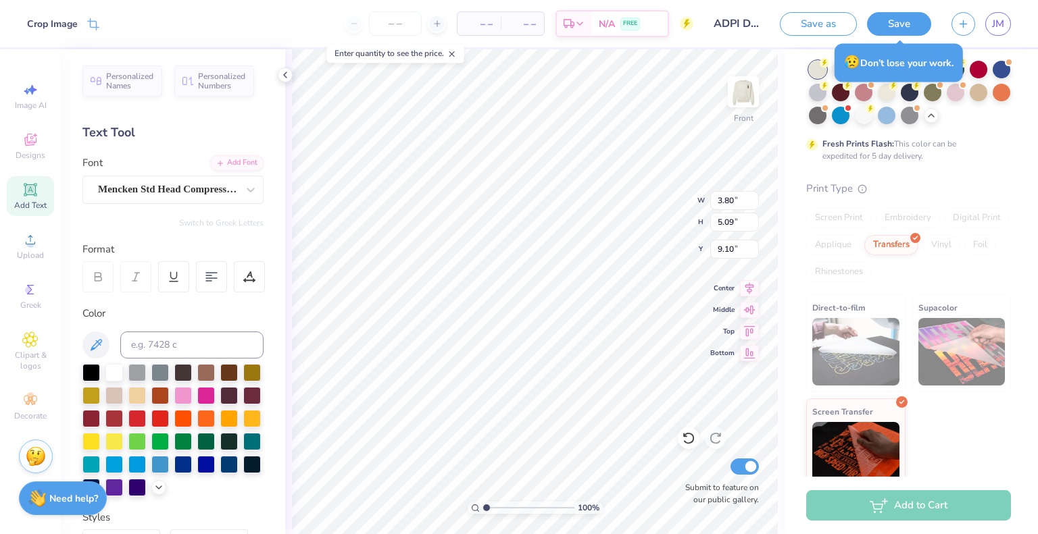
type input "12.28"
type input "4.72"
type input "13.58"
type input "3.24"
type input "17.00"
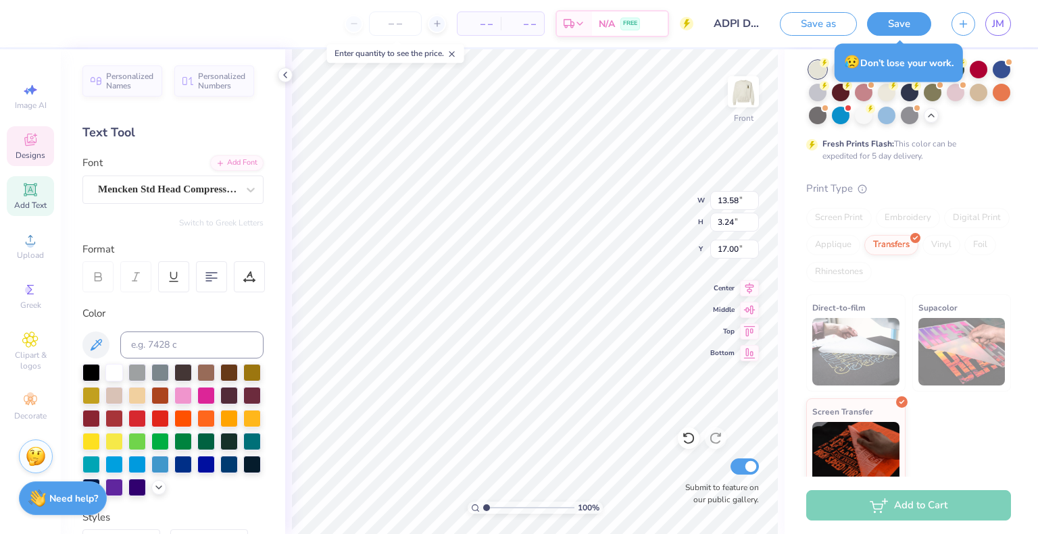
type input "16.65"
type input "2.66"
type input "15.67"
type input "3.80"
type input "5.09"
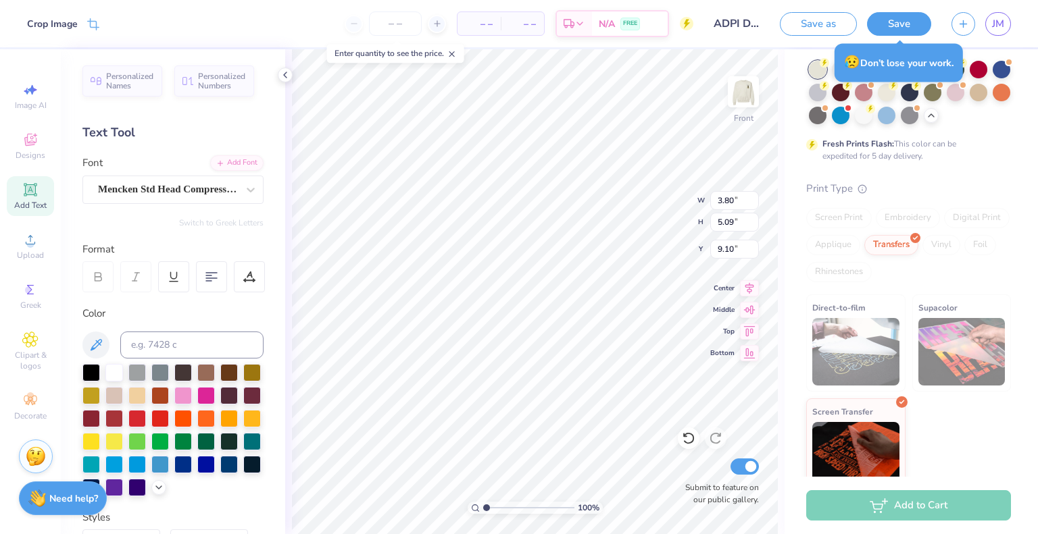
type input "9.10"
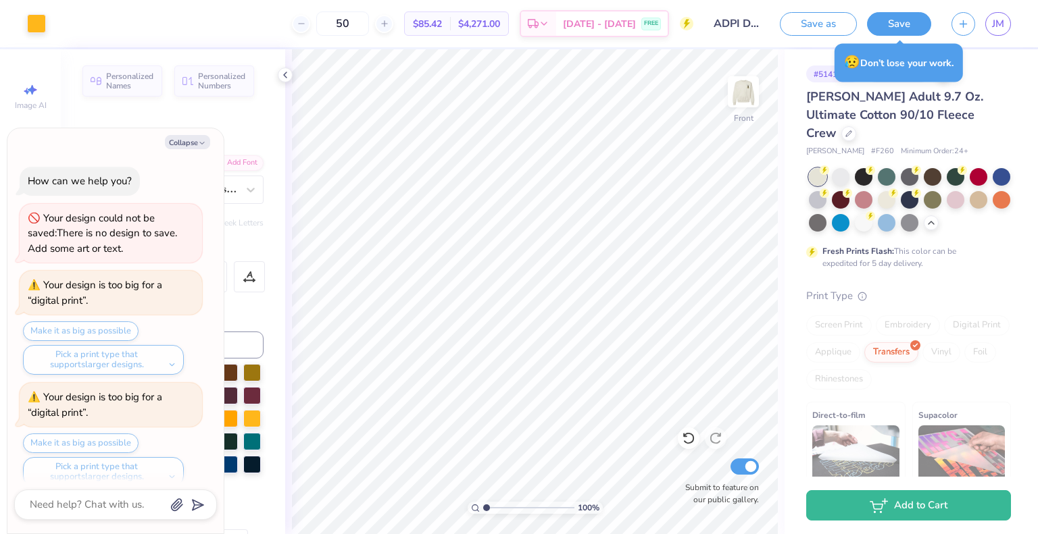
scroll to position [1308, 0]
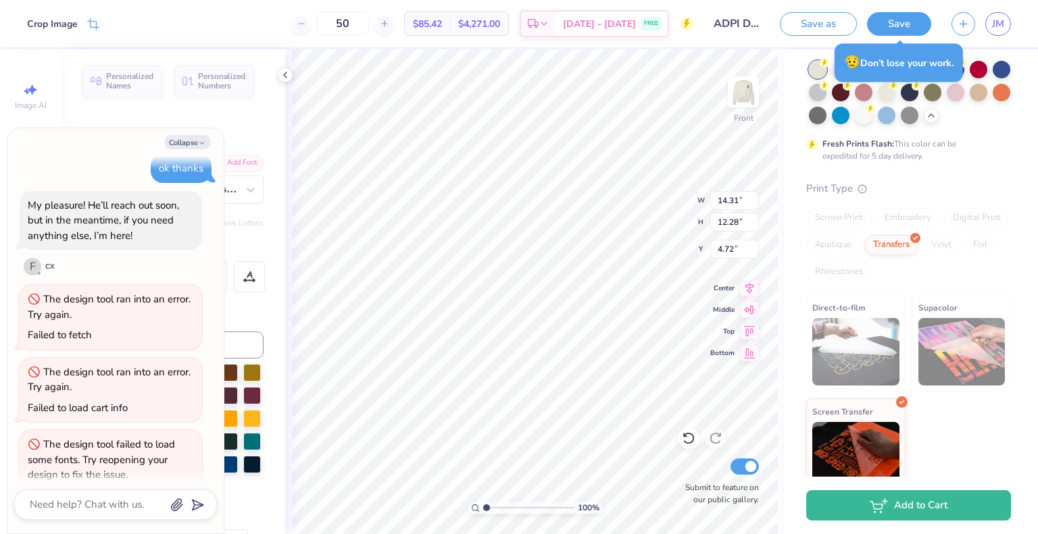
type textarea "x"
type input "7.32"
type input "1.44"
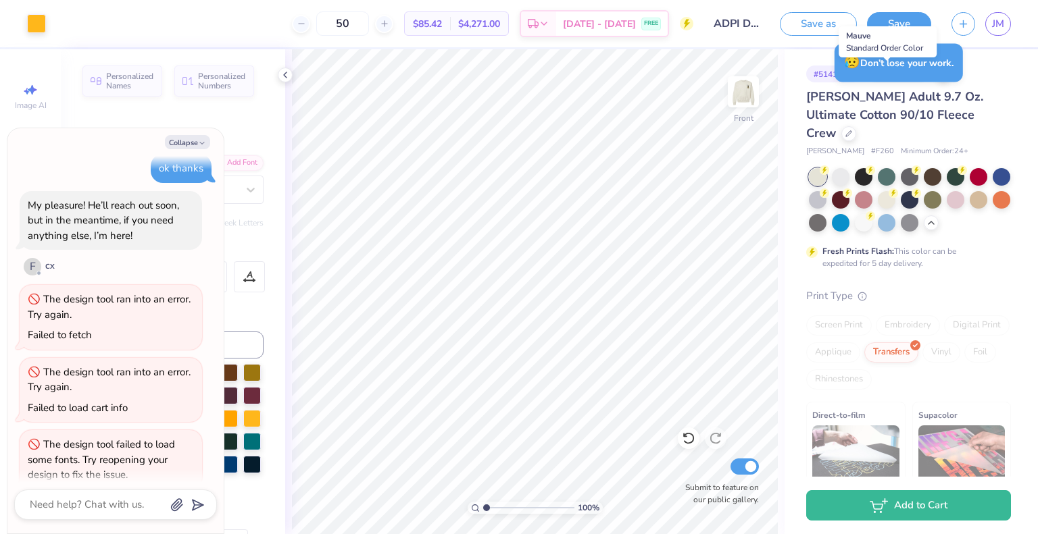
scroll to position [107, 0]
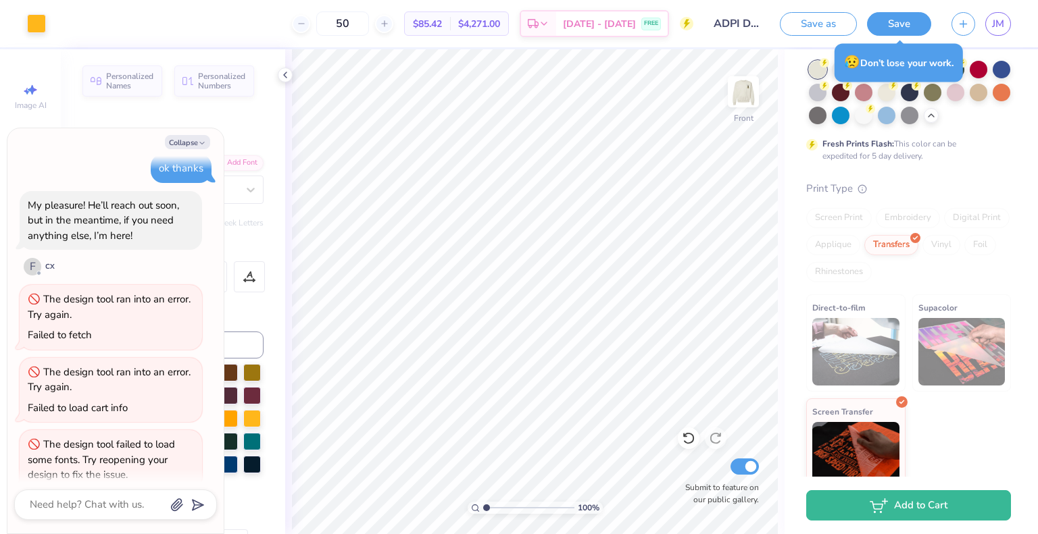
click at [950, 410] on div "Direct-to-film Supacolor Screen Transfer" at bounding box center [908, 395] width 205 height 201
click at [890, 420] on img at bounding box center [855, 454] width 87 height 68
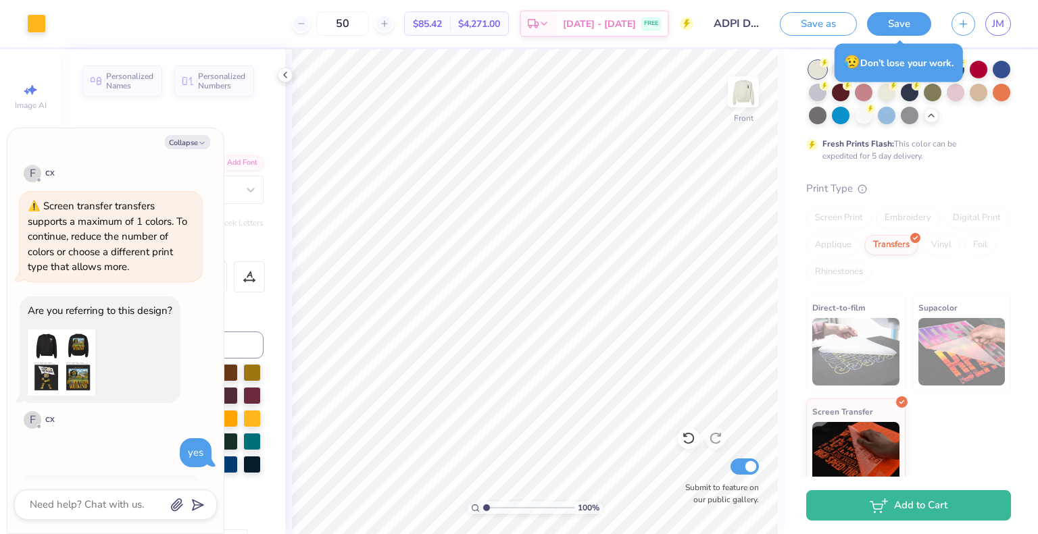
scroll to position [782, 0]
click at [290, 73] on div at bounding box center [285, 75] width 15 height 15
type textarea "x"
type input "7.32"
type input "1.44"
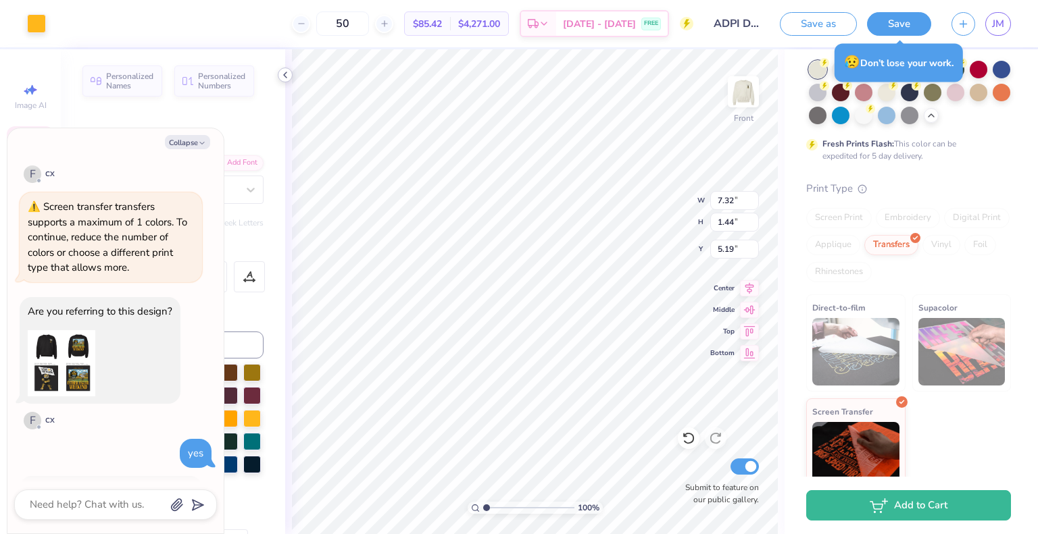
type input "5.19"
type textarea "x"
